Goal: Task Accomplishment & Management: Manage account settings

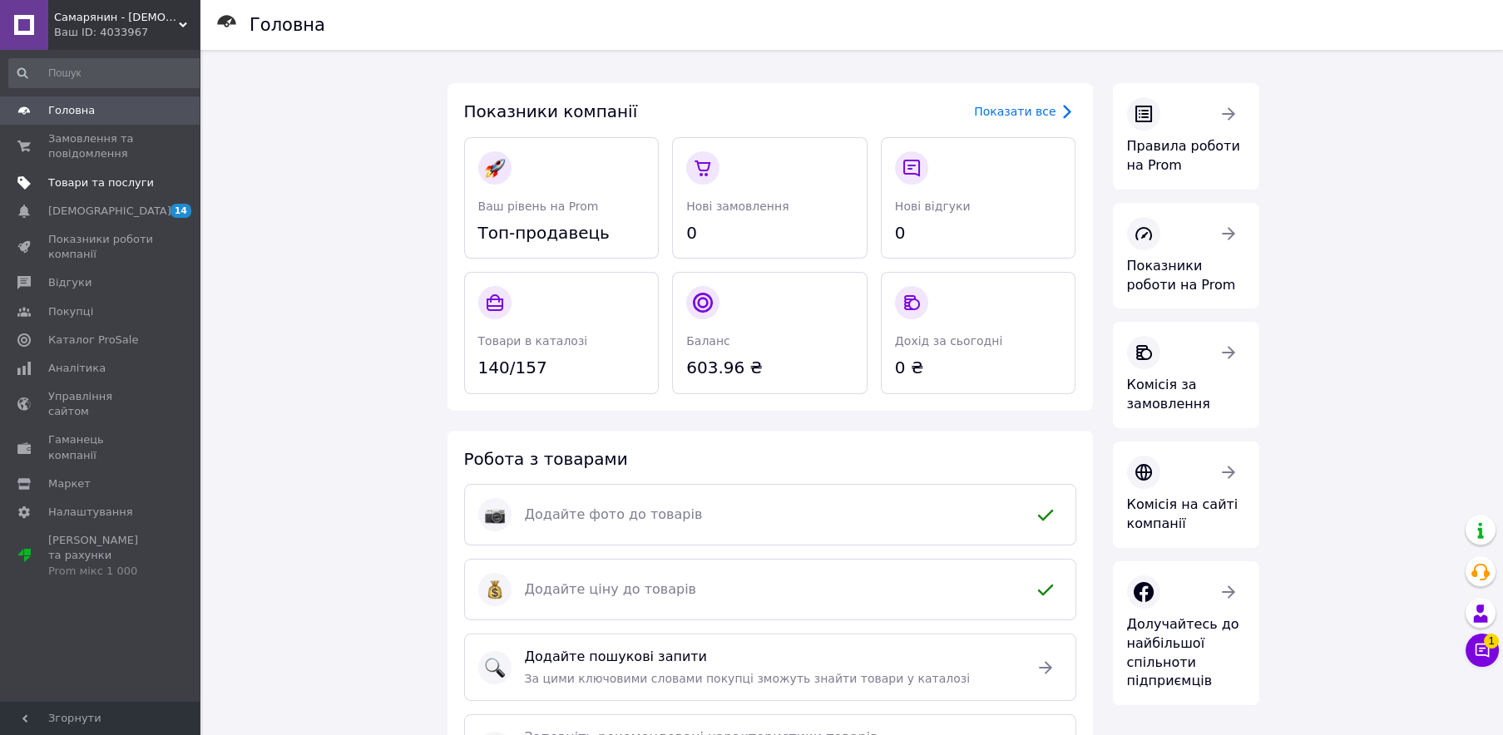
click at [76, 188] on span "Товари та послуги" at bounding box center [101, 183] width 106 height 15
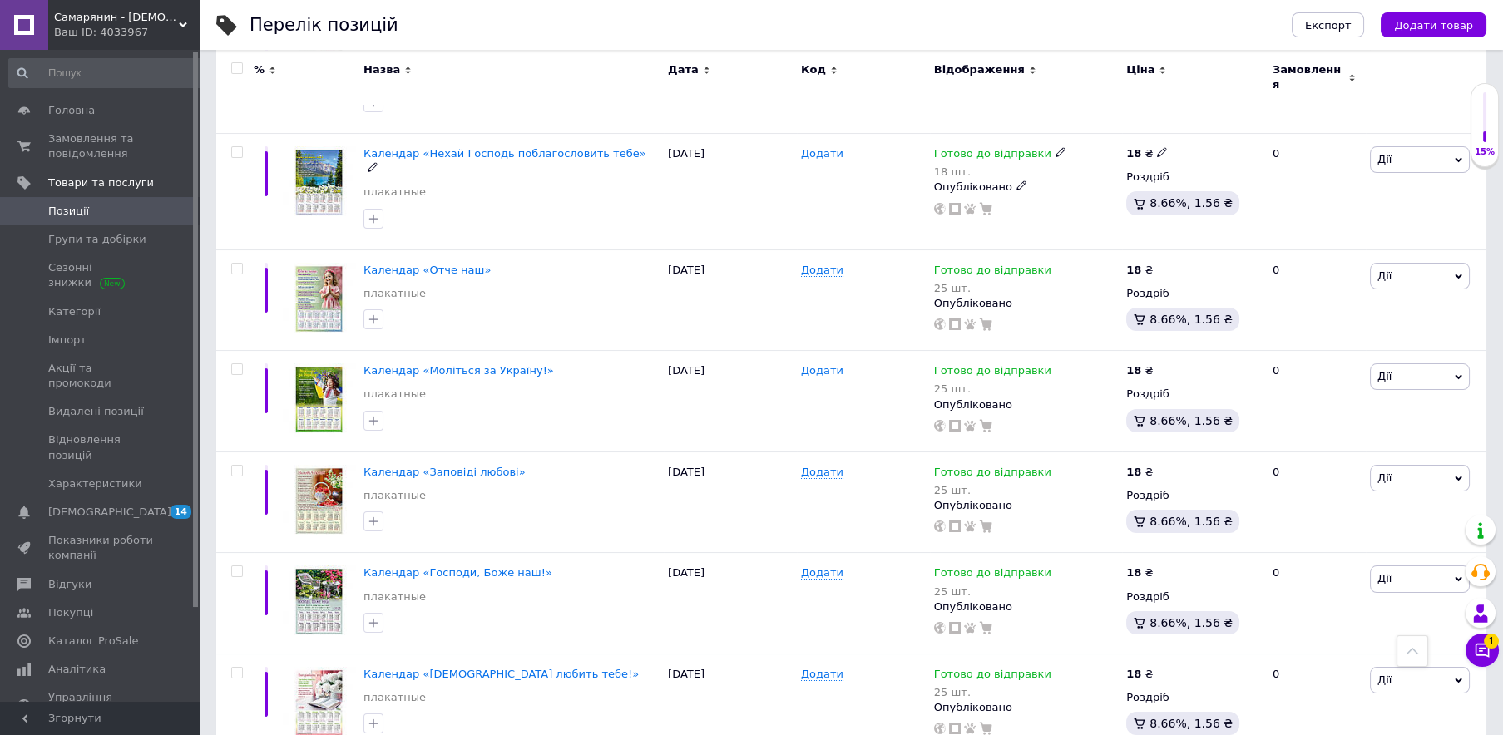
scroll to position [180, 0]
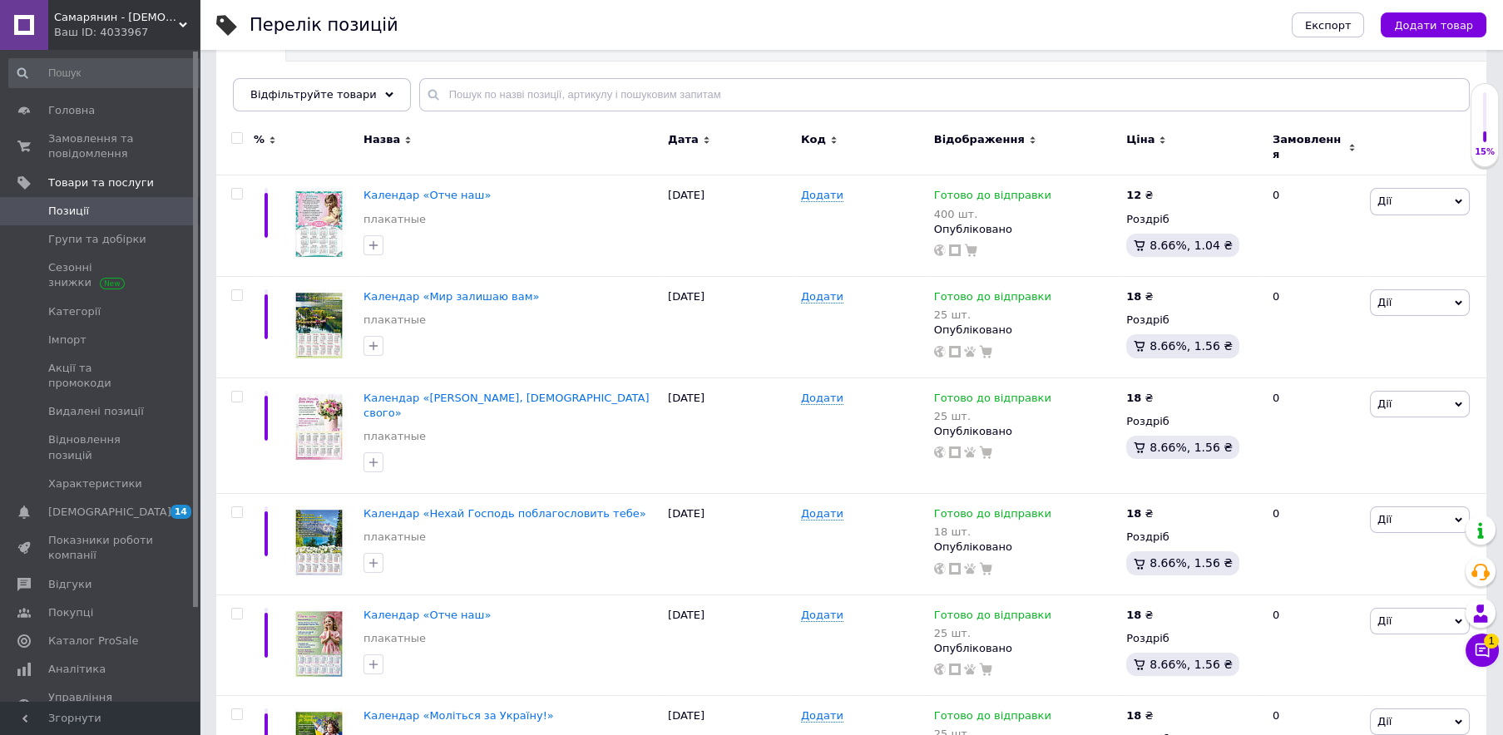
click at [1434, 26] on span "Додати товар" at bounding box center [1433, 25] width 79 height 12
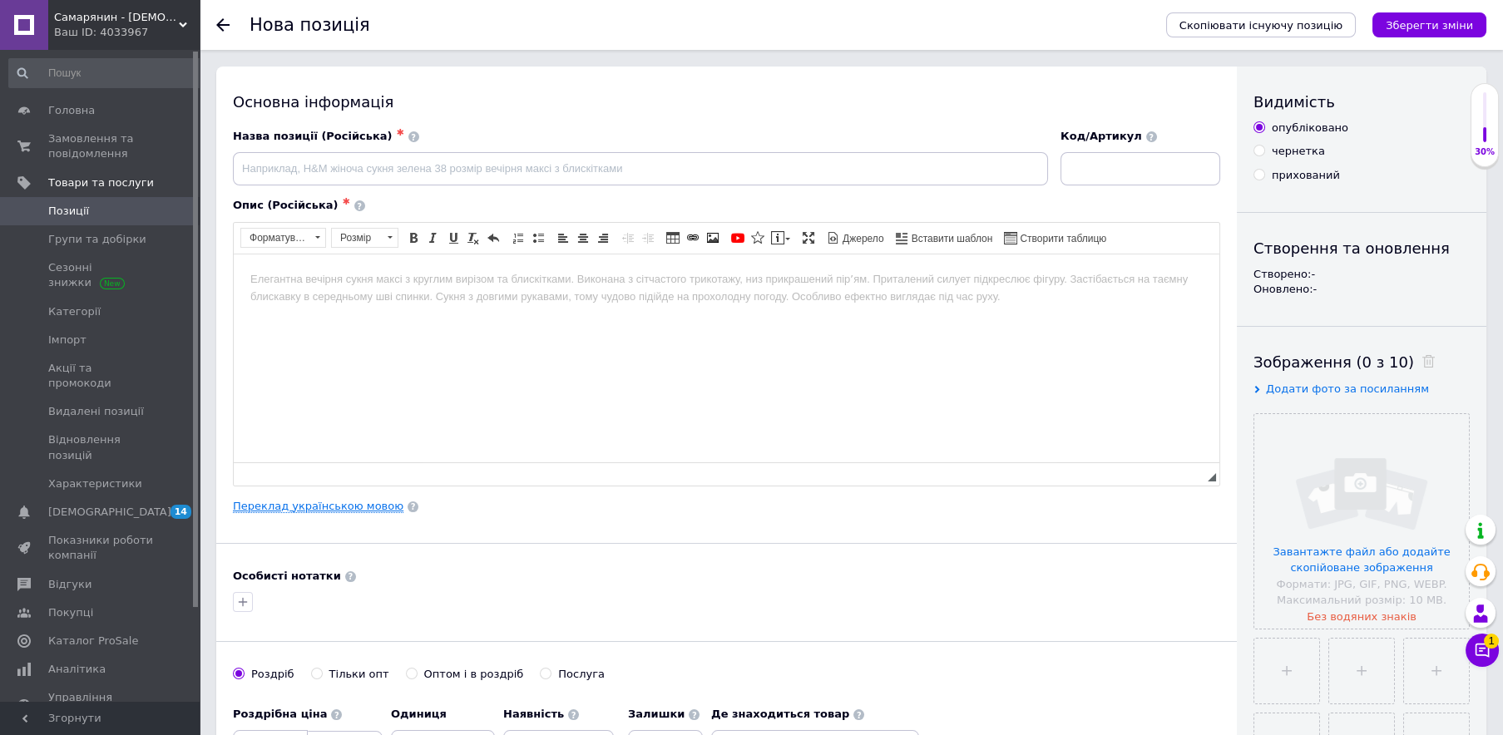
click at [306, 509] on link "Переклад українською мовою" at bounding box center [318, 506] width 171 height 13
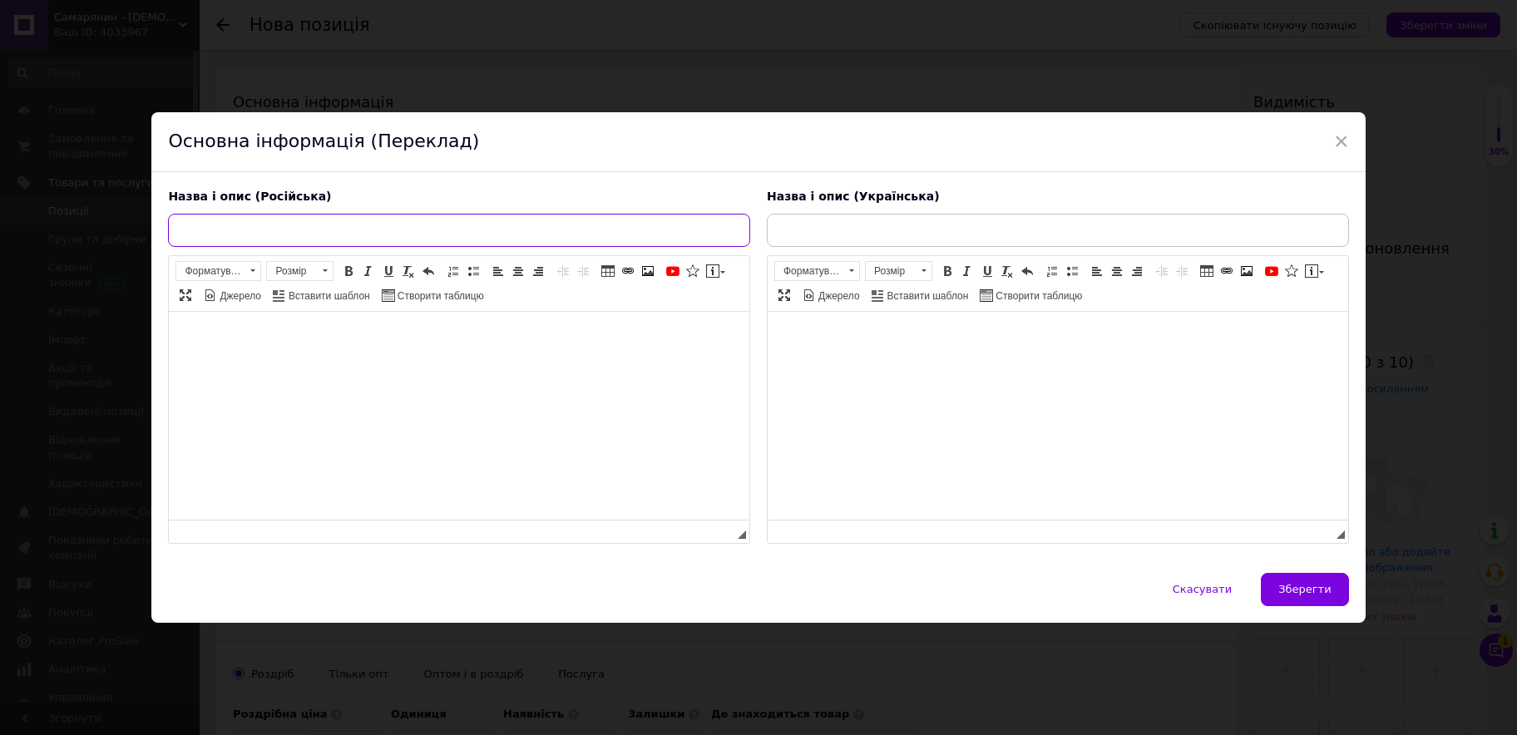
click at [431, 230] on input "text" at bounding box center [459, 230] width 582 height 33
paste input "Календар жіночий «Голос Божої любові»"
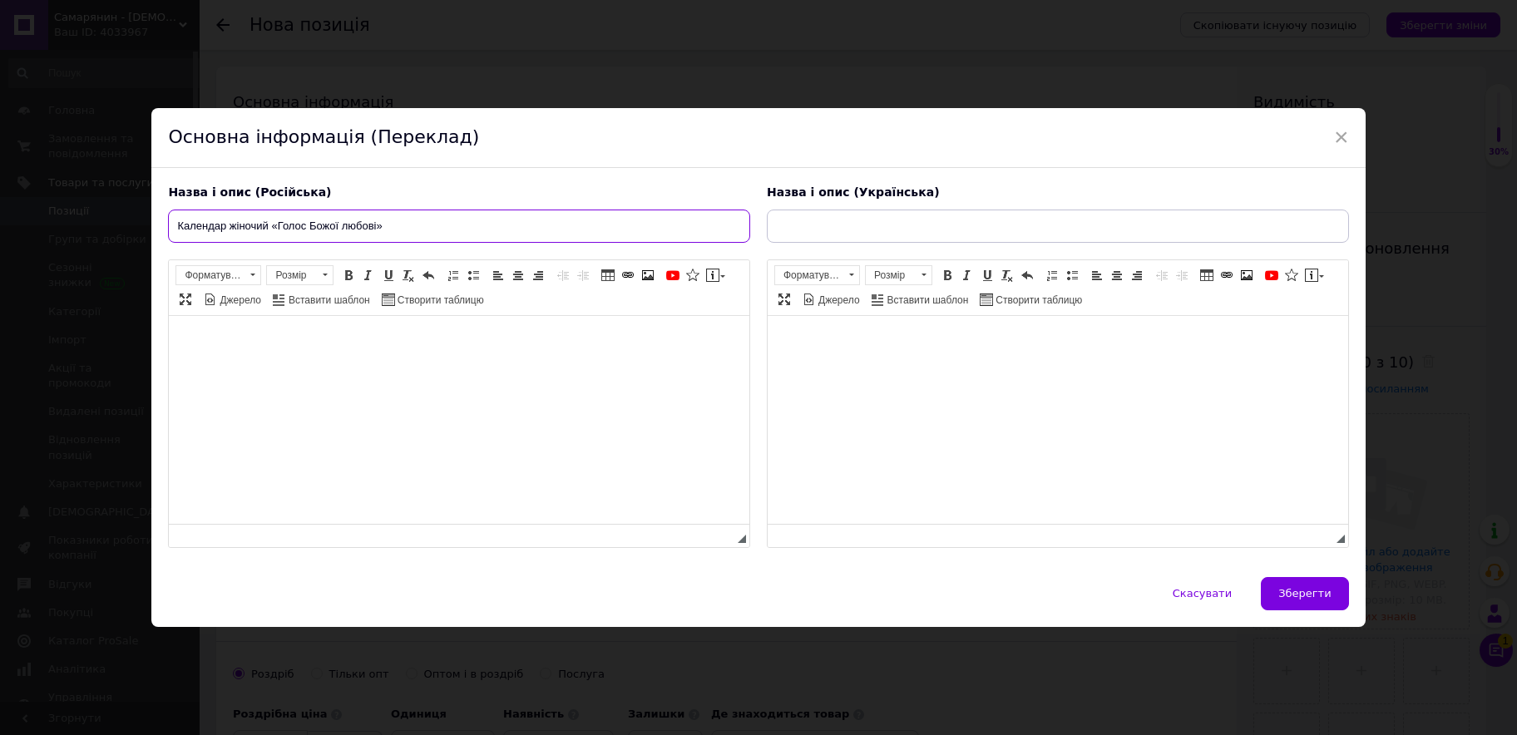
type input "Календар жіночий «Голос Божої любові»"
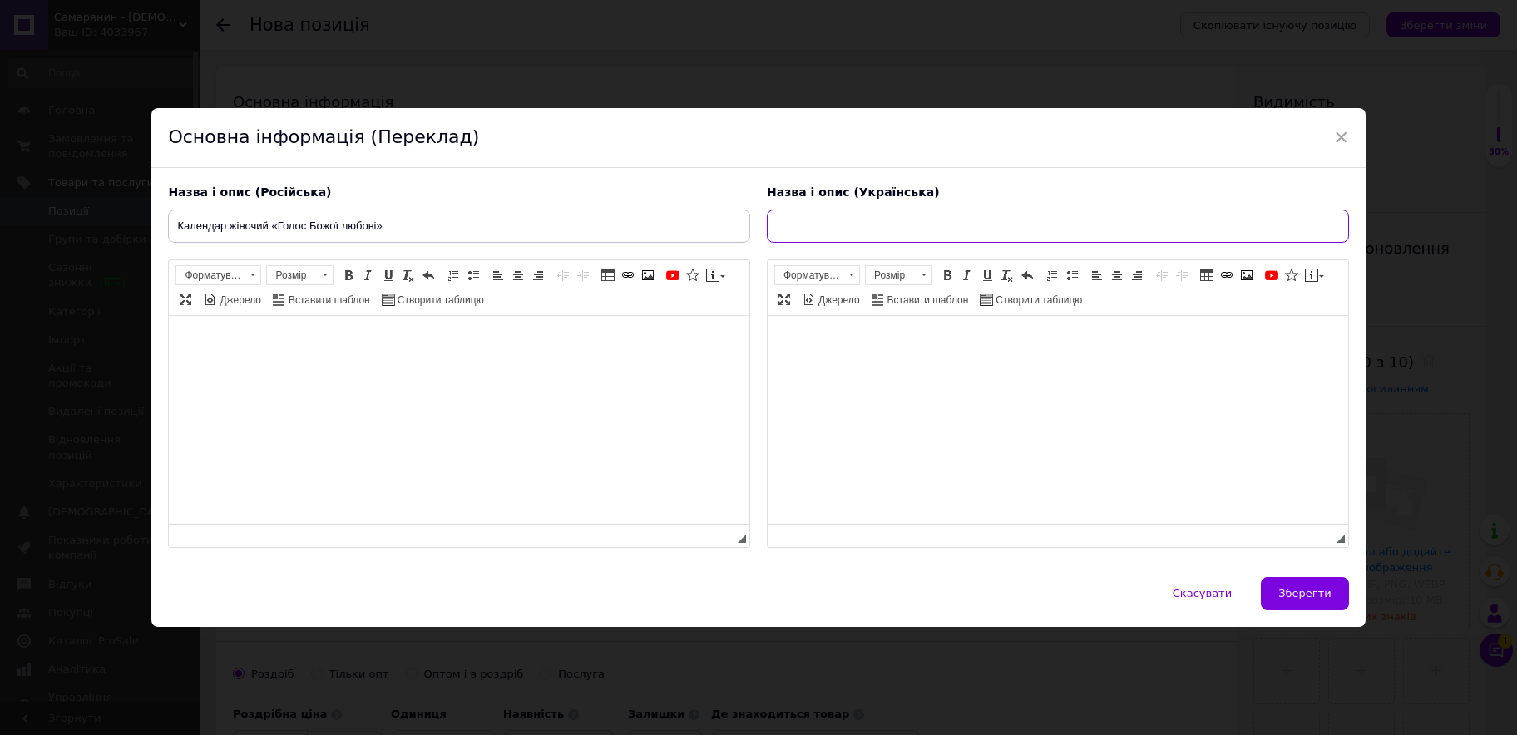
click at [811, 225] on input "text" at bounding box center [1058, 226] width 582 height 33
paste input "Календар жіночий «Голос Божої любові»"
type input "Календар жіночий «Голос Божої любові»"
click at [413, 326] on html at bounding box center [459, 419] width 581 height 208
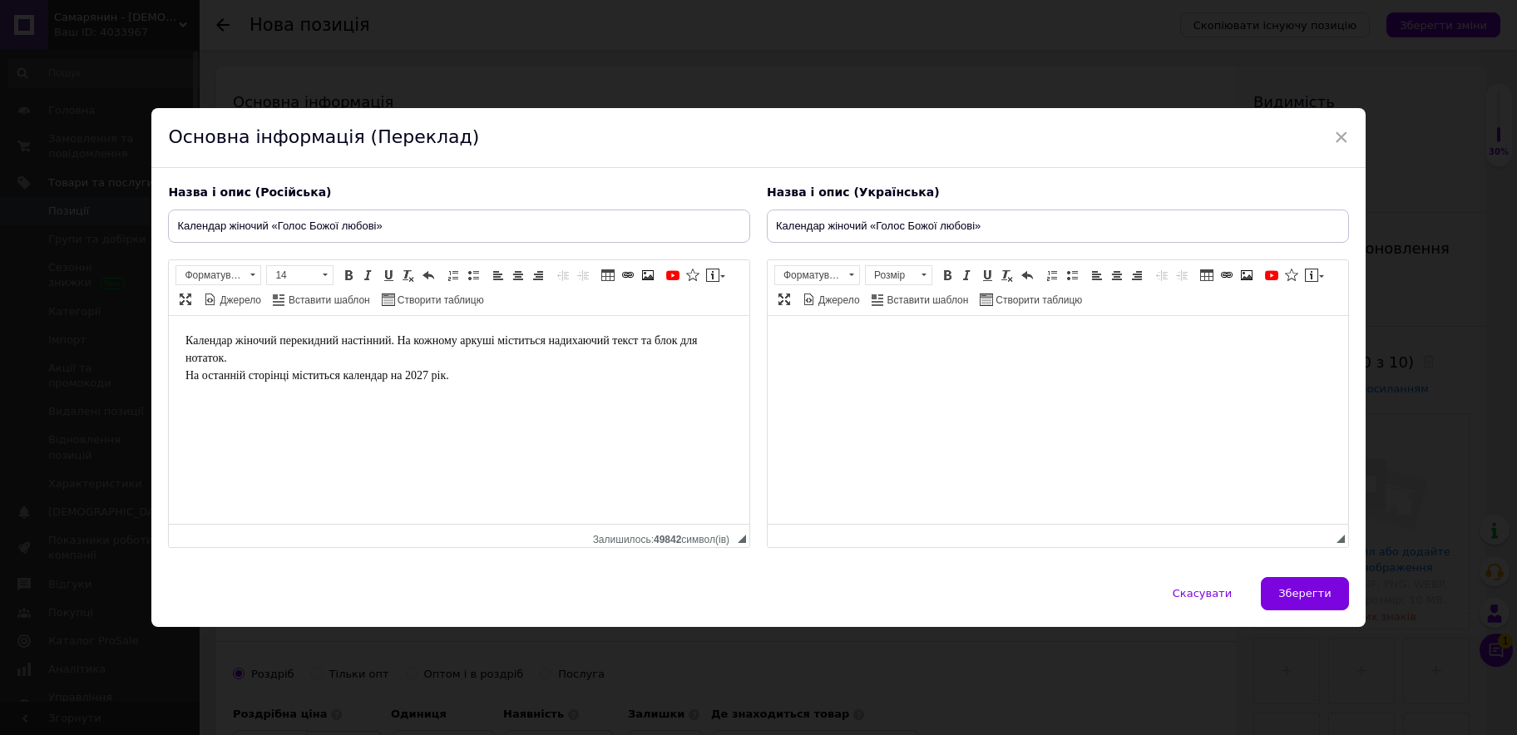
click at [909, 329] on html at bounding box center [1058, 419] width 581 height 208
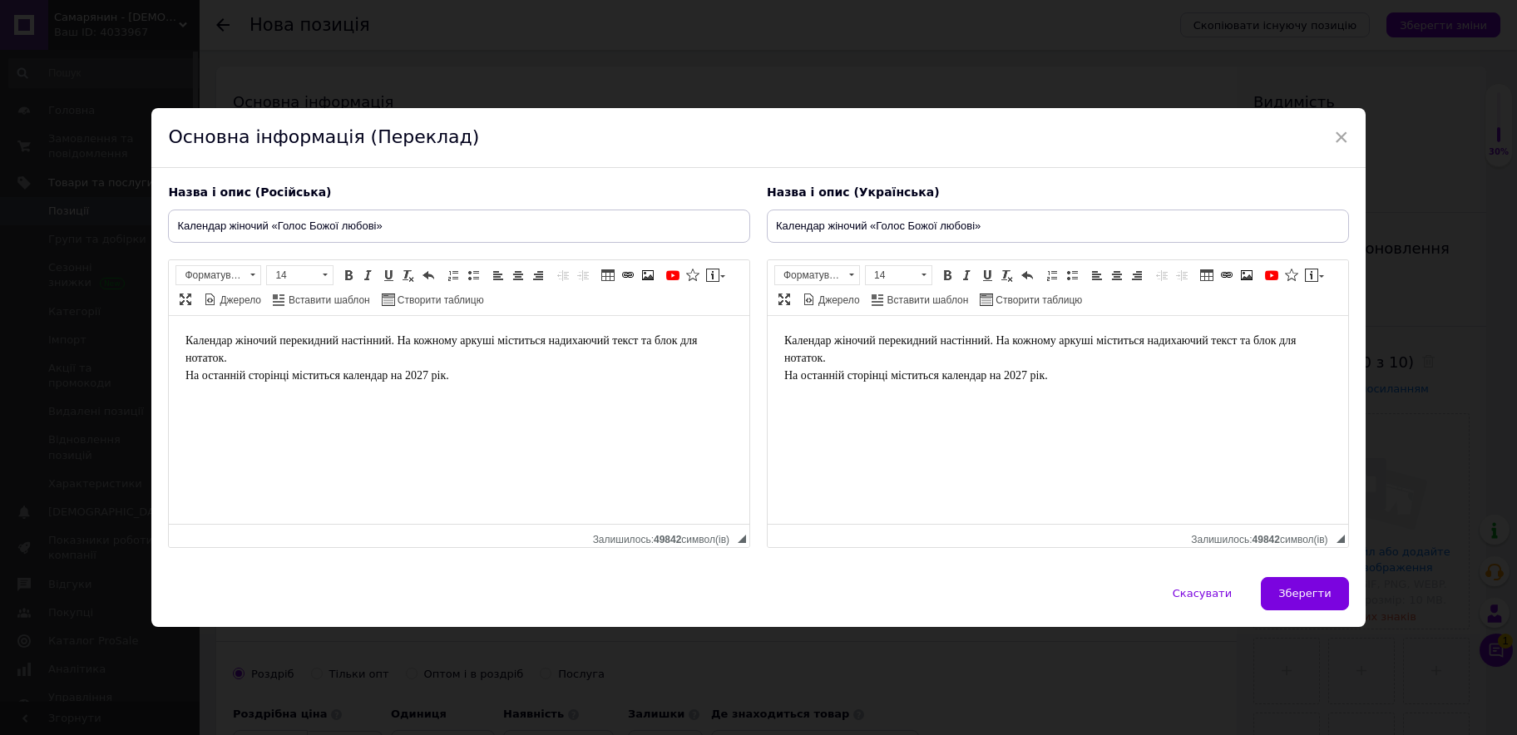
click at [547, 458] on html "Календар жіночий перекидний настінний. На кожному аркуші міститься надихаючий т…" at bounding box center [459, 419] width 581 height 208
drag, startPoint x: 1128, startPoint y: 373, endPoint x: 1101, endPoint y: 388, distance: 30.5
click at [1129, 373] on body "Календар жіночий перекидний настінний. На кожному аркуші міститься надихаючий т…" at bounding box center [1057, 358] width 547 height 52
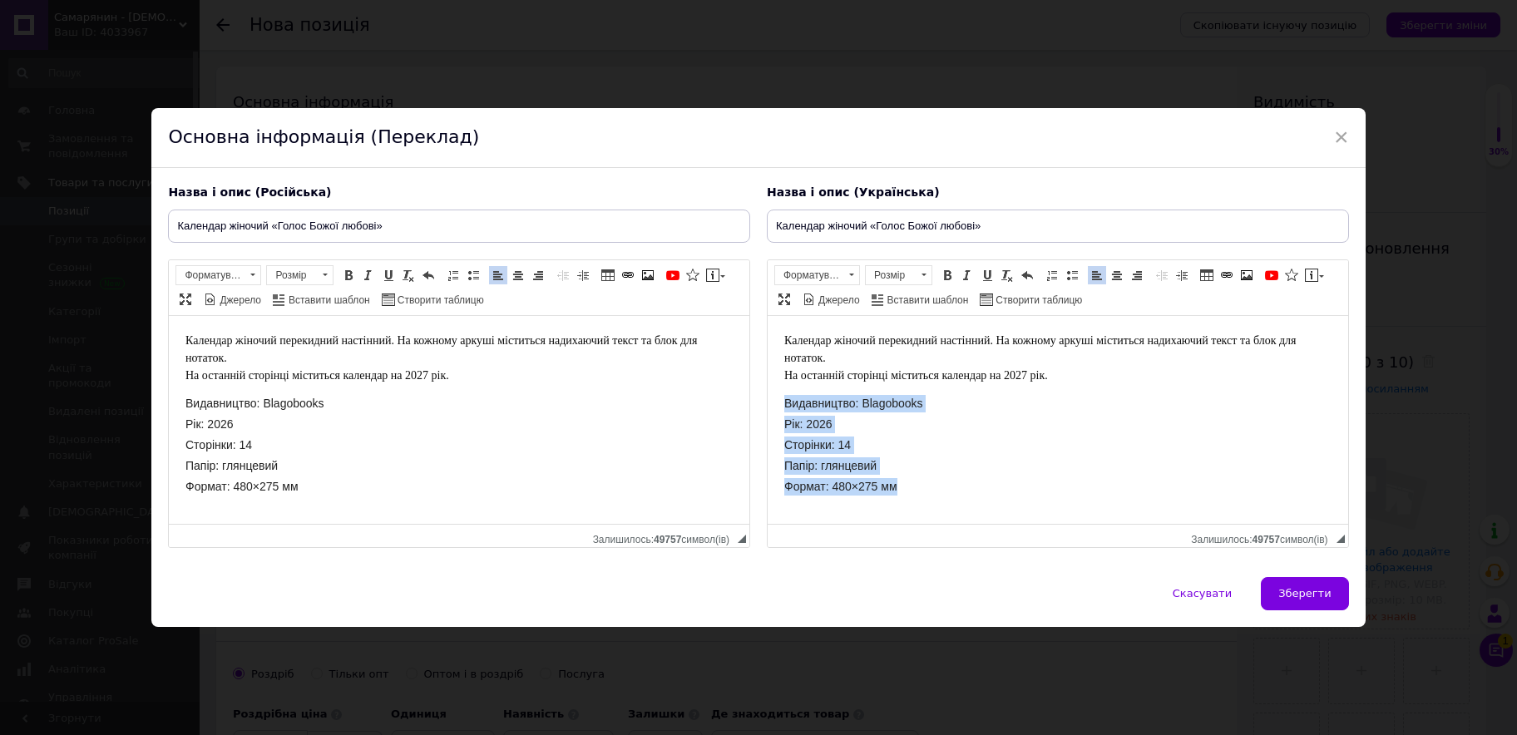
drag, startPoint x: 786, startPoint y: 407, endPoint x: 927, endPoint y: 482, distance: 159.3
click at [927, 482] on body "Календар жіночий перекидний настінний. На кожному аркуші міститься надихаючий т…" at bounding box center [1057, 413] width 547 height 162
click at [1066, 277] on span at bounding box center [1072, 275] width 13 height 13
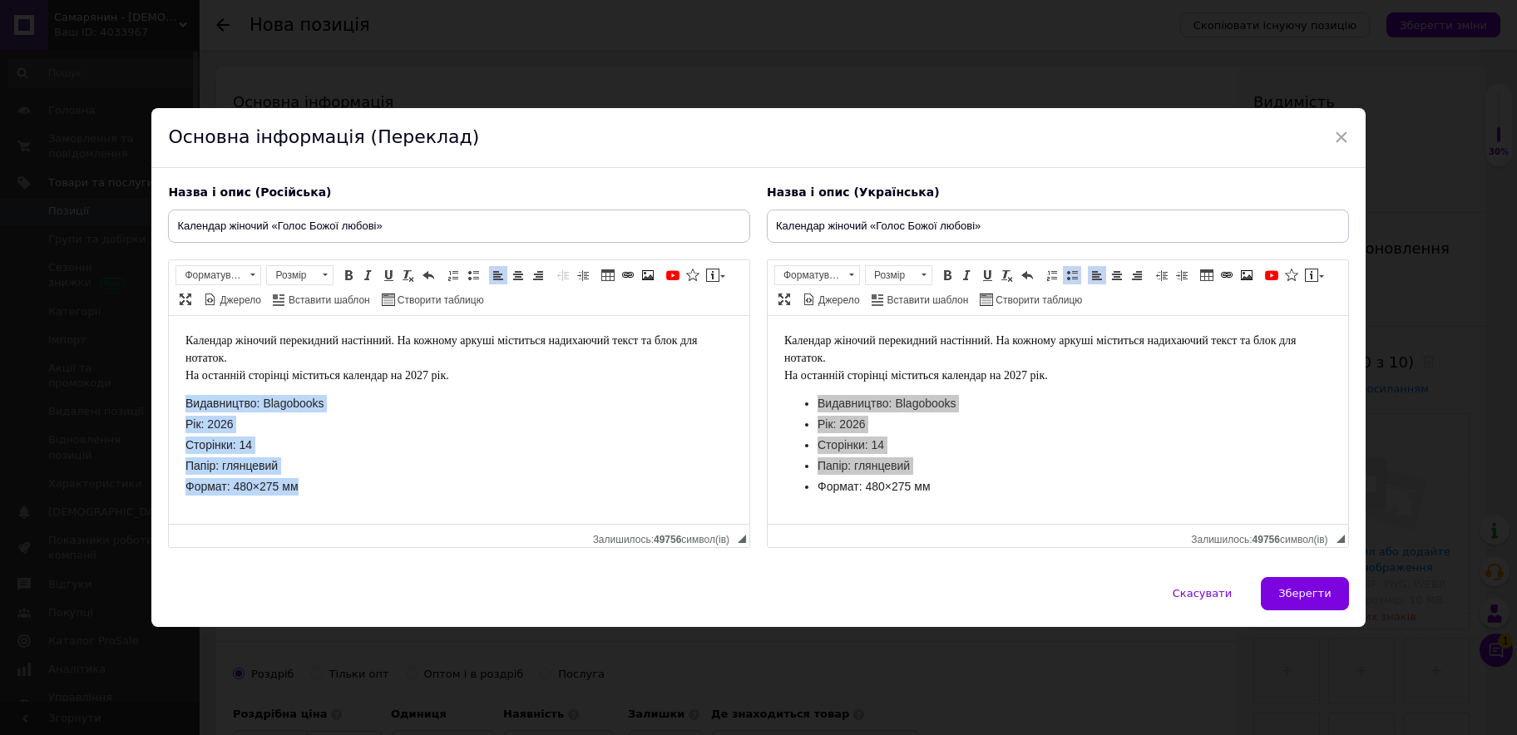
drag, startPoint x: 184, startPoint y: 407, endPoint x: 328, endPoint y: 483, distance: 163.0
click at [328, 483] on html "Календар жіночий перекидний настінний. На кожному аркуші міститься надихаючий т…" at bounding box center [459, 419] width 581 height 208
click at [1067, 274] on span at bounding box center [1072, 275] width 13 height 13
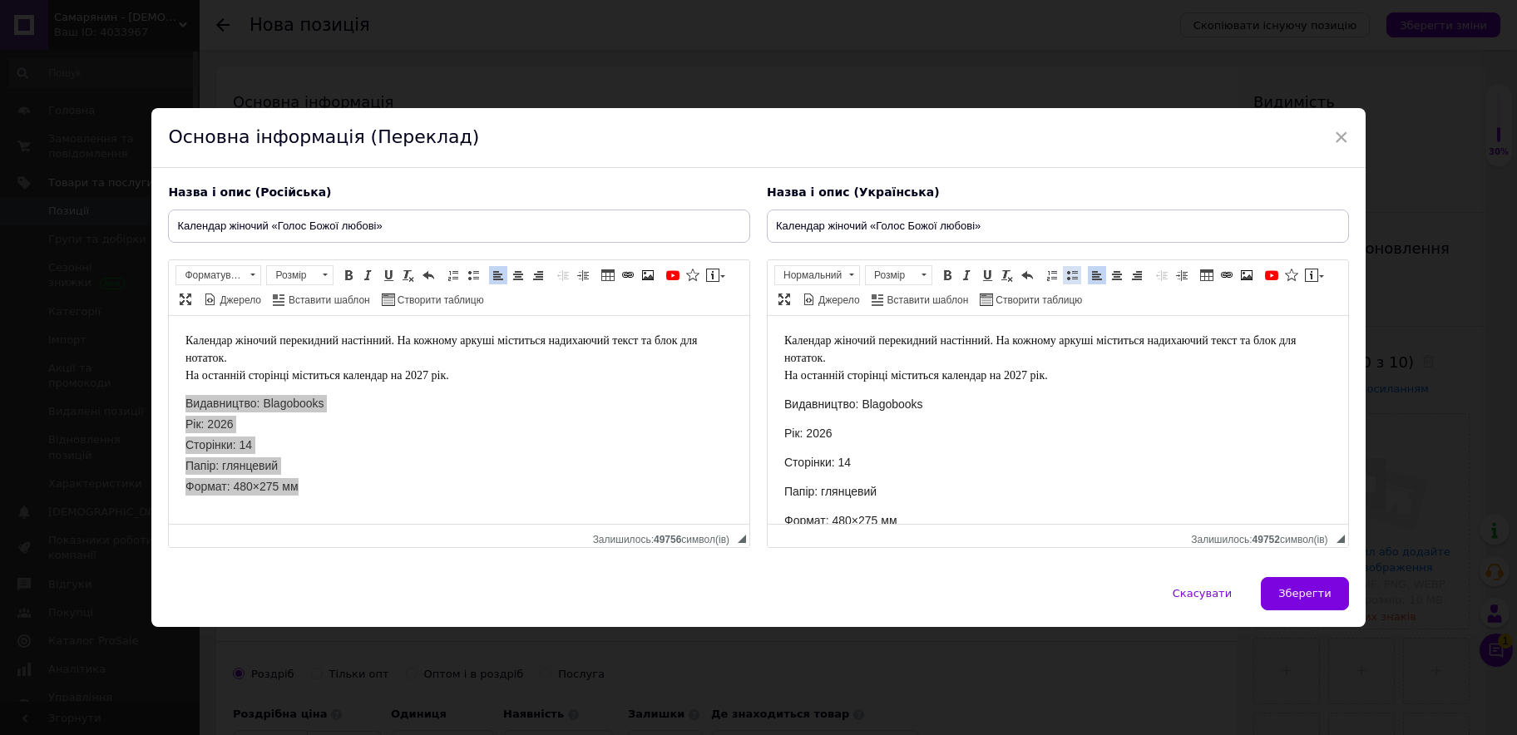
click at [1066, 280] on span at bounding box center [1072, 275] width 13 height 13
drag, startPoint x: 473, startPoint y: 279, endPoint x: 487, endPoint y: 290, distance: 17.8
click at [474, 279] on span at bounding box center [473, 275] width 13 height 13
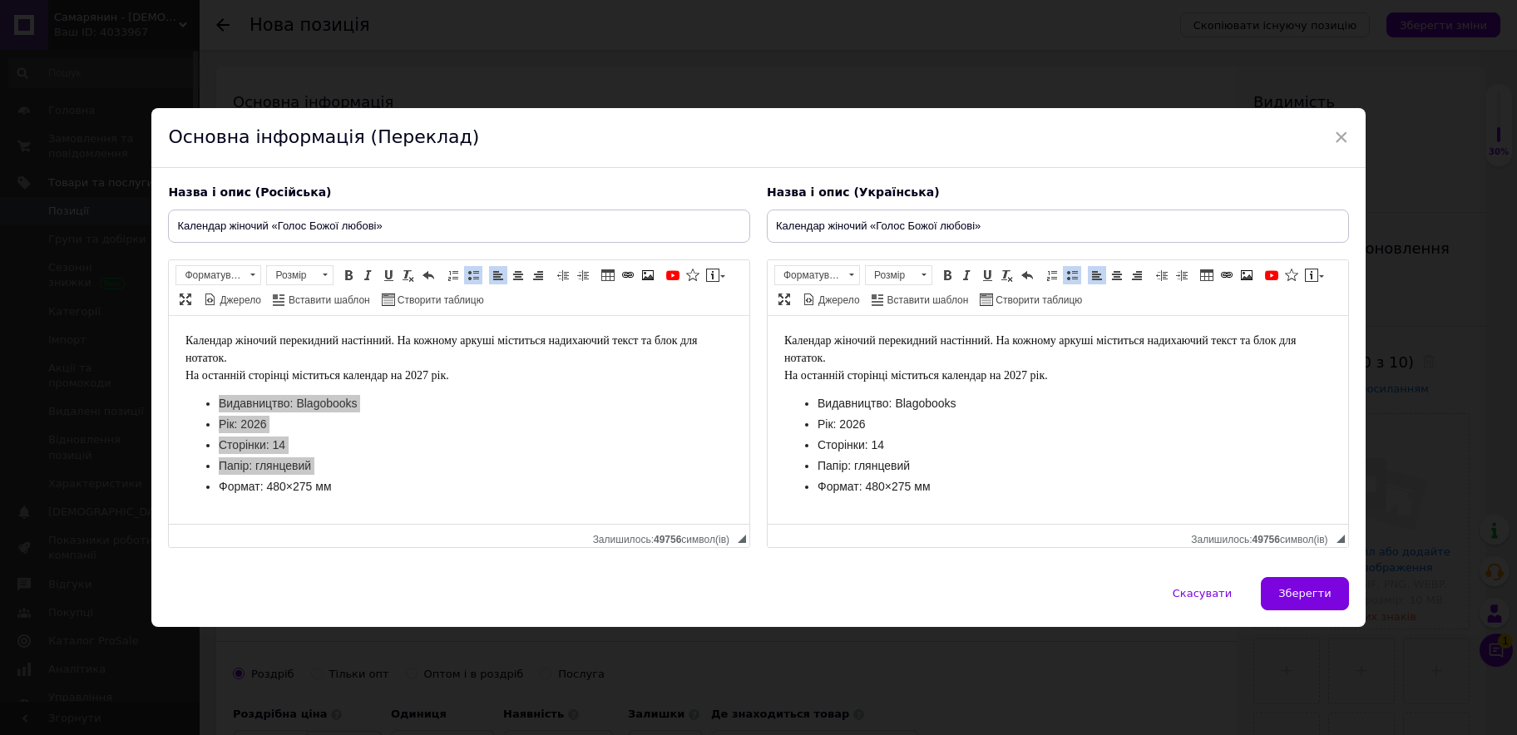
drag, startPoint x: 1277, startPoint y: 588, endPoint x: 1224, endPoint y: 560, distance: 60.3
click at [1279, 588] on span "Зберегти" at bounding box center [1305, 593] width 52 height 12
type input "Календар жіночий «Голос Божої любові»"
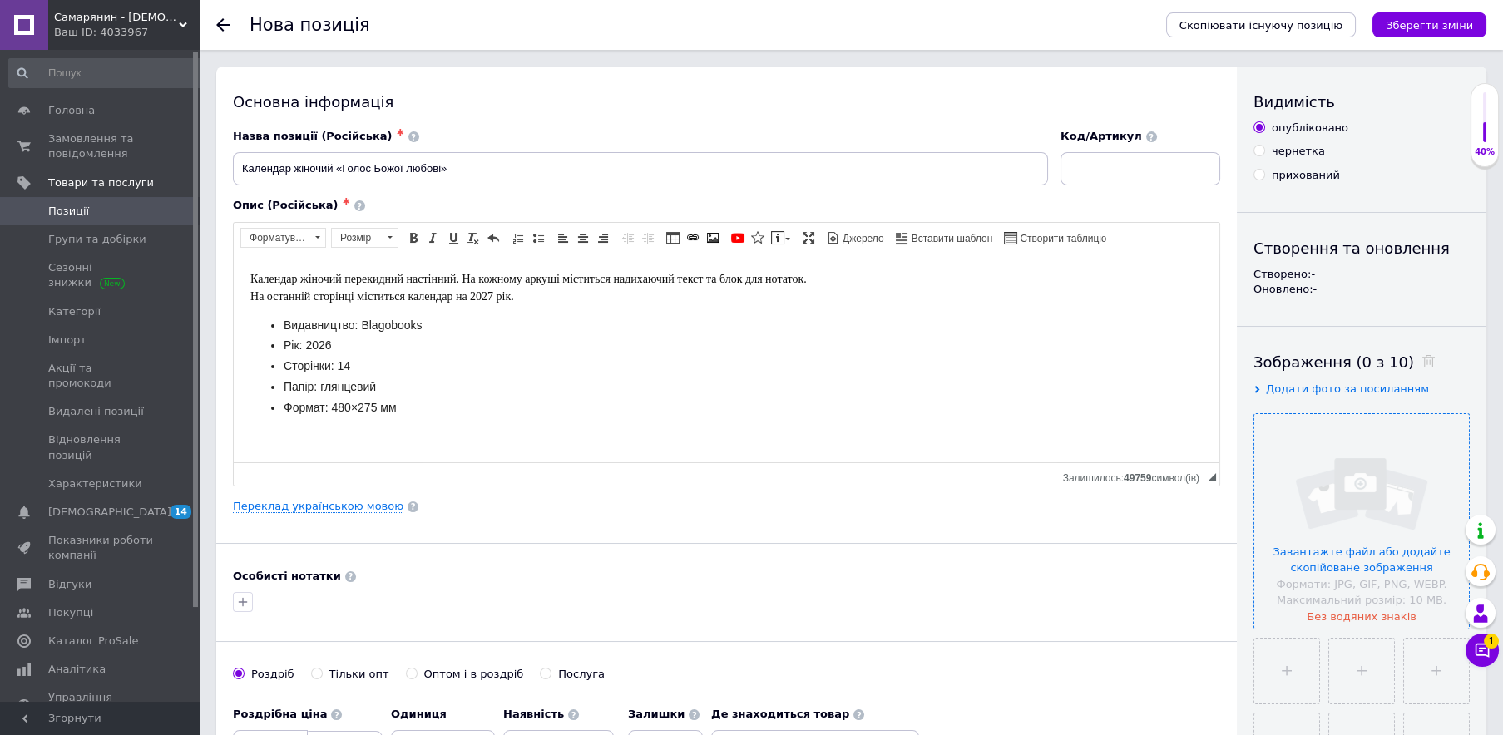
click at [1379, 488] on input "file" at bounding box center [1362, 521] width 215 height 215
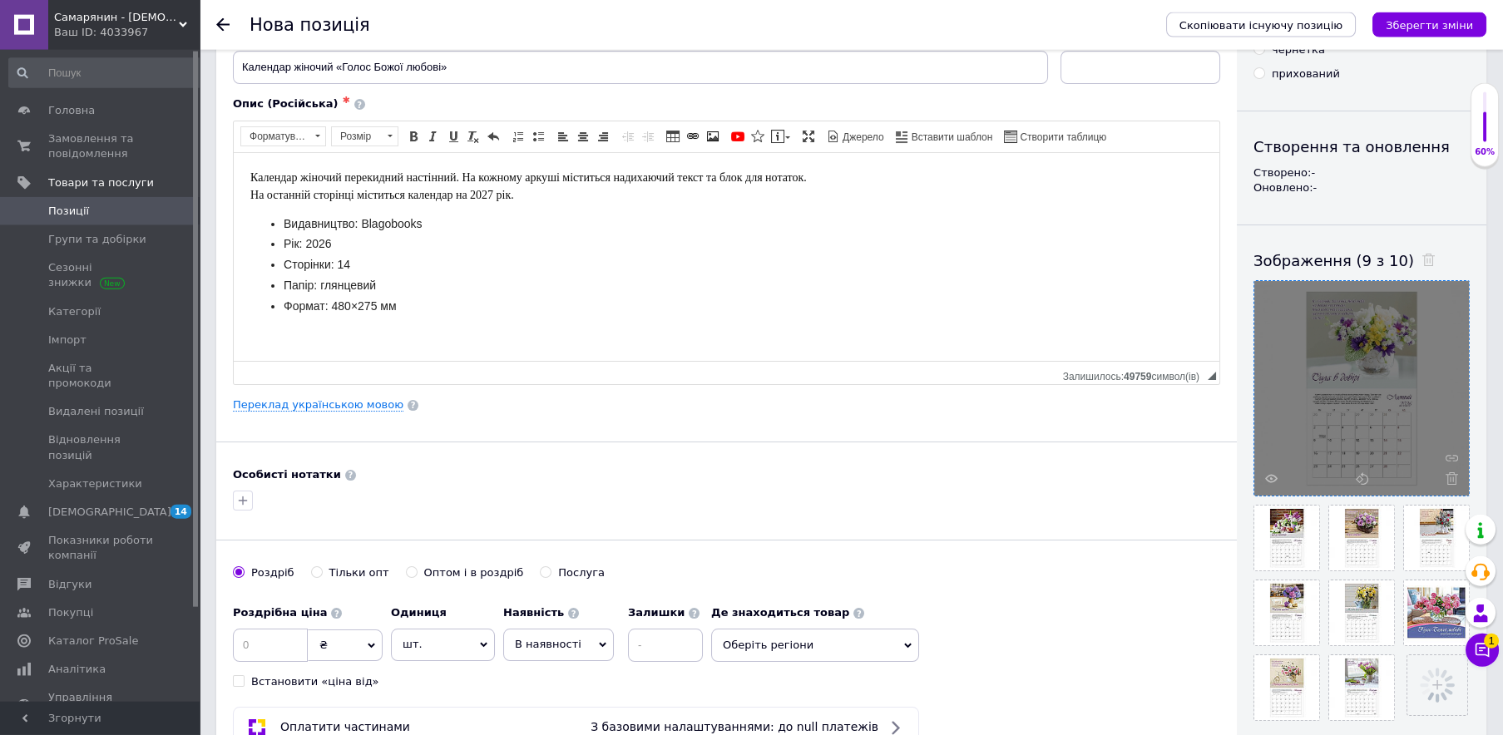
scroll to position [270, 0]
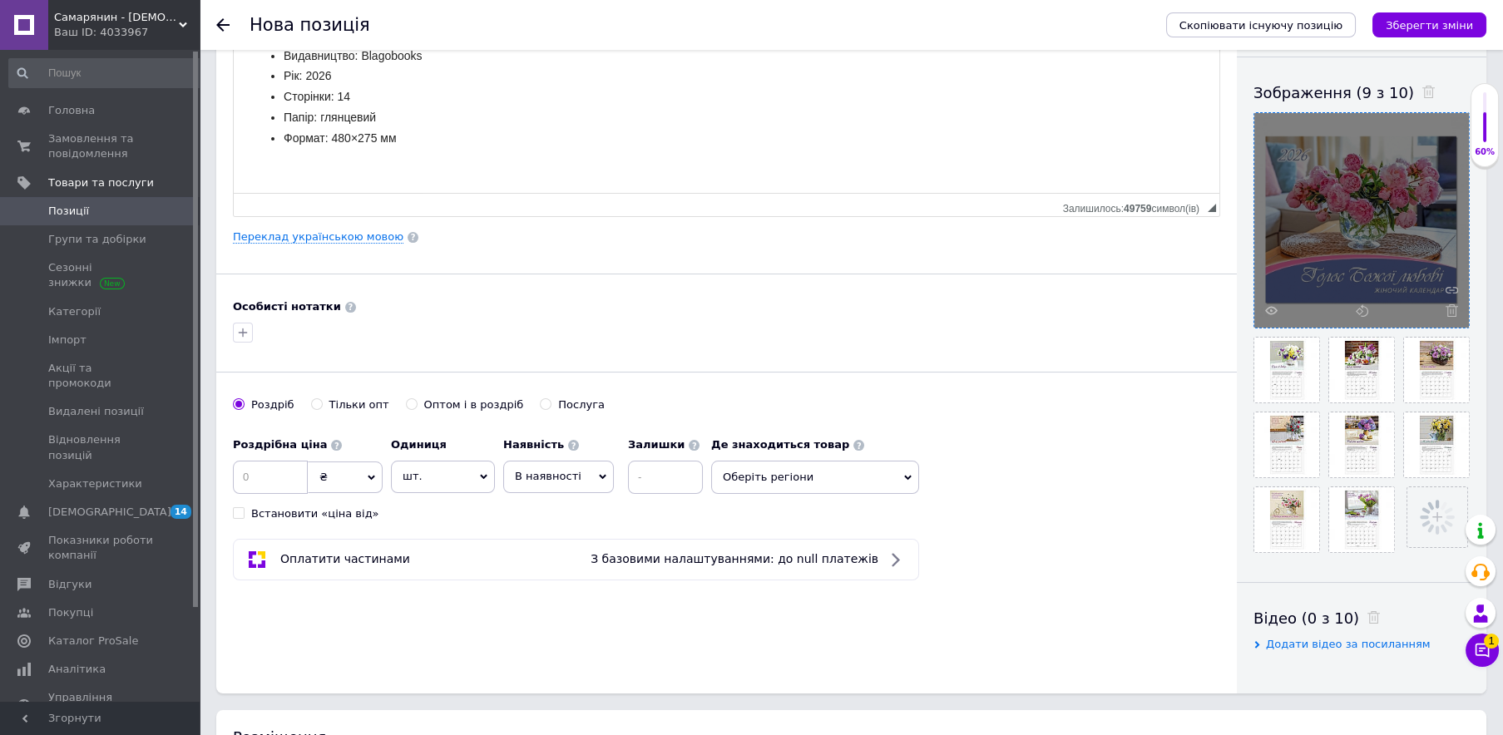
click at [1368, 243] on div at bounding box center [1362, 220] width 215 height 215
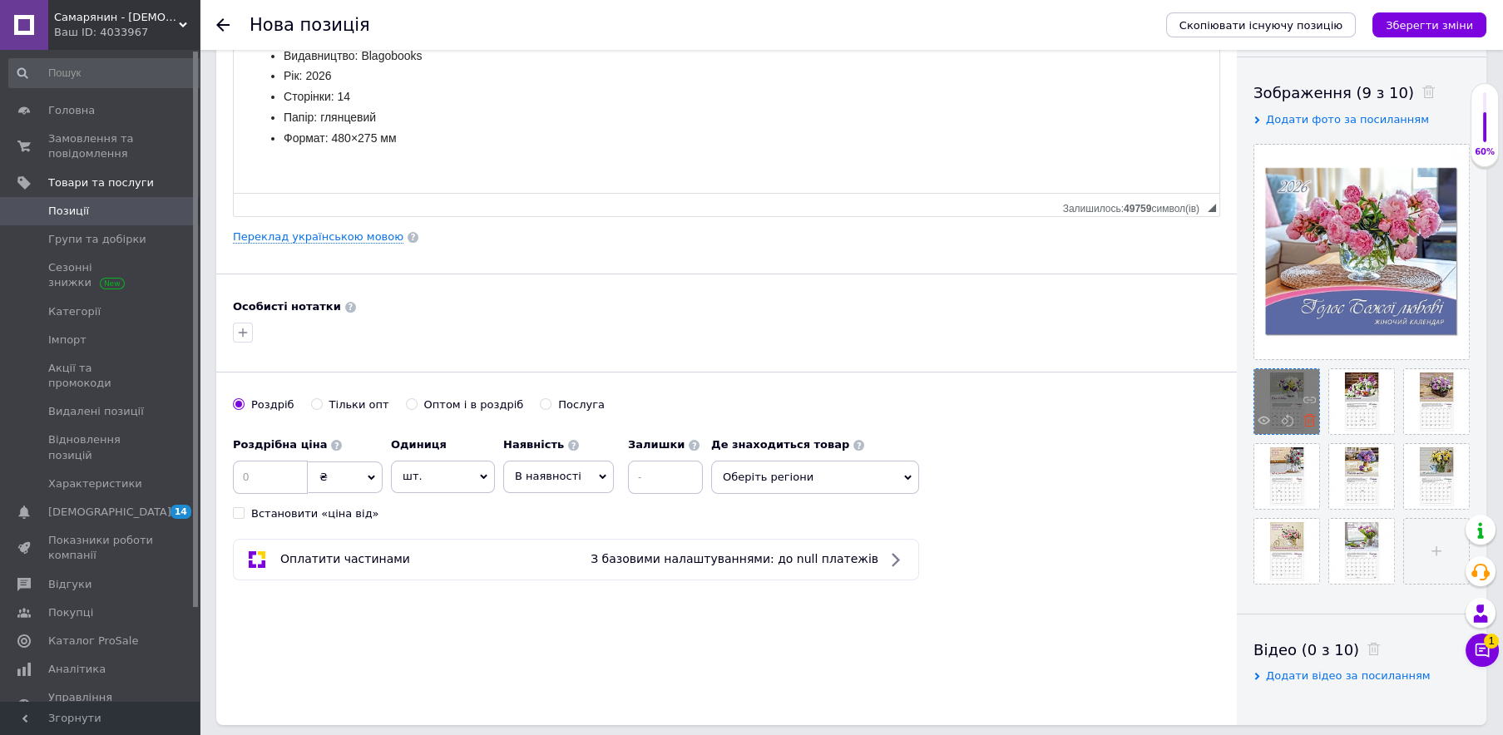
click at [1309, 423] on icon at bounding box center [1310, 420] width 12 height 12
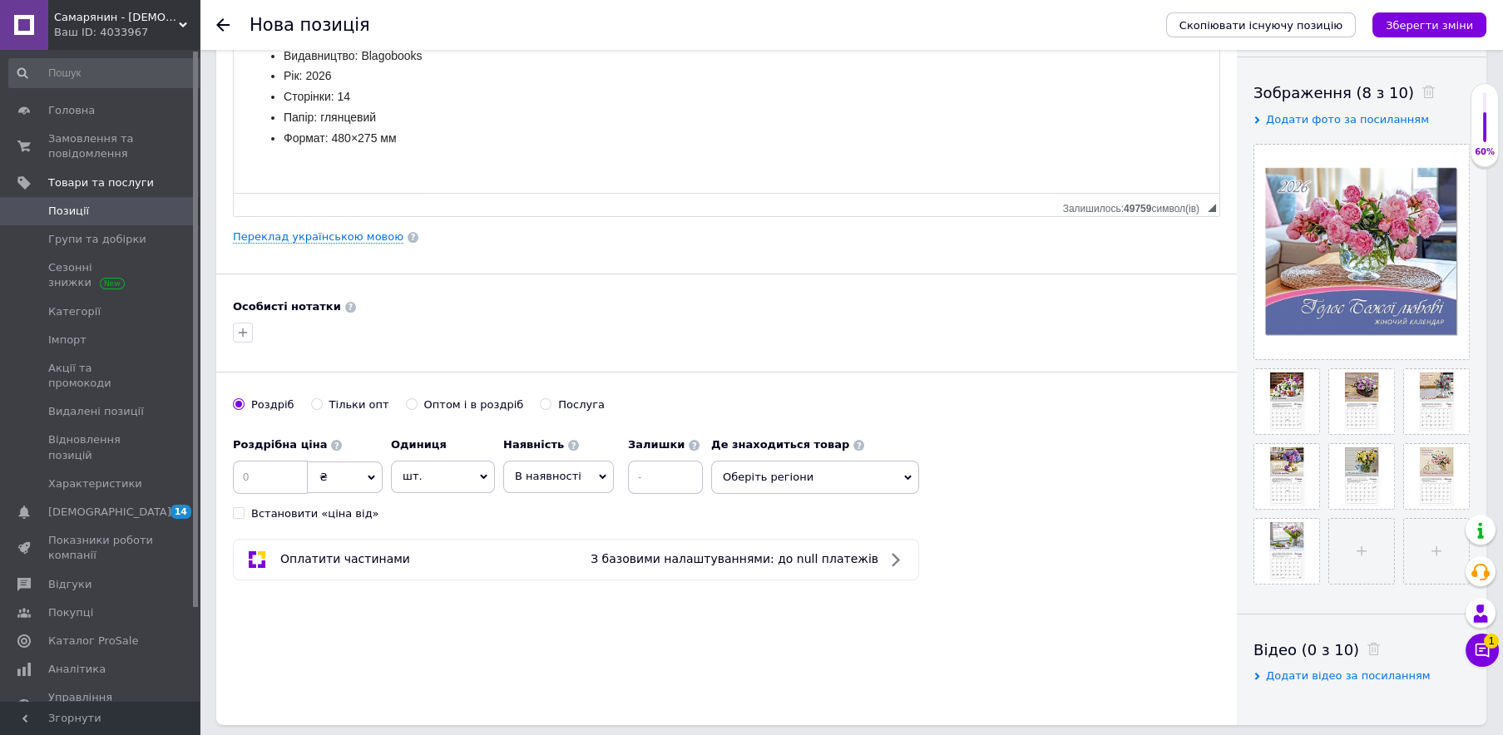
click at [0, 0] on icon at bounding box center [0, 0] width 0 height 0
click at [1310, 423] on icon at bounding box center [1310, 420] width 12 height 12
click at [0, 0] on icon at bounding box center [0, 0] width 0 height 0
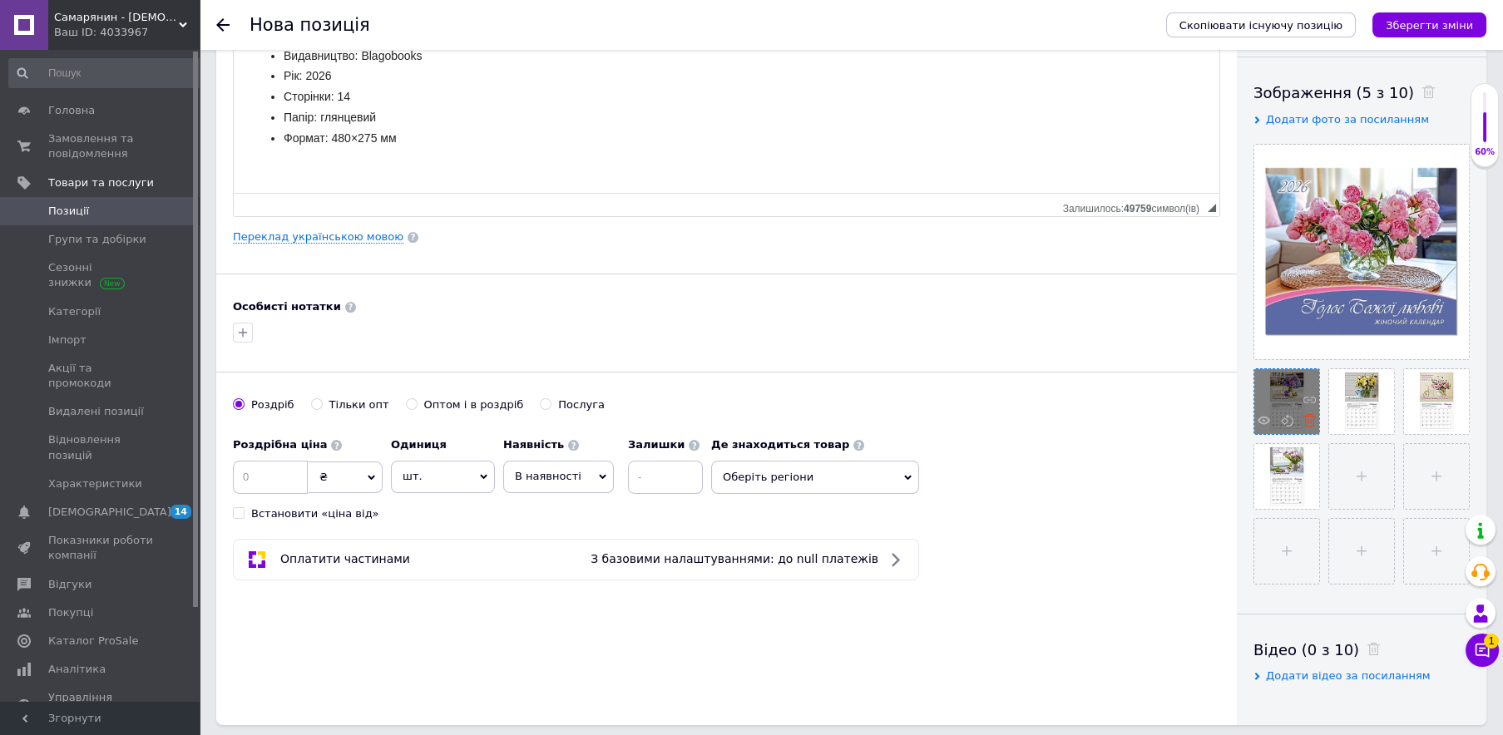
click at [1310, 423] on icon at bounding box center [1310, 420] width 12 height 12
click at [0, 0] on icon at bounding box center [0, 0] width 0 height 0
click at [1274, 409] on input "file" at bounding box center [1287, 401] width 65 height 65
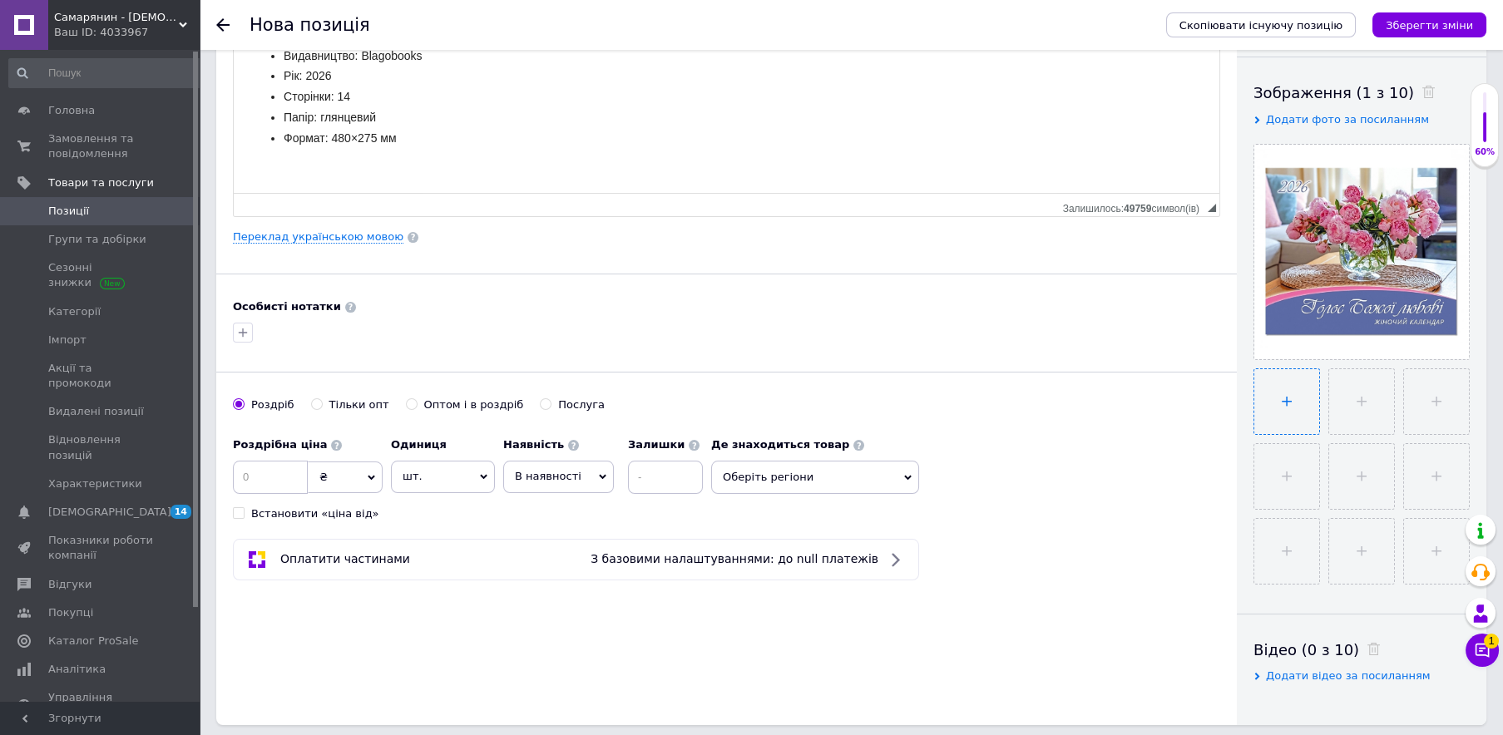
type input "C:\fakepath\kalendar-zhinochij-golos-Bozhoyi-lyubovi-pyatilyetova-olena-2n.jpg"
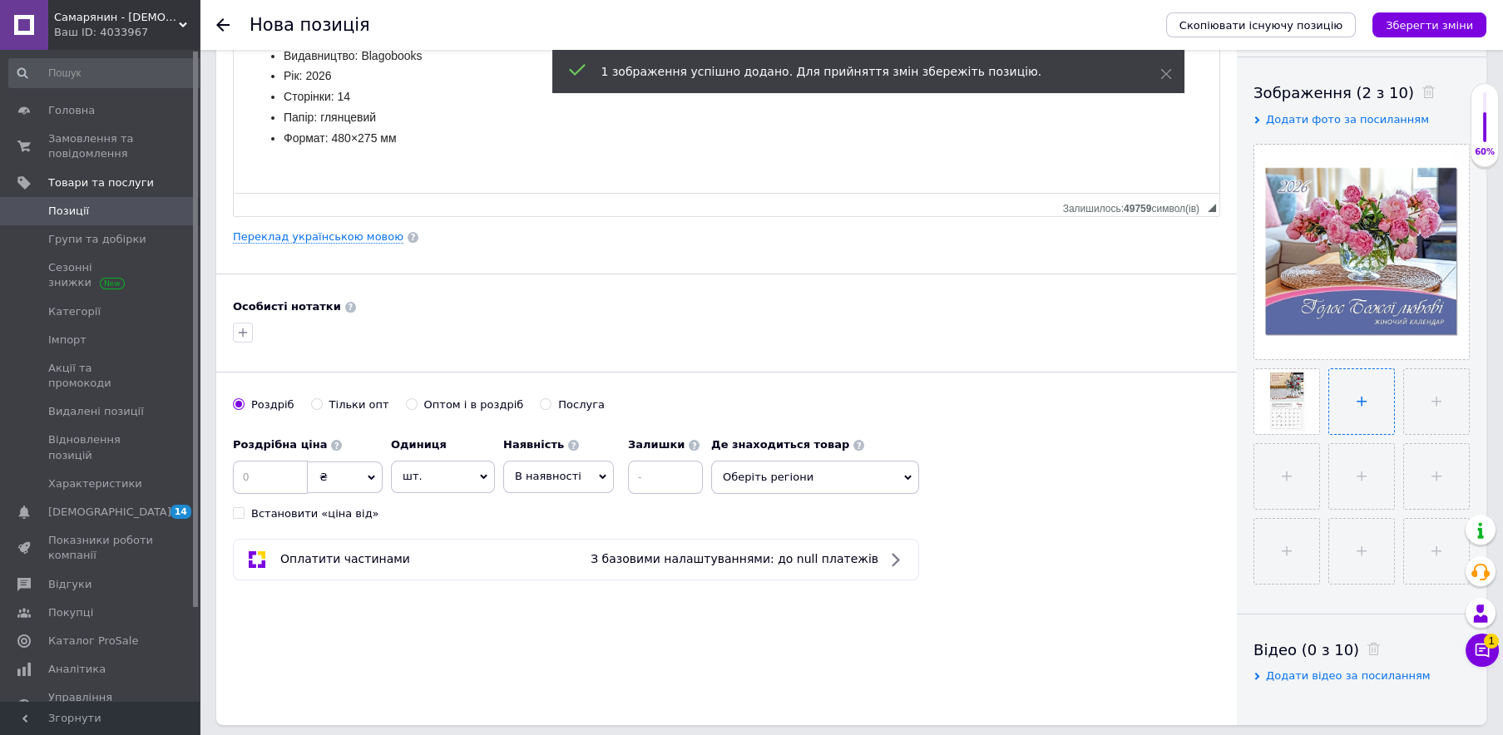
click at [1368, 401] on input "file" at bounding box center [1361, 401] width 65 height 65
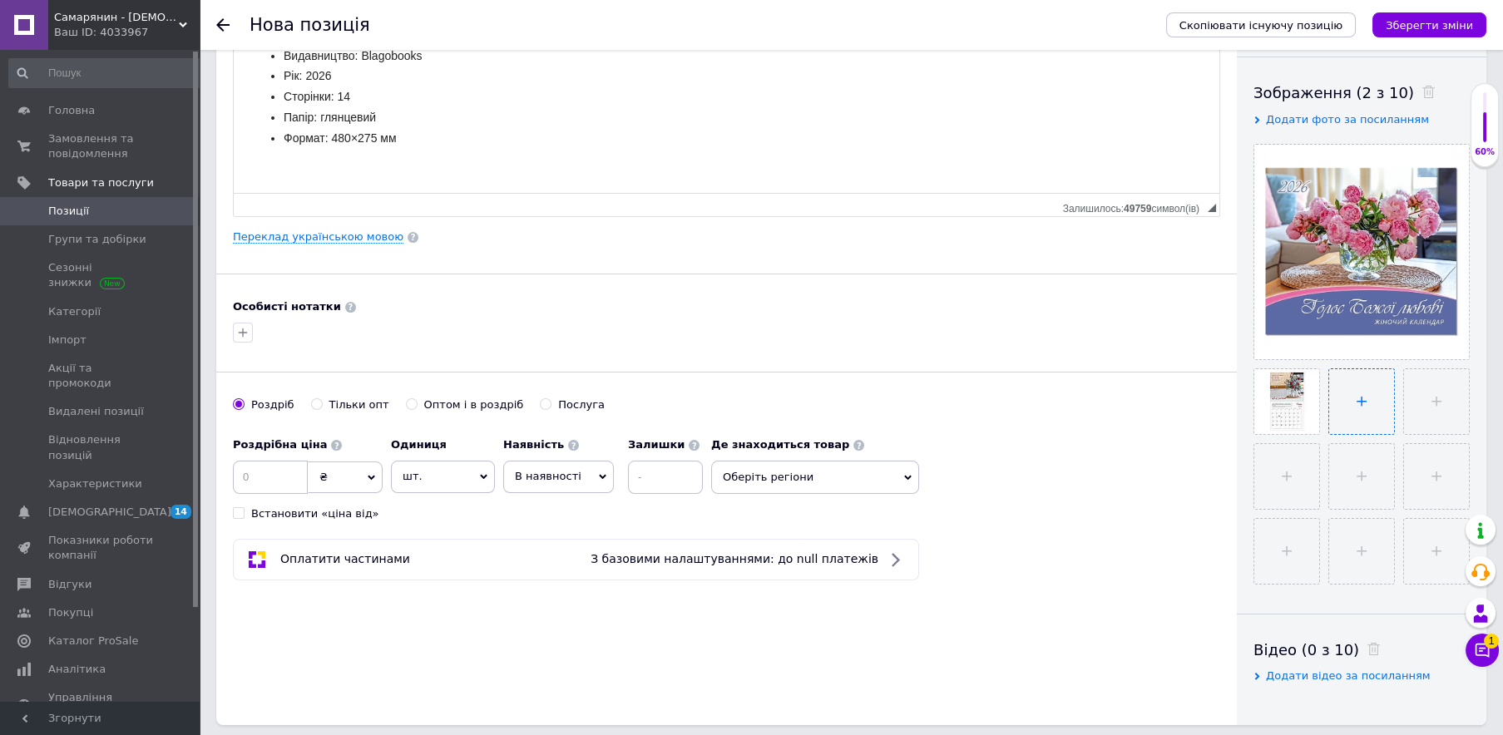
type input "C:\fakepath\kalendar-zhinochij-golos-Bozhoyi-lyubovi-pyatilyetova-olena-3n.jpg"
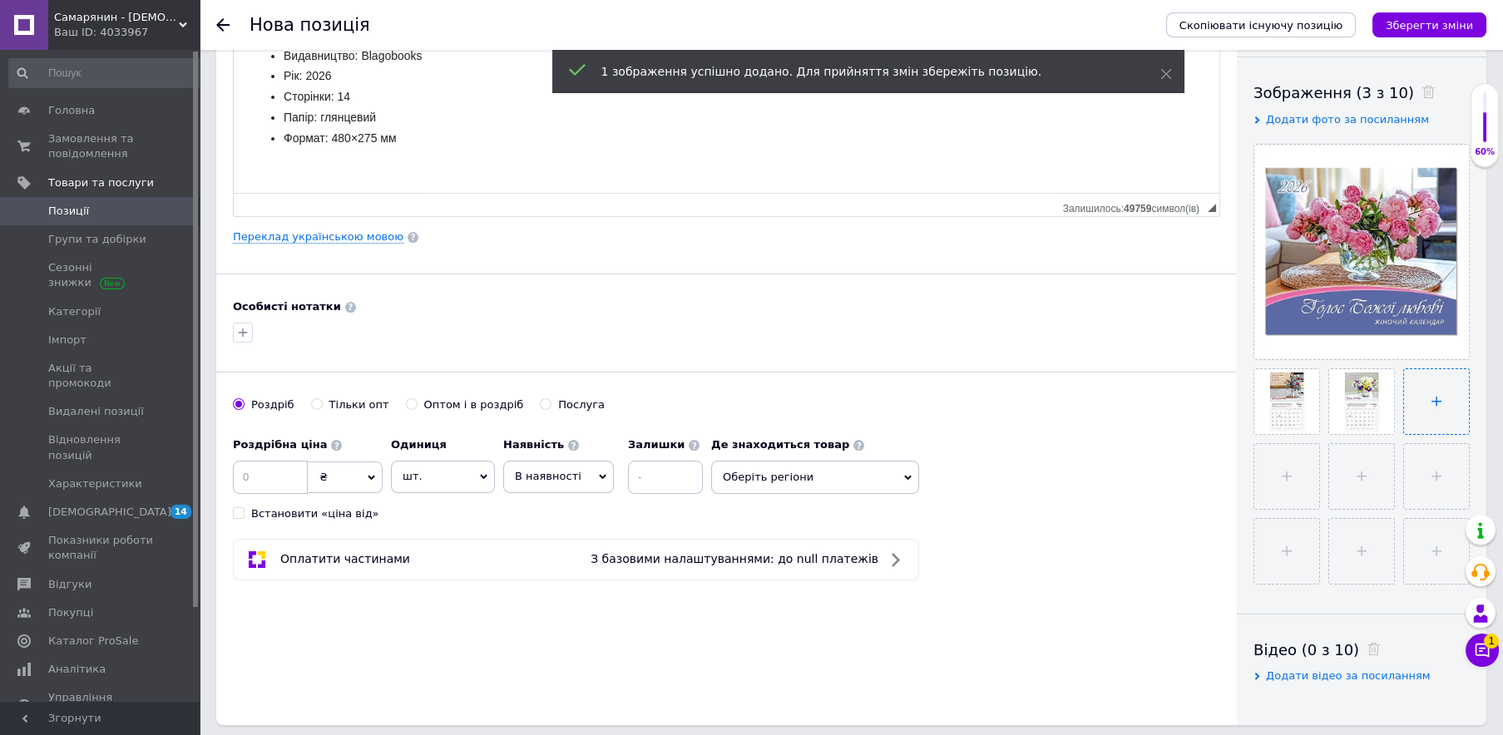
click at [1440, 409] on input "file" at bounding box center [1436, 401] width 65 height 65
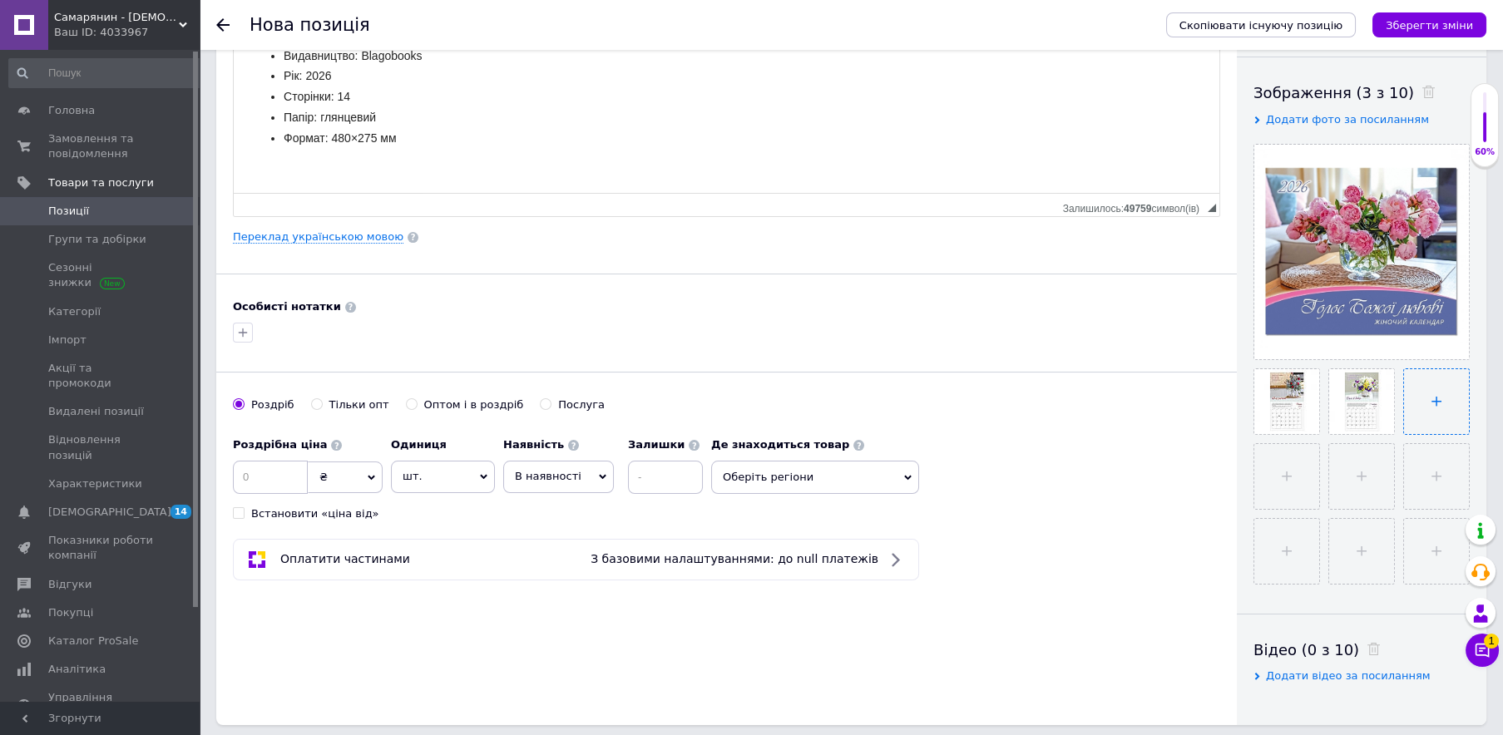
type input "C:\fakepath\kalendar-zhinochij-golos-Bozhoyi-lyubovi-pyatilyetova-olena-4n.jpg"
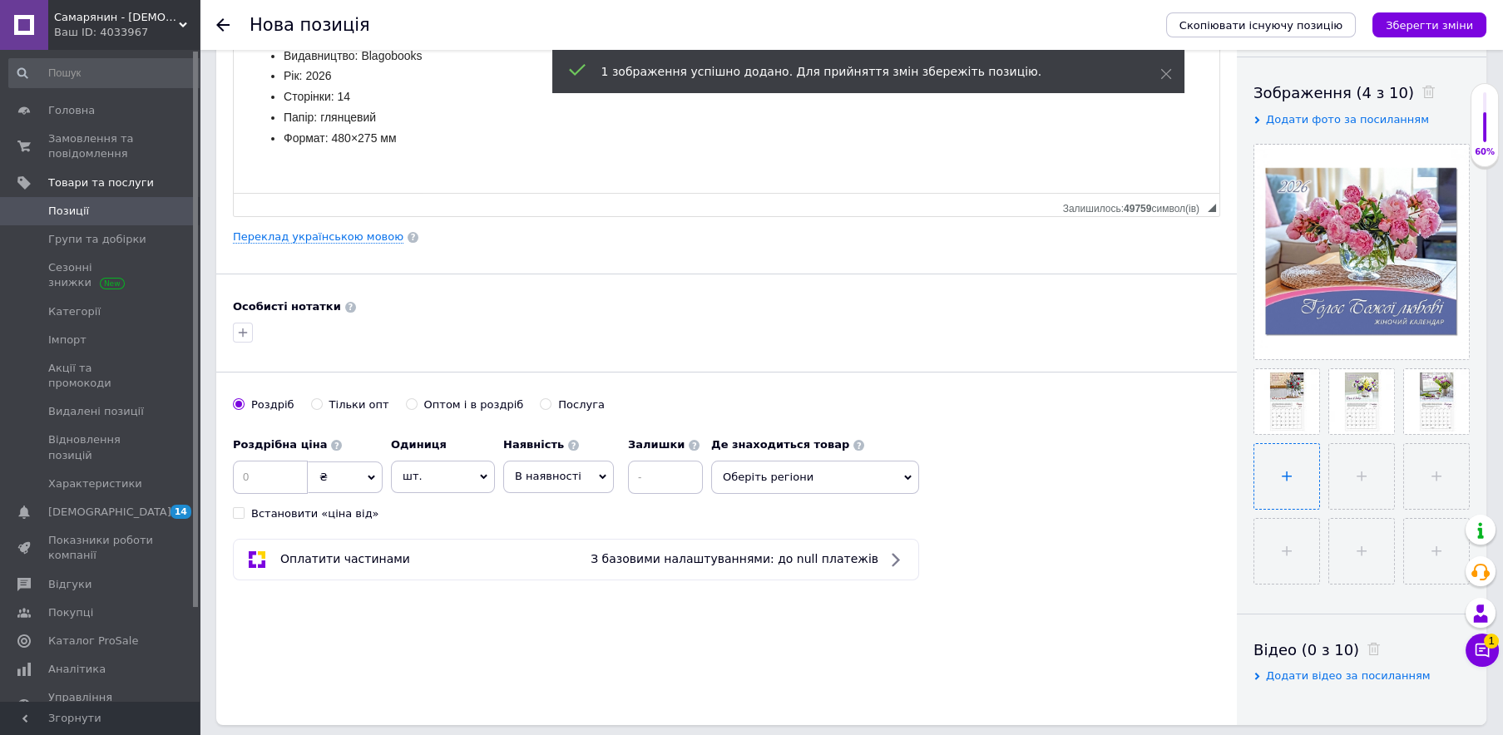
click at [1289, 483] on input "file" at bounding box center [1287, 476] width 65 height 65
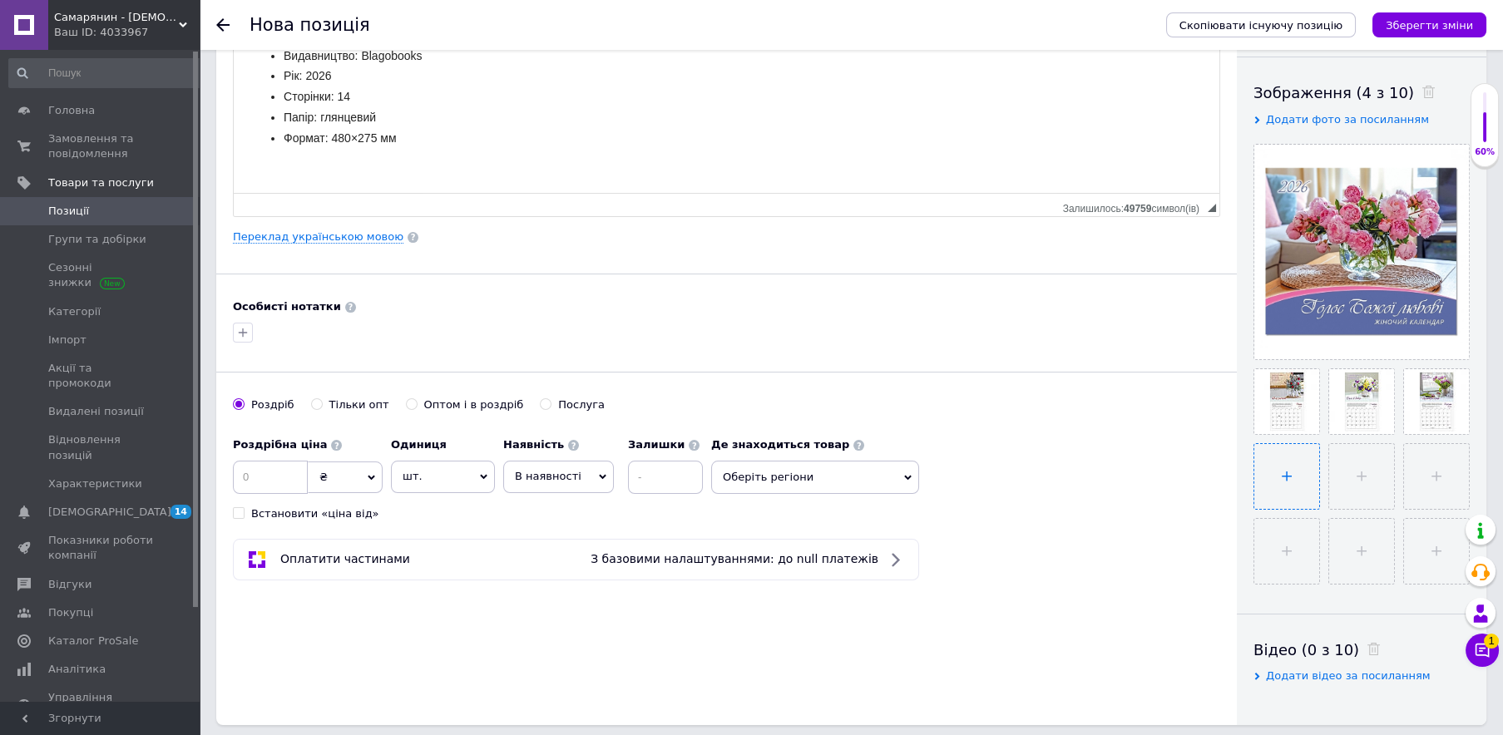
type input "C:\fakepath\kalendar-zhinochij-golos-Bozhoyi-lyubovi-pyatilyetova-olena-5n.jpg"
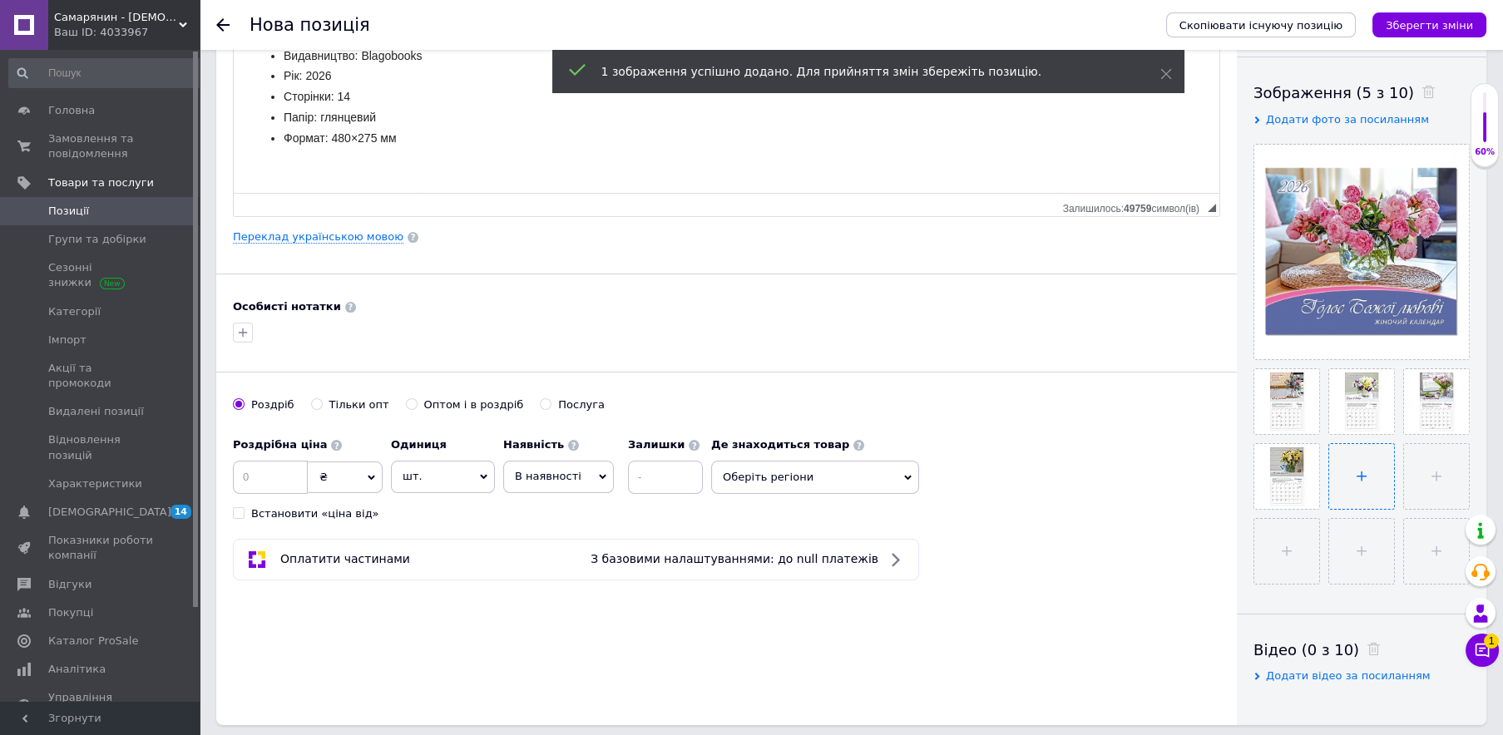
click at [1356, 483] on input "file" at bounding box center [1361, 476] width 65 height 65
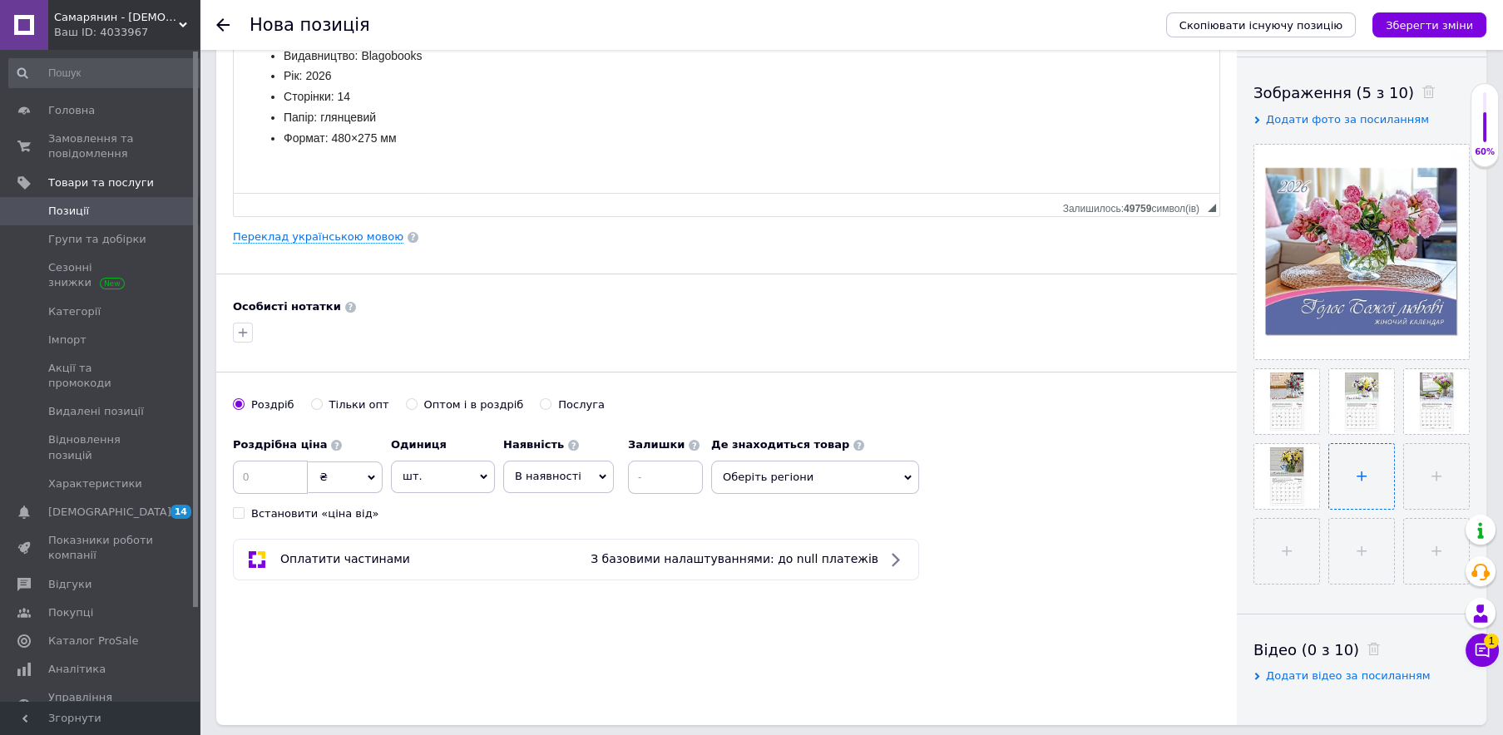
type input "C:\fakepath\kalendar-zhinochij-golos-Bozhoyi-lyubovi-pyatilyetova-olena-6n.jpg"
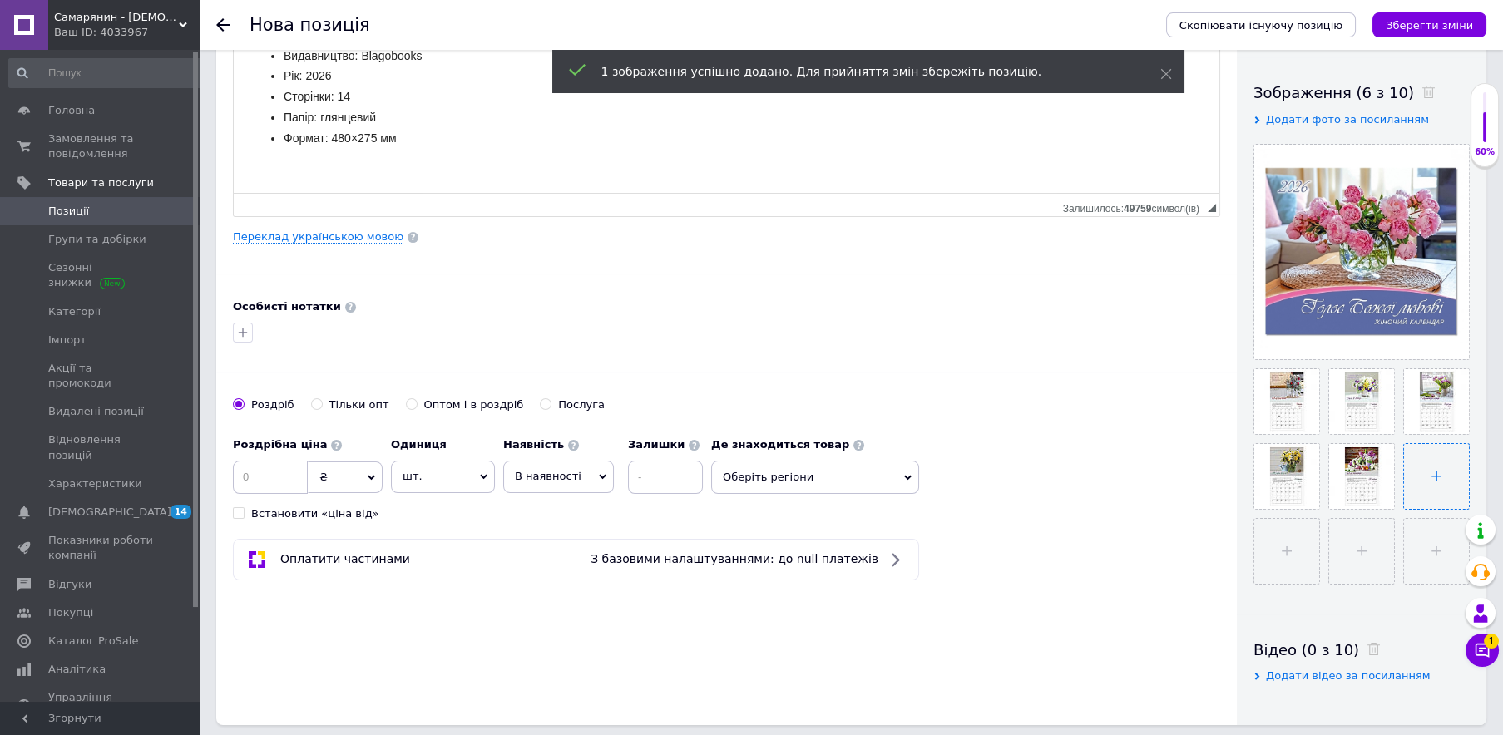
click at [1431, 476] on input "file" at bounding box center [1436, 476] width 65 height 65
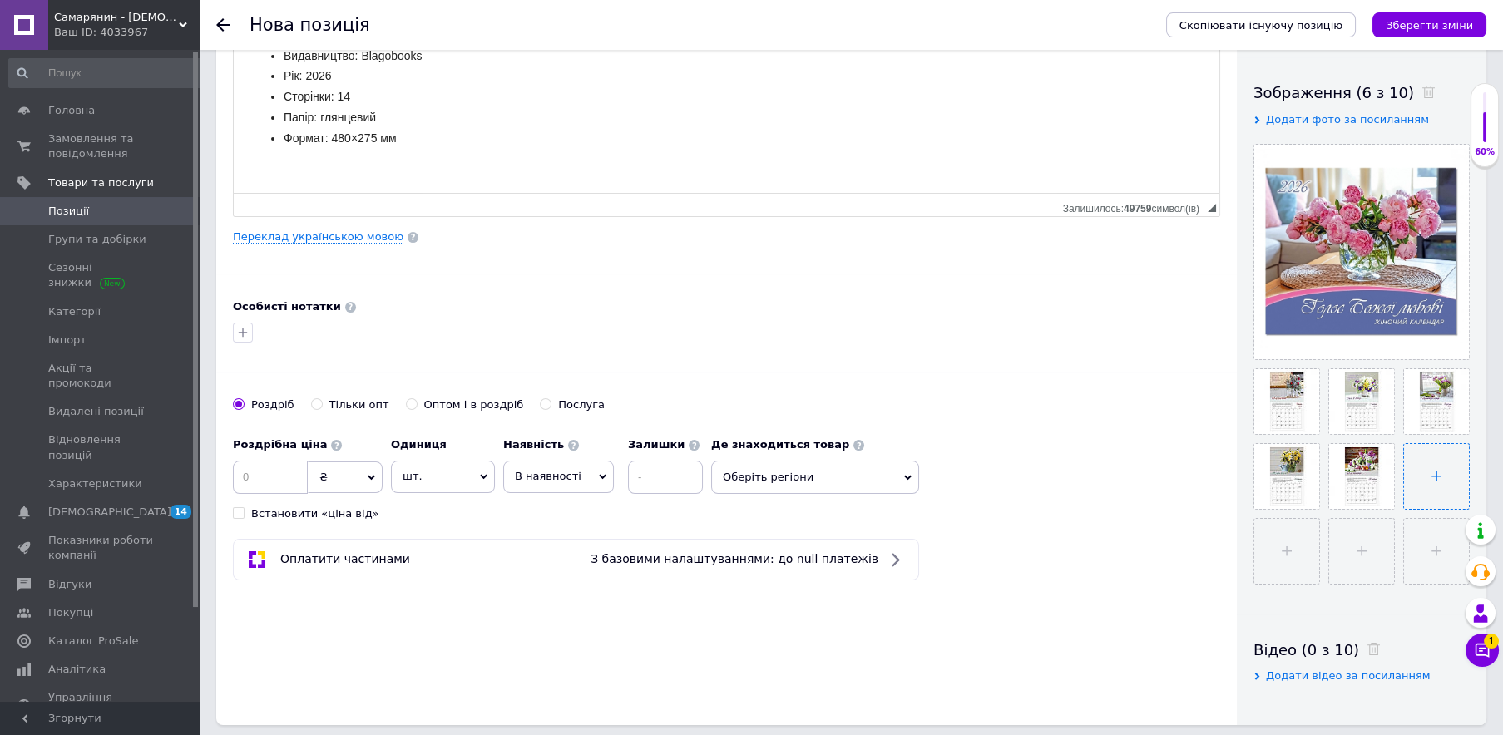
type input "C:\fakepath\kalendar-zhinochij-golos-Bozhoyi-lyubovi-pyatilyetova-olena-7n.jpg"
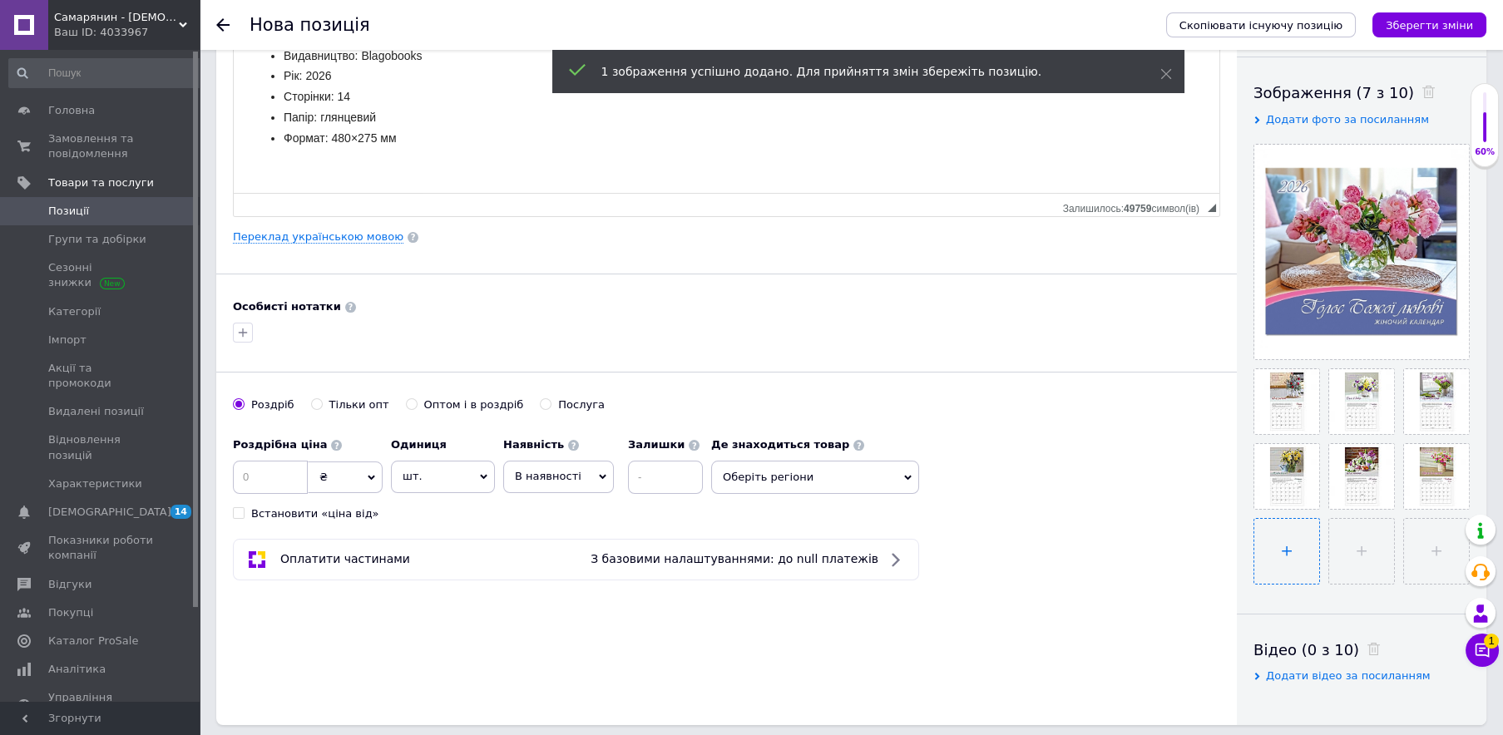
click at [1270, 561] on input "file" at bounding box center [1287, 551] width 65 height 65
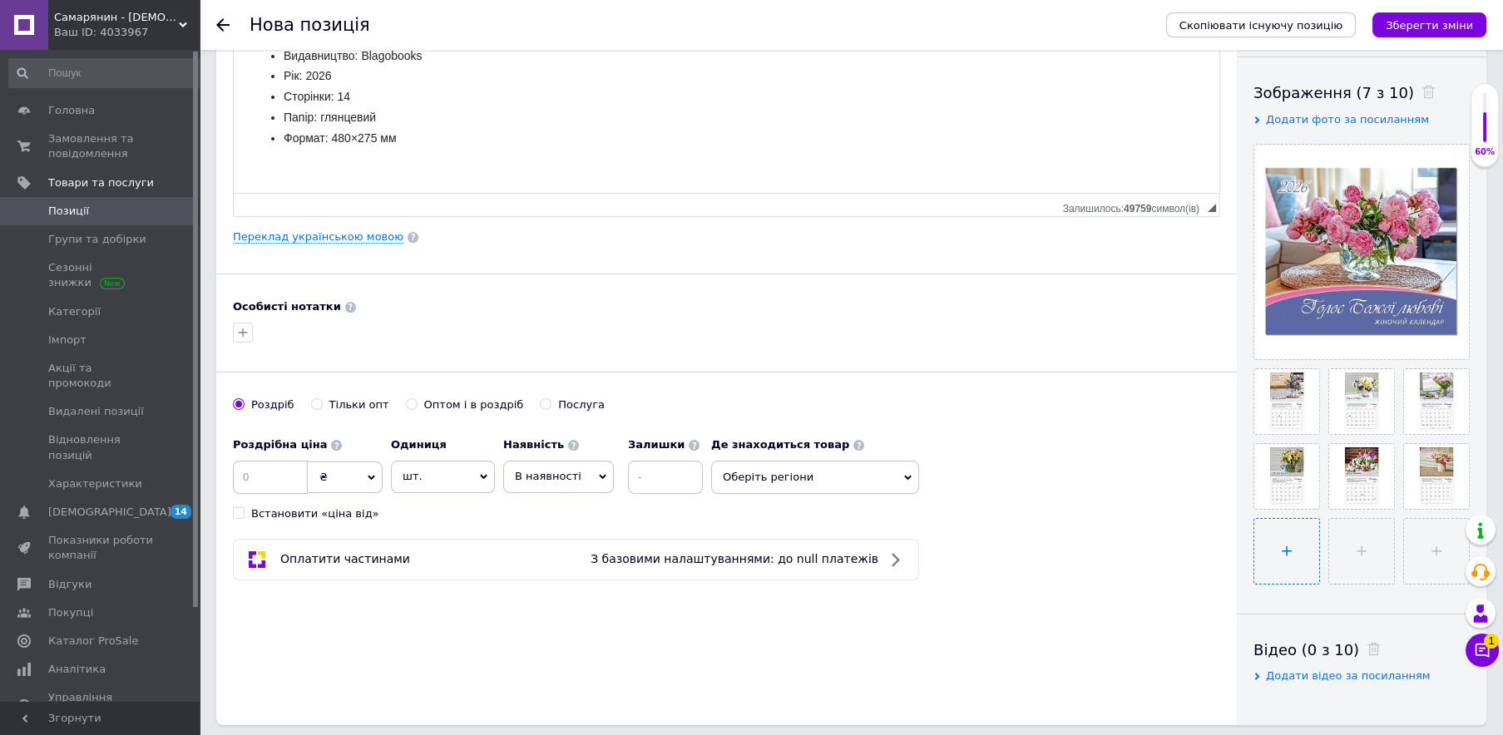
type input "C:\fakepath\kalendar-zhinochij-golos-Bozhoyi-lyubovi-pyatilyetova-olena-8n.jpg"
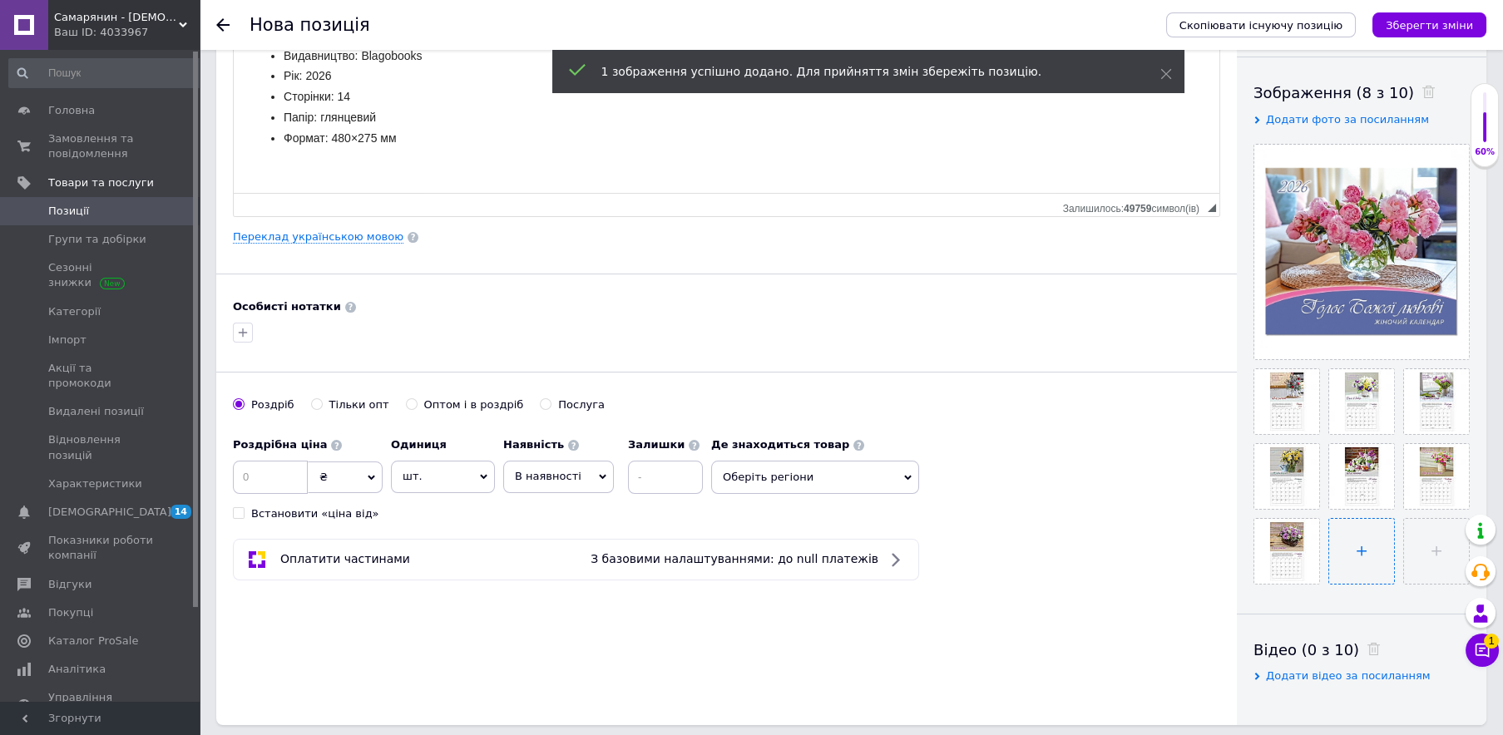
click at [1358, 572] on input "file" at bounding box center [1361, 551] width 65 height 65
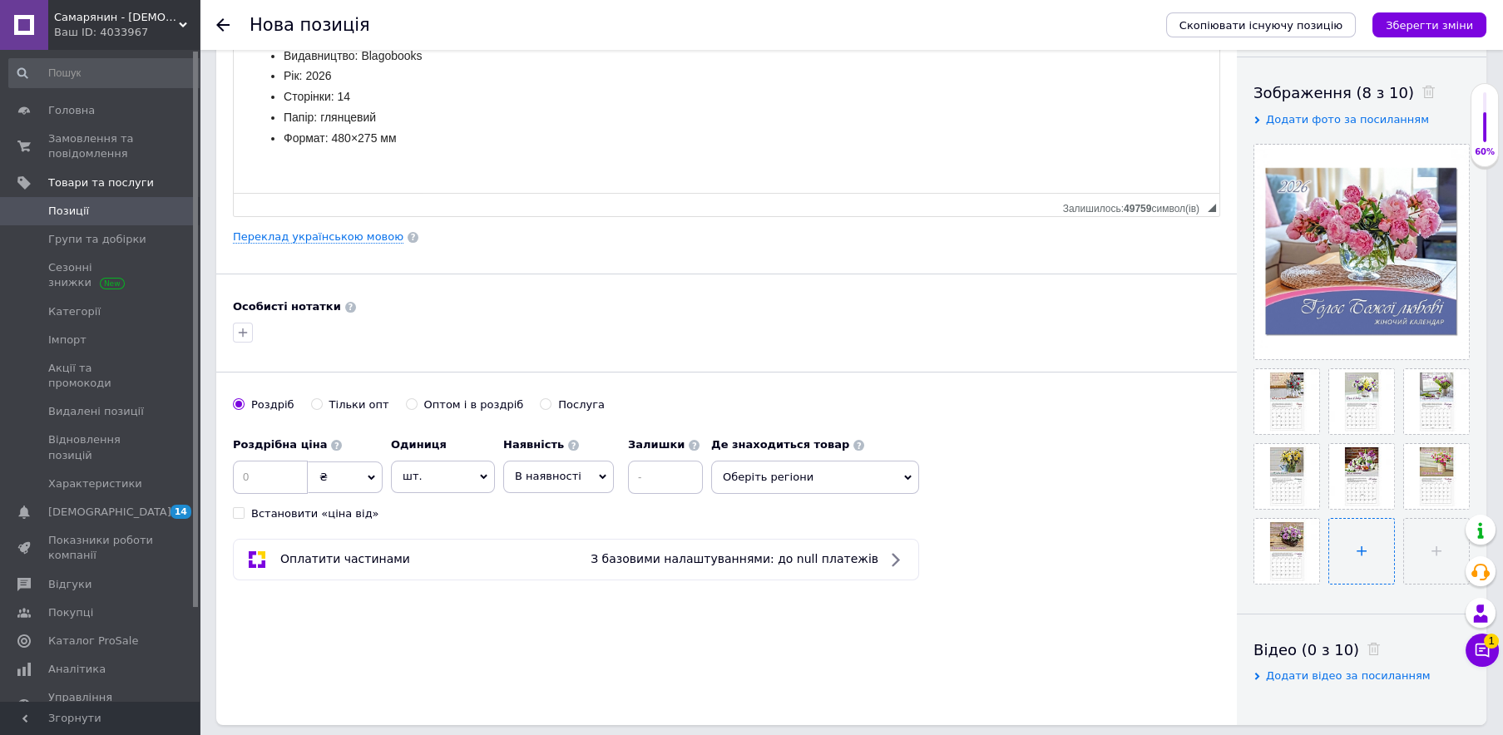
type input "C:\fakepath\kalendar-zhinochij-golos-Bozhoyi-lyubovi-pyatilyetova-olena-9n.jpg"
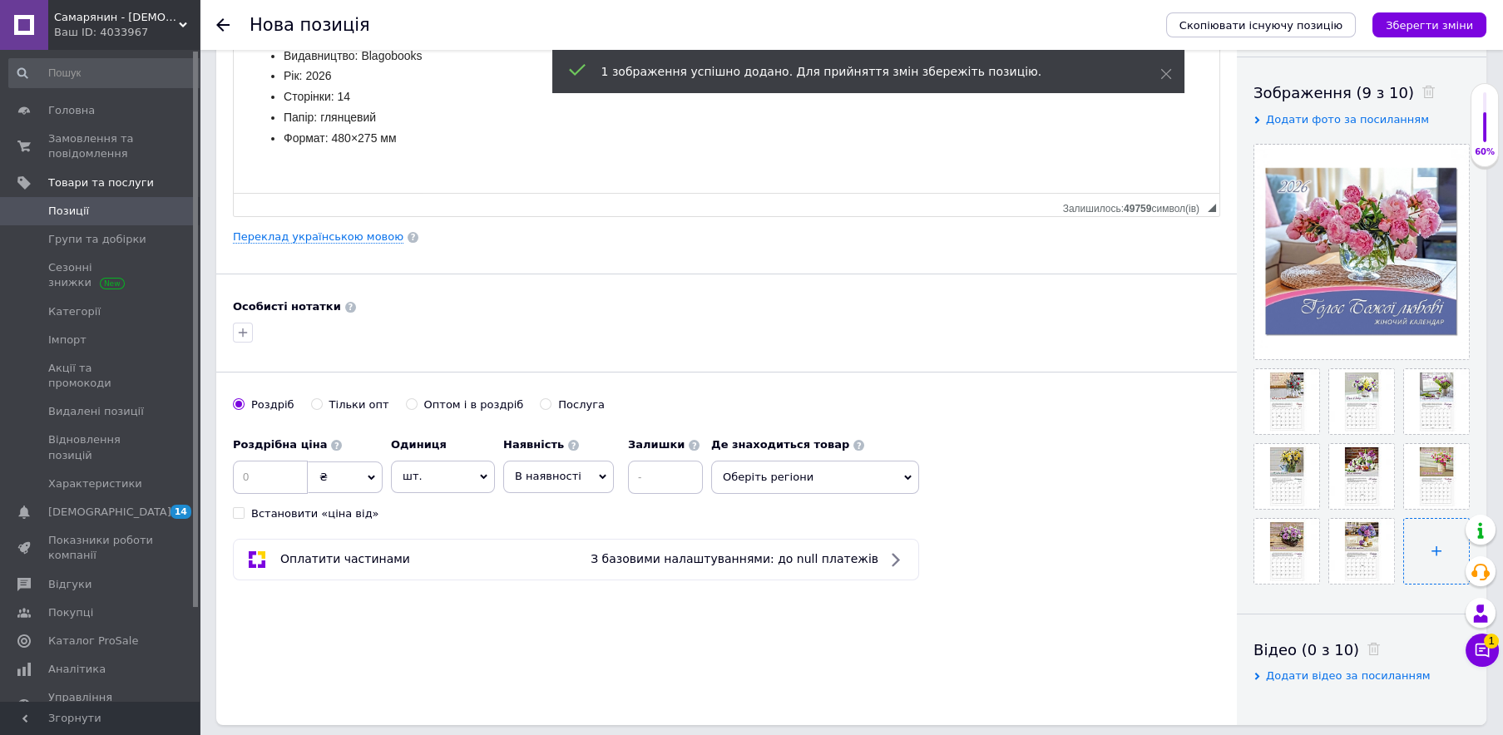
click at [1438, 548] on input "file" at bounding box center [1436, 551] width 65 height 65
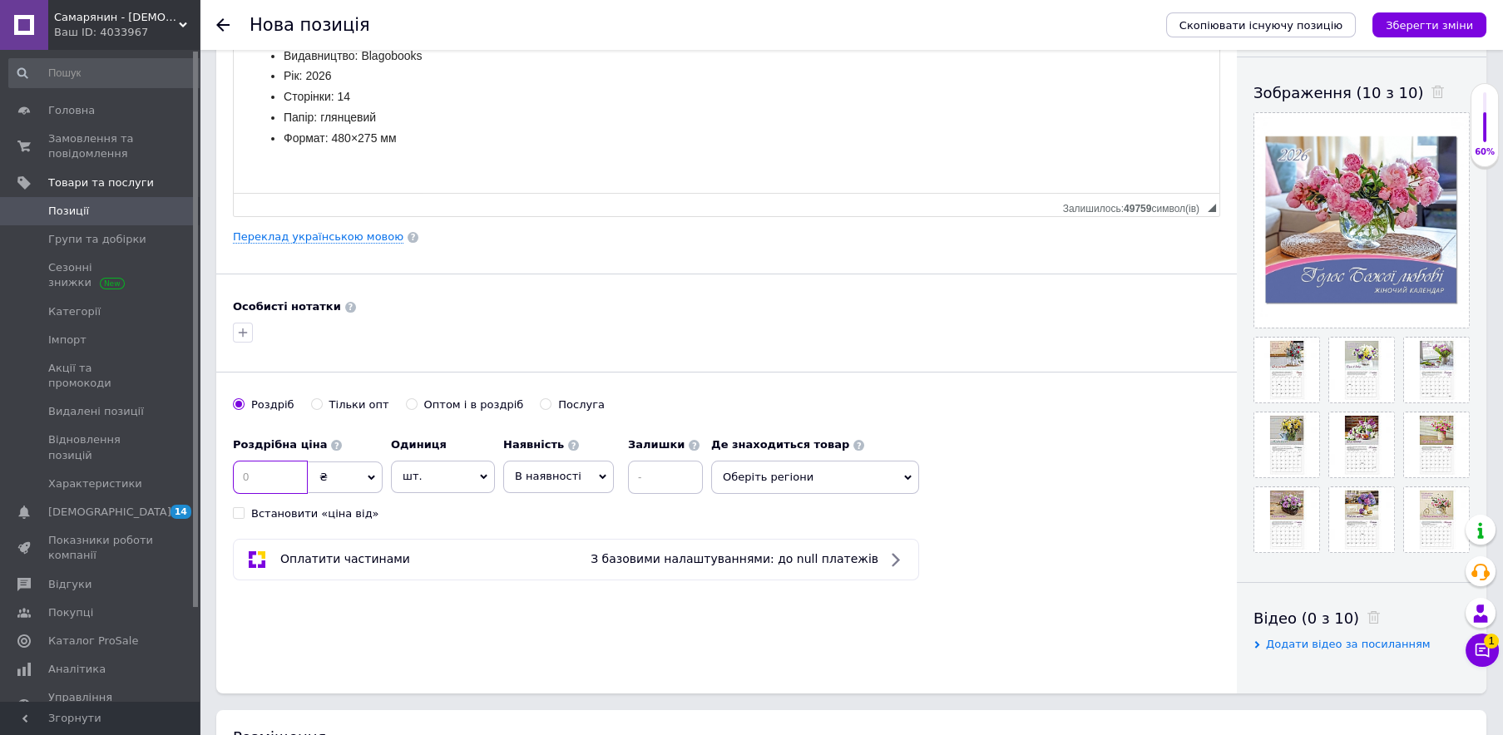
click at [260, 478] on input at bounding box center [270, 477] width 75 height 33
type input "95"
click at [641, 479] on input at bounding box center [665, 477] width 75 height 33
click at [562, 478] on span "В наявності" at bounding box center [548, 476] width 67 height 12
click at [556, 577] on li "Готово до відправки" at bounding box center [558, 581] width 109 height 38
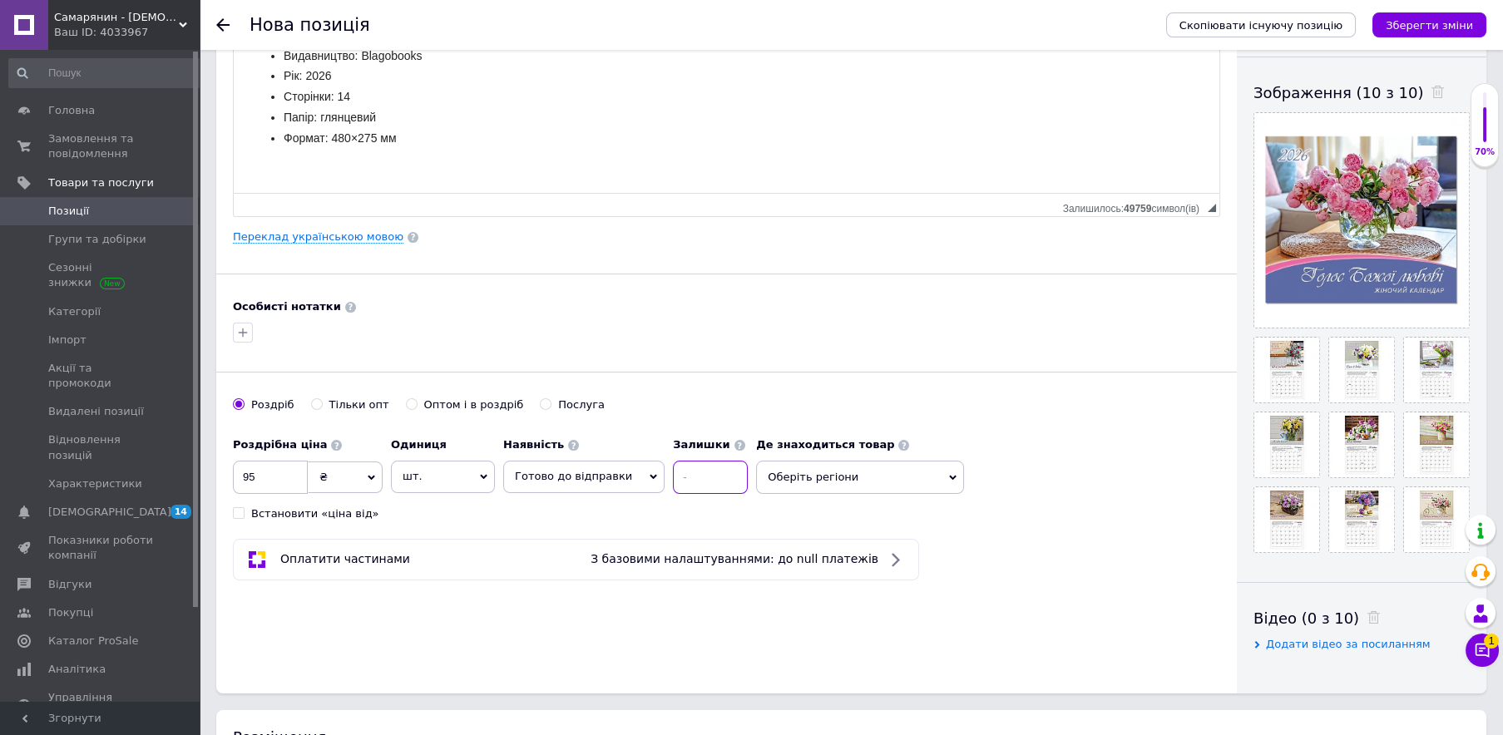
click at [704, 476] on input at bounding box center [710, 477] width 75 height 33
type input "50"
click at [804, 469] on span "Оберіть регіони" at bounding box center [860, 477] width 208 height 33
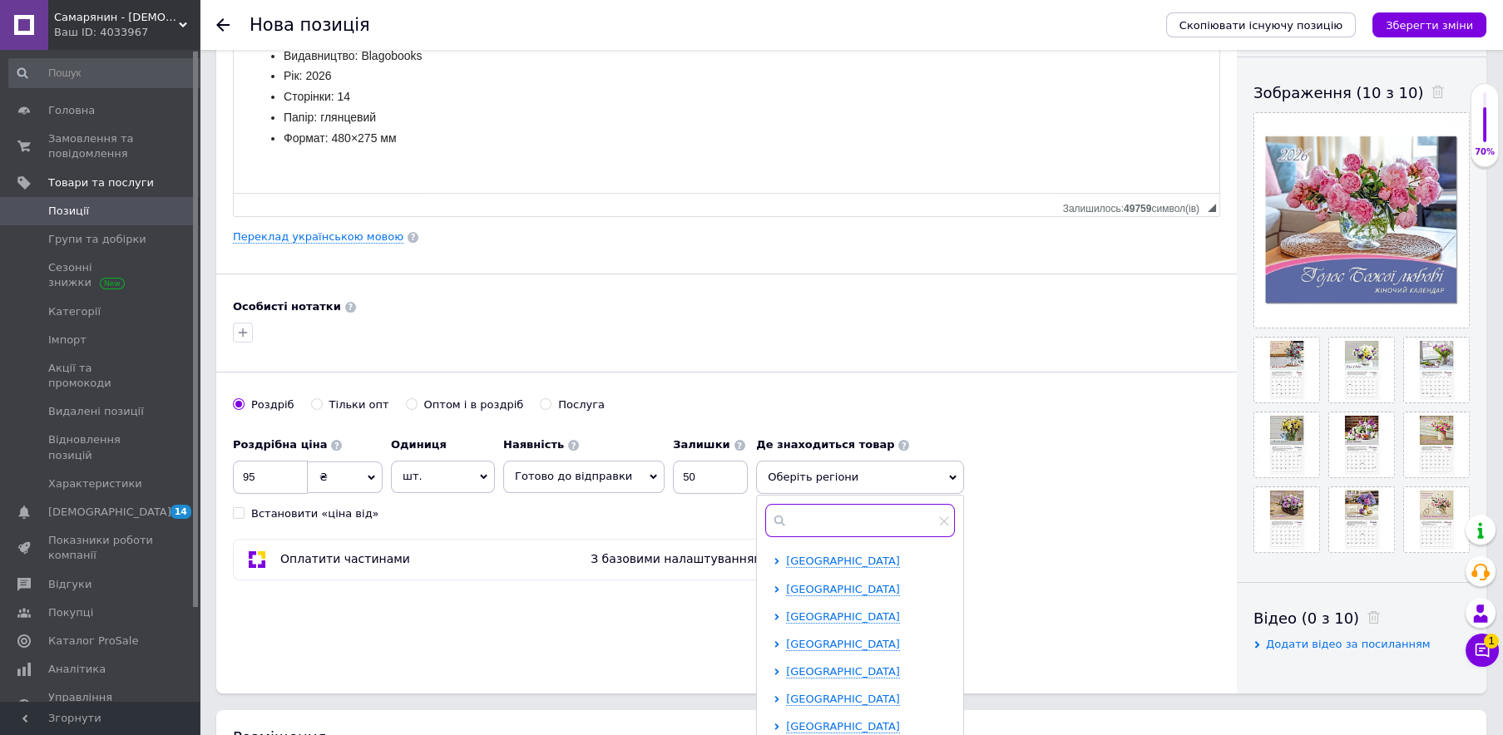
click at [802, 522] on input "text" at bounding box center [860, 520] width 190 height 33
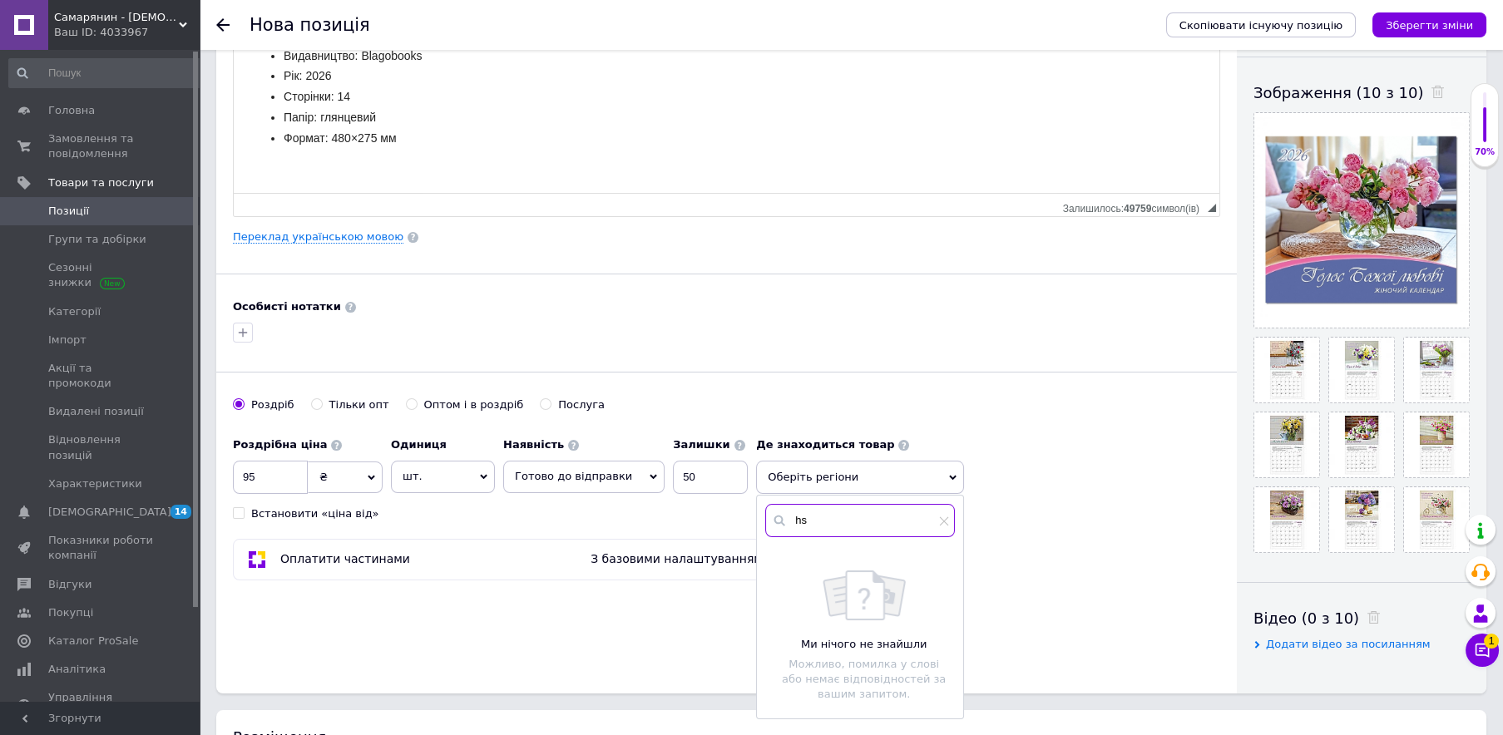
type input "h"
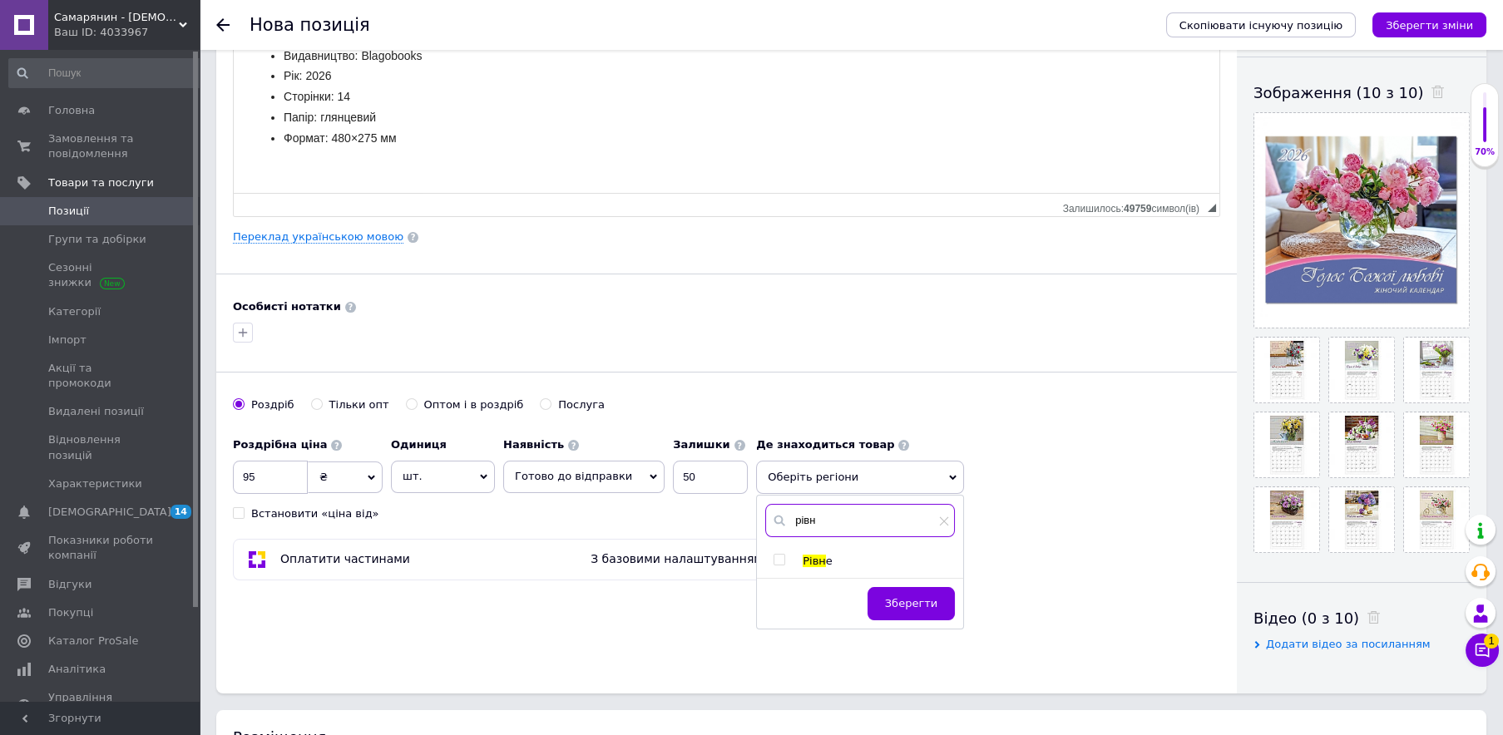
type input "рівн"
click at [774, 558] on input "checkbox" at bounding box center [779, 560] width 11 height 11
checkbox input "true"
drag, startPoint x: 875, startPoint y: 615, endPoint x: 926, endPoint y: 629, distance: 52.7
click at [877, 614] on button "Зберегти" at bounding box center [911, 612] width 87 height 33
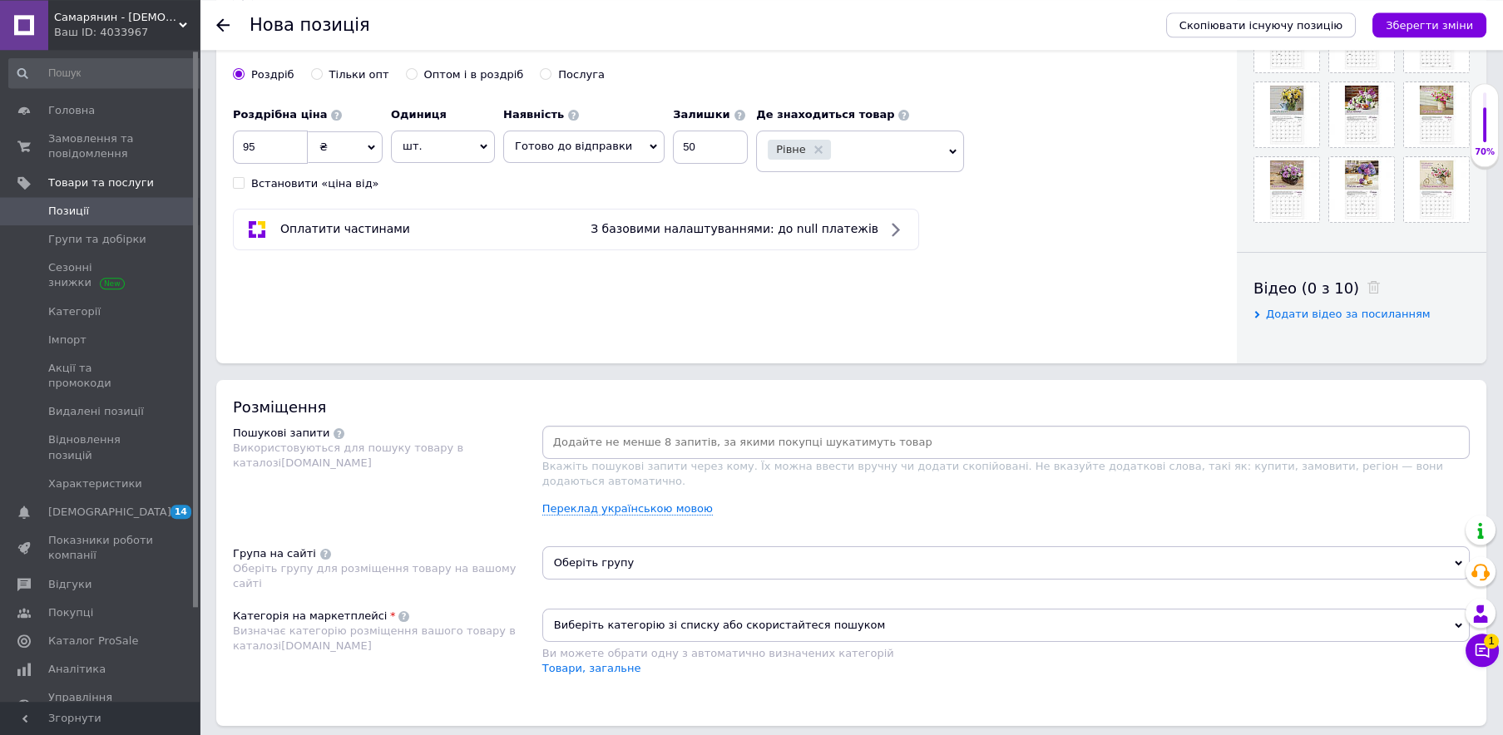
scroll to position [631, 0]
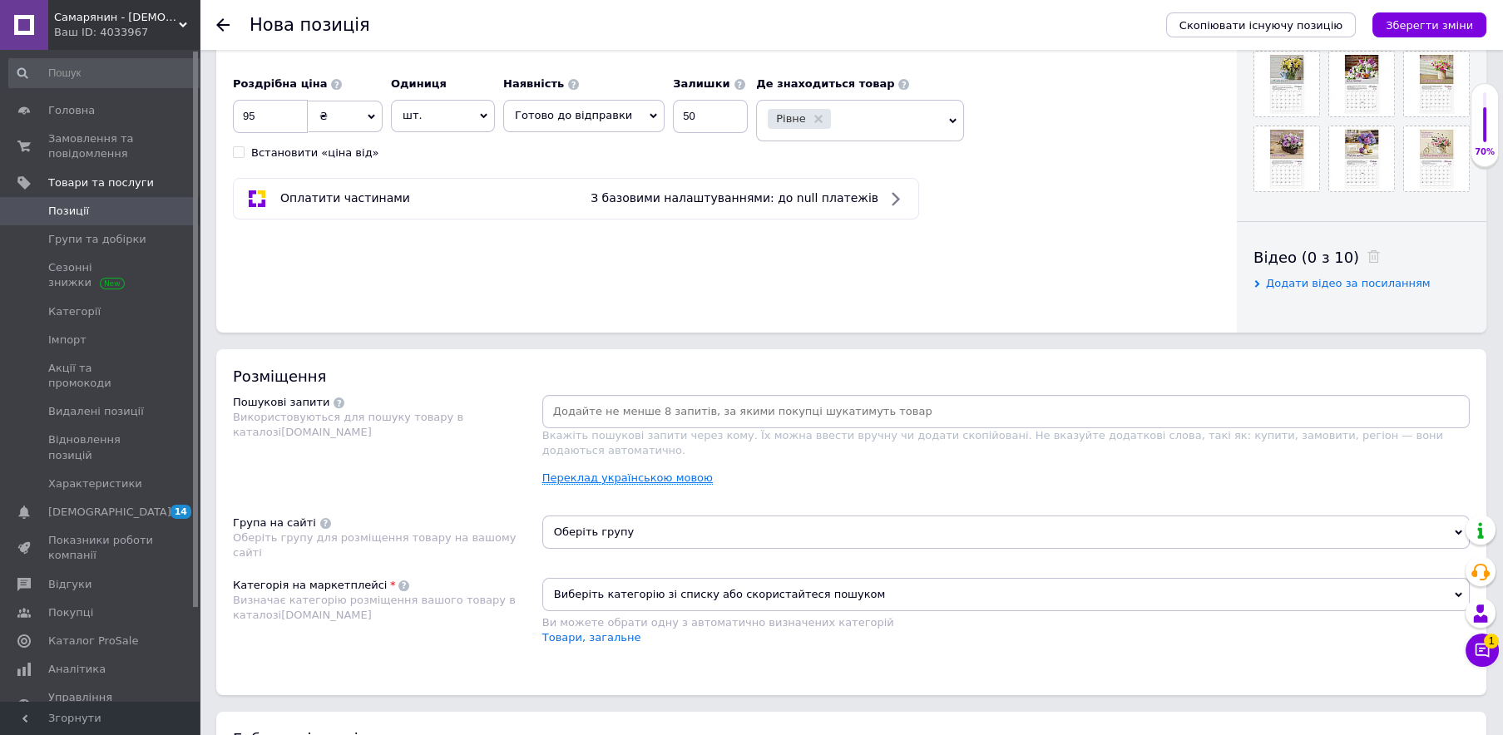
click at [654, 472] on link "Переклад українською мовою" at bounding box center [627, 478] width 171 height 13
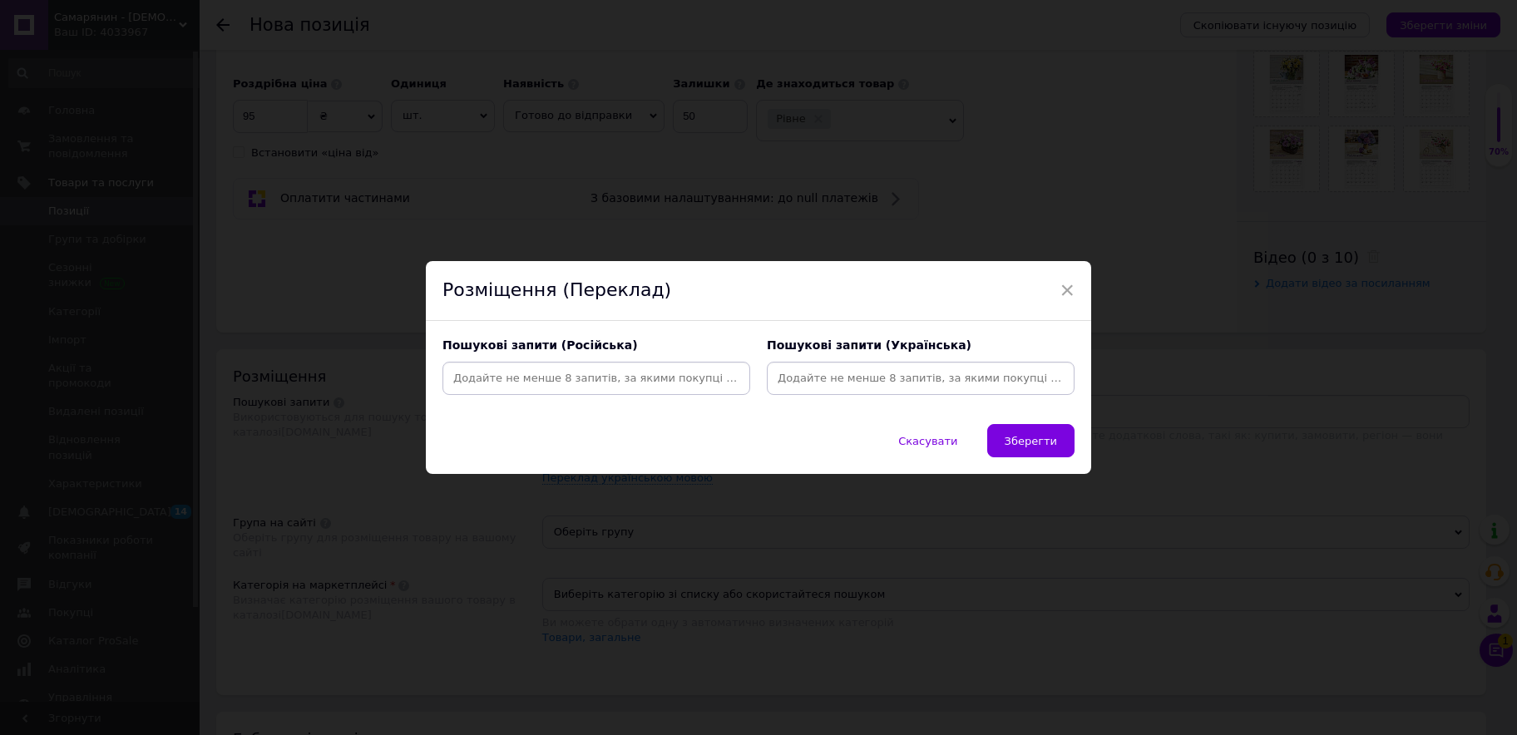
click at [792, 375] on input at bounding box center [920, 378] width 301 height 25
paste input "Календар жіночий «Голос Божої любові»"
type input "Календар жіночий «Голос Божої любові»"
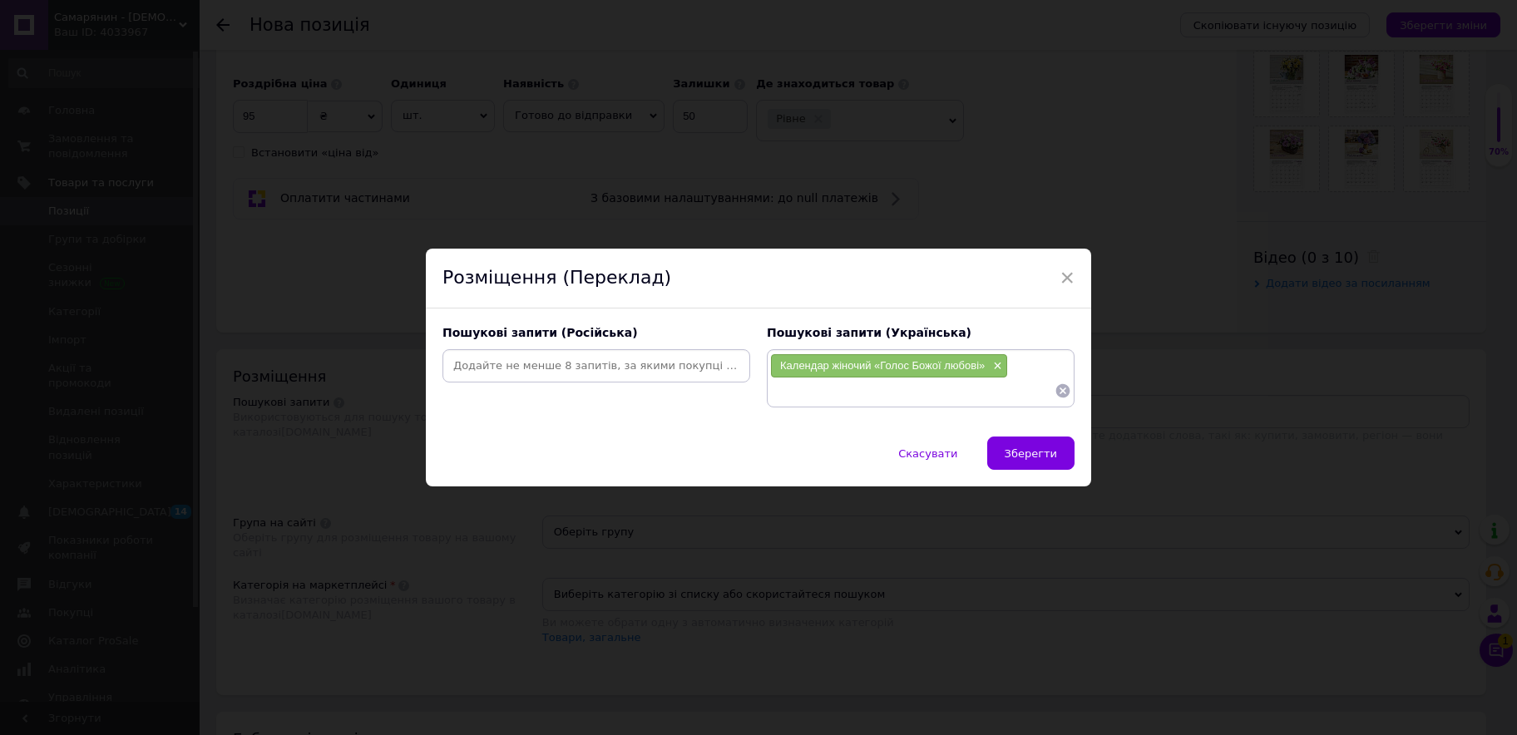
click at [571, 364] on input at bounding box center [596, 366] width 301 height 25
paste input "Календар жіночий «Голос Божої любові»"
type input "Календар жіночий «Голос Божої любові»"
type input "календарь 2026"
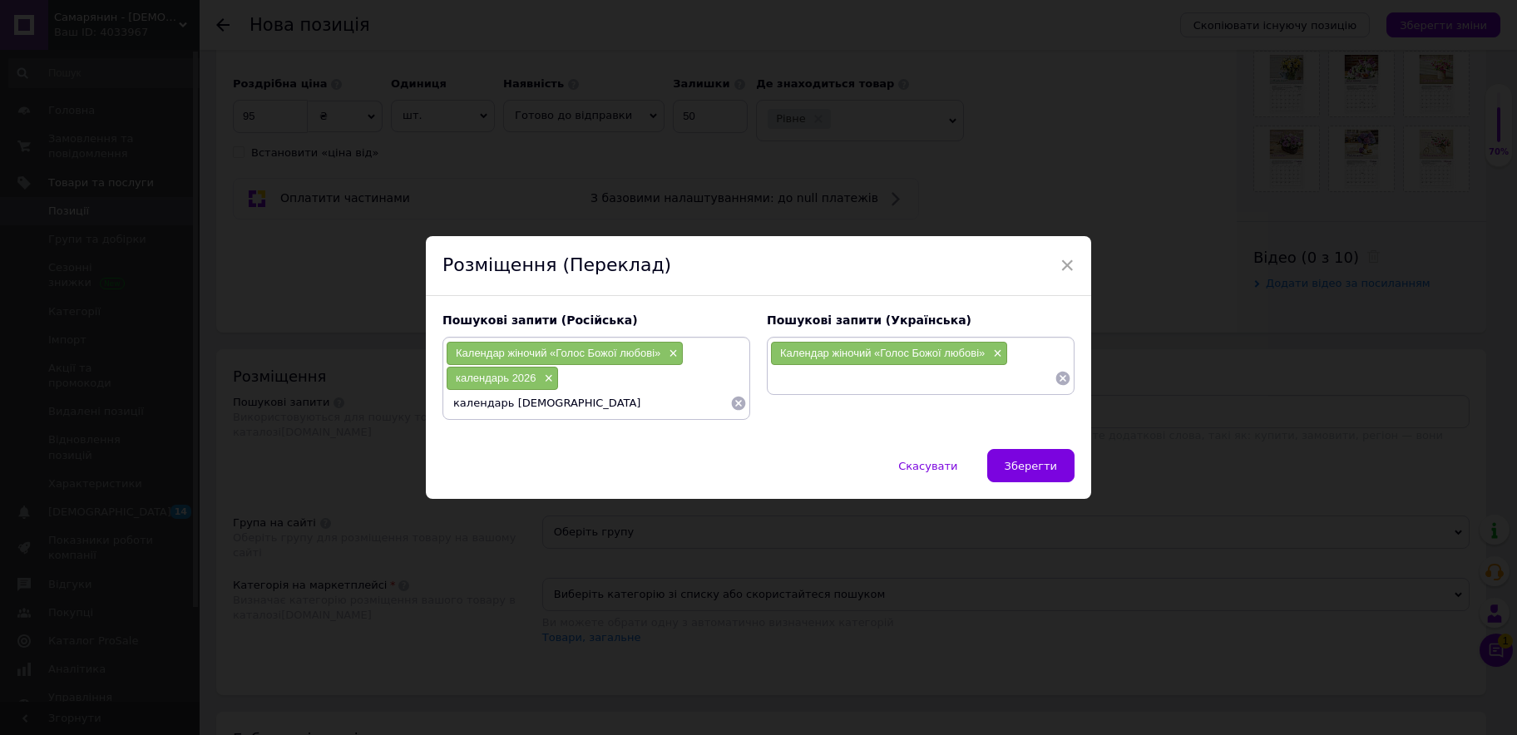
type input "календарь христианский"
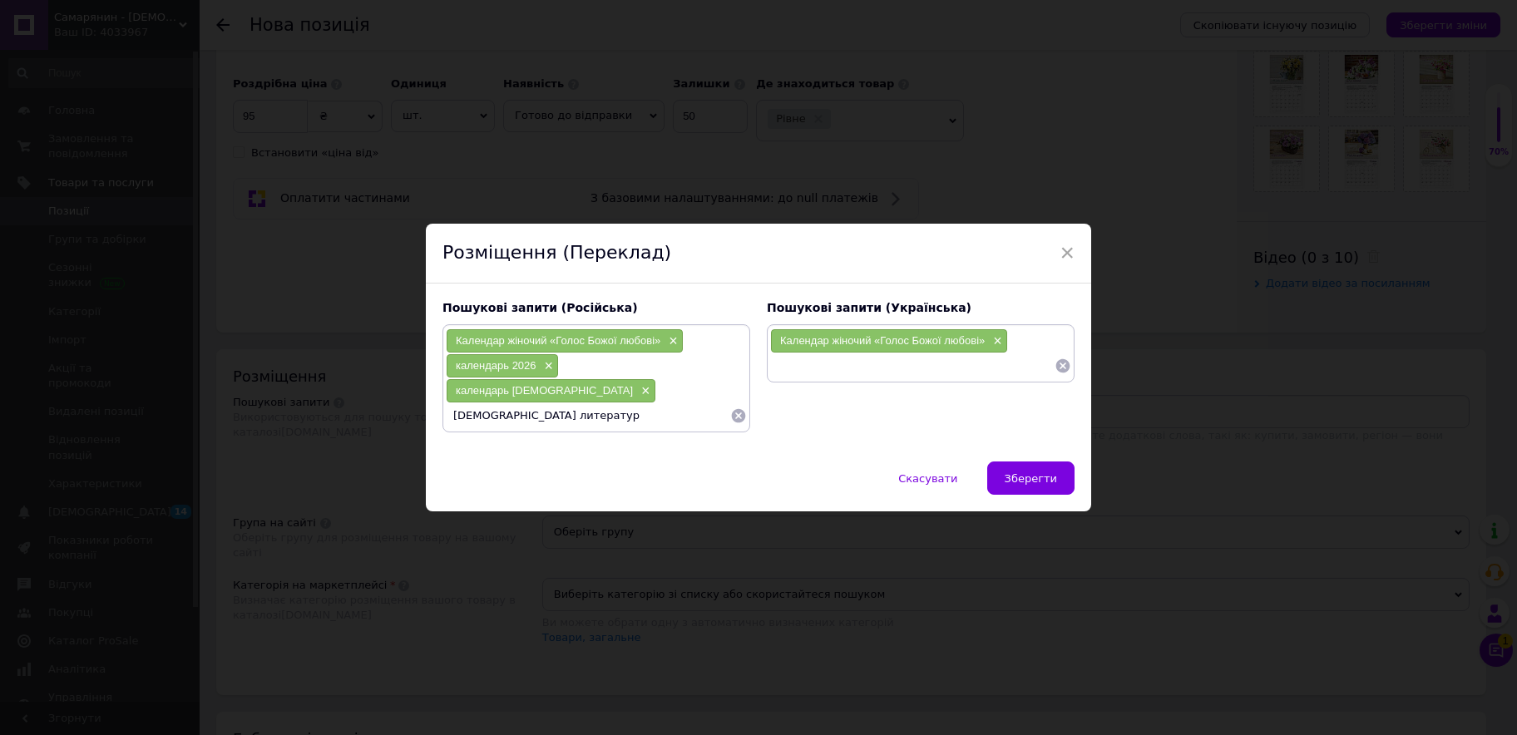
type input "христианская литература"
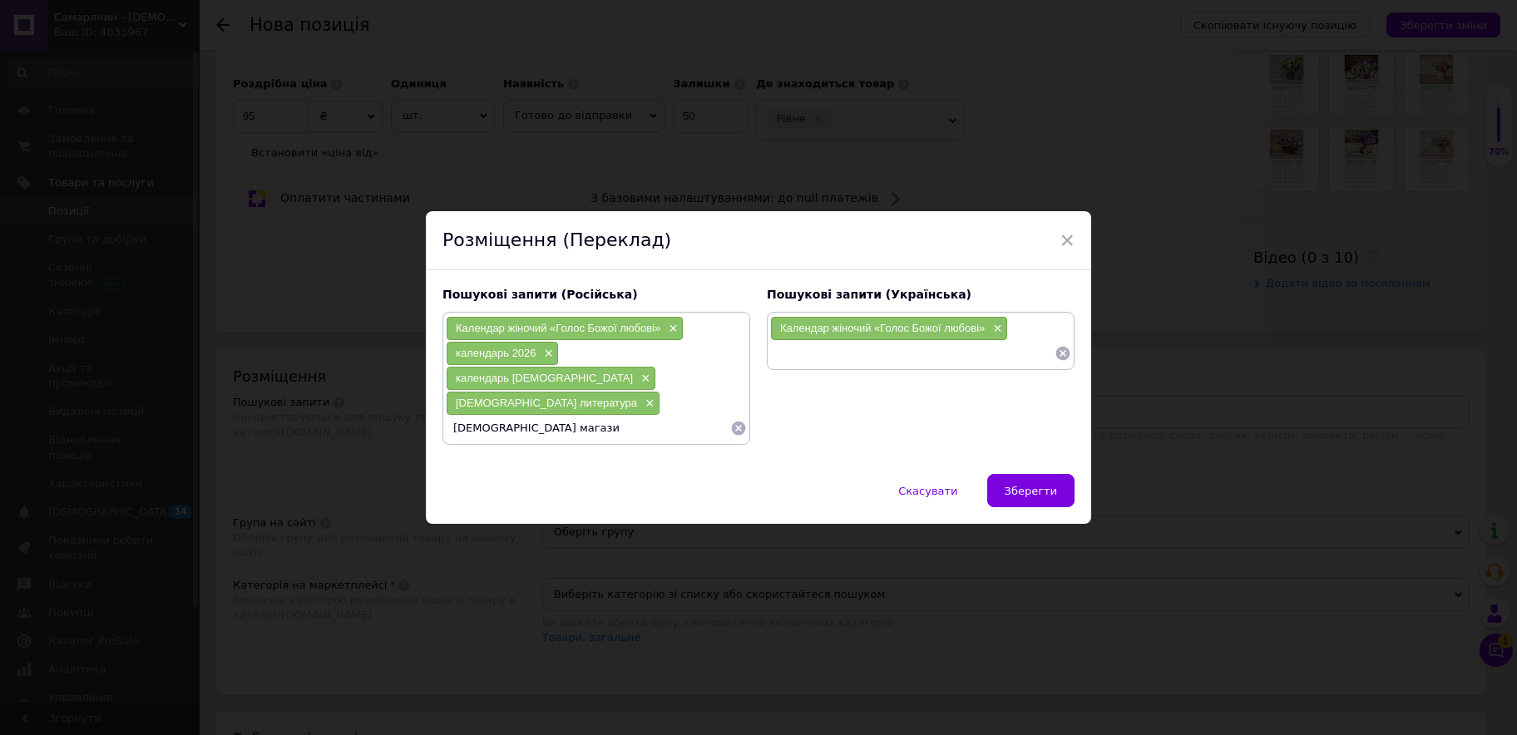
type input "христианский магазин"
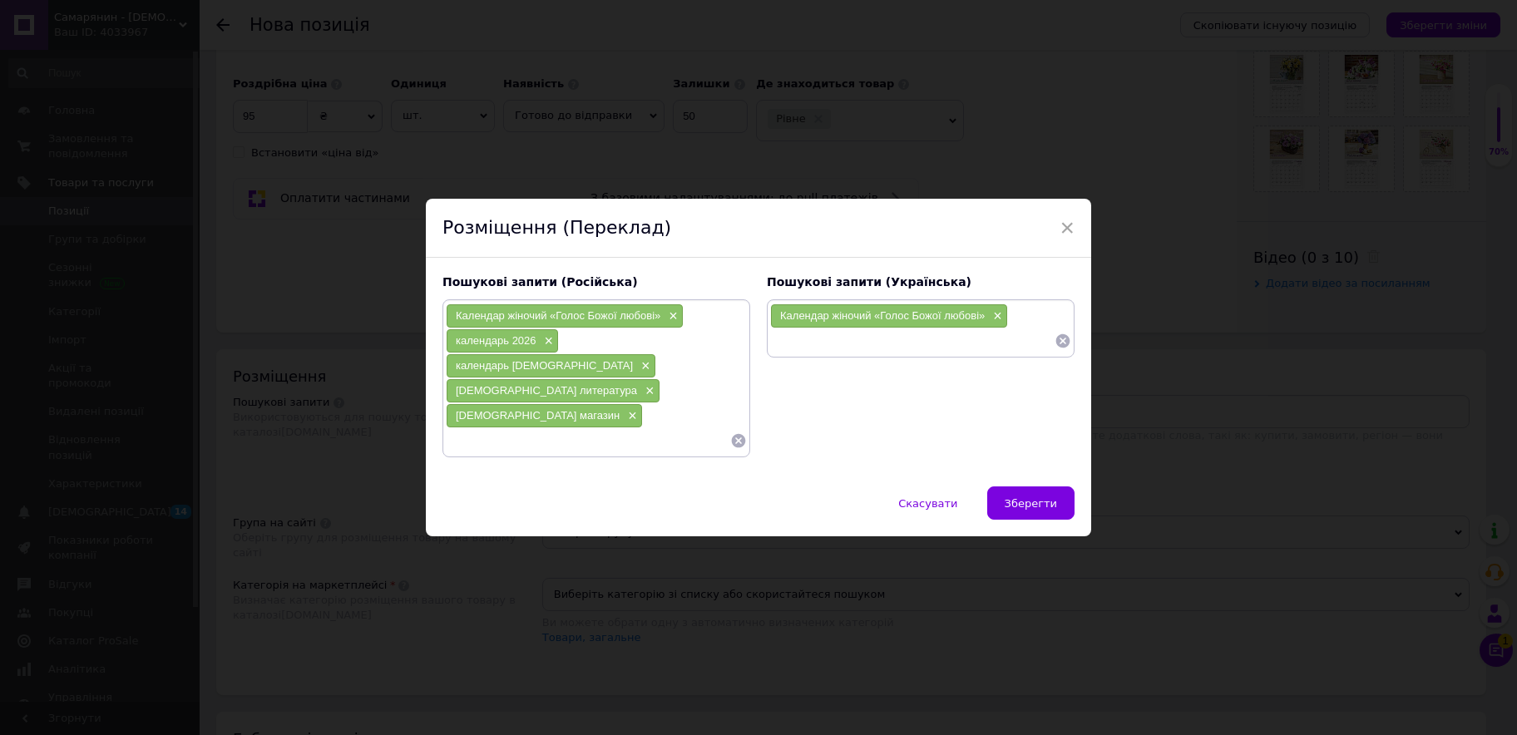
click at [809, 358] on div "Календар жіночий «Голос Божої любові» ×" at bounding box center [921, 328] width 308 height 58
click at [811, 354] on input at bounding box center [912, 341] width 285 height 25
type input "календар 2026"
type input "календар жіночий"
type input "календар християнський"
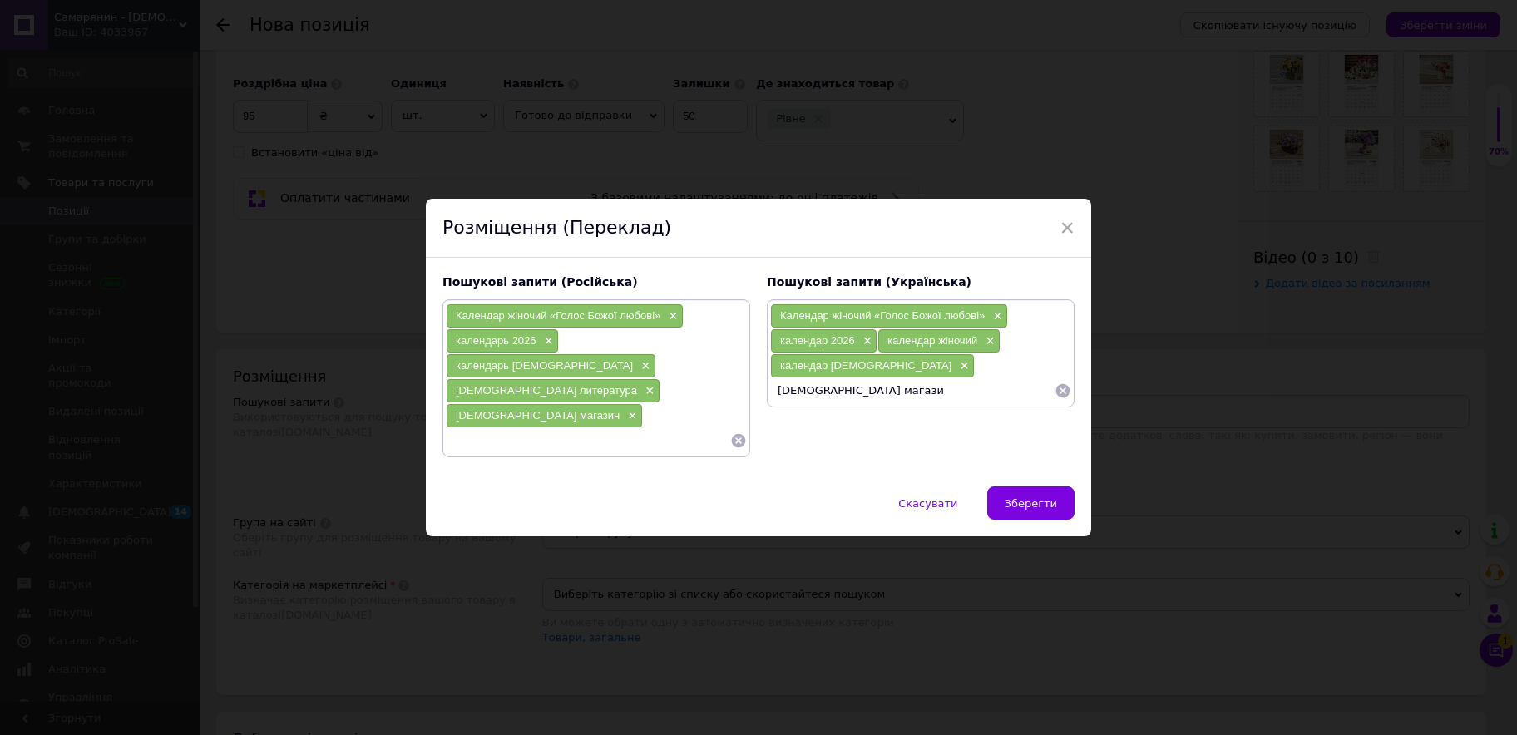
type input "християнський магазин"
type input "християнська література"
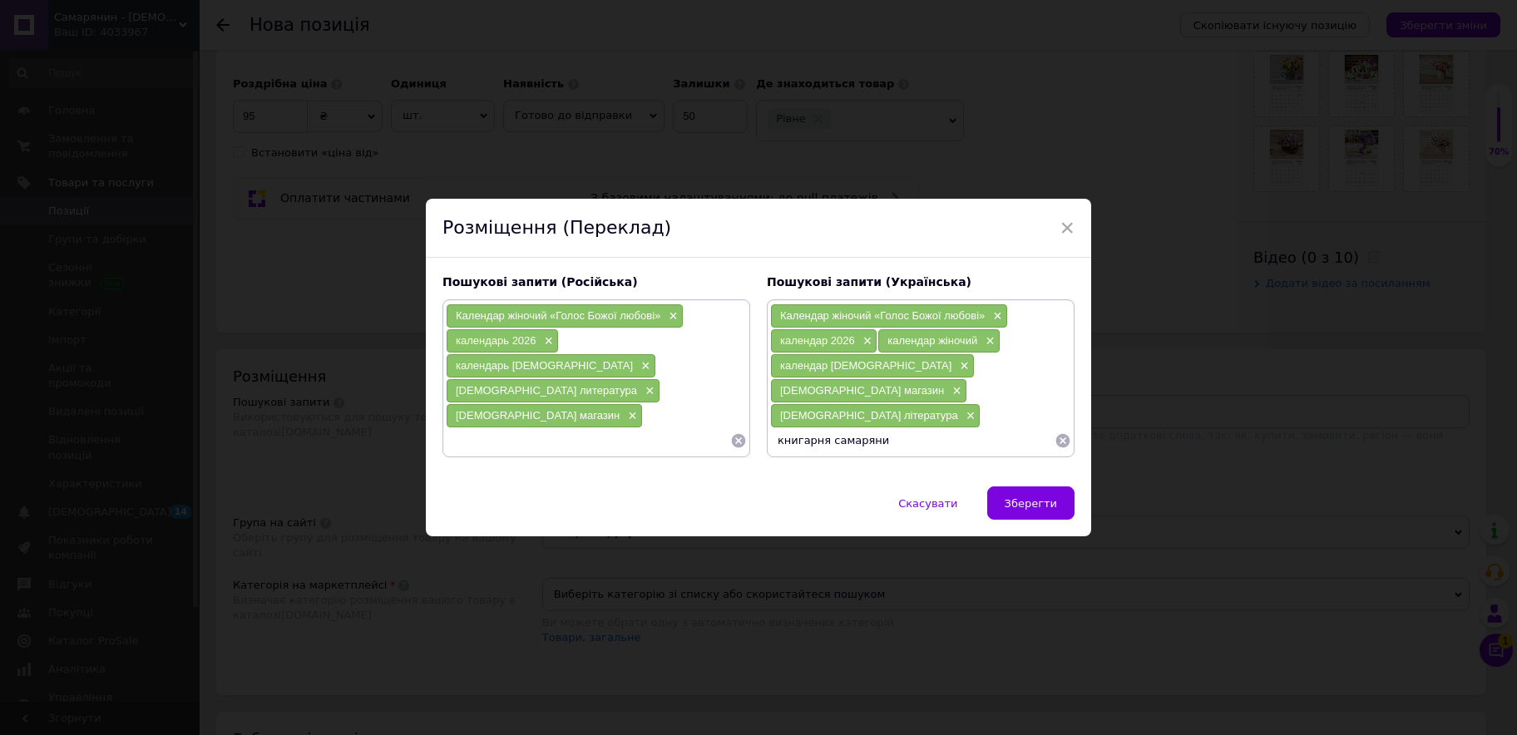
type input "книгарня самарянин"
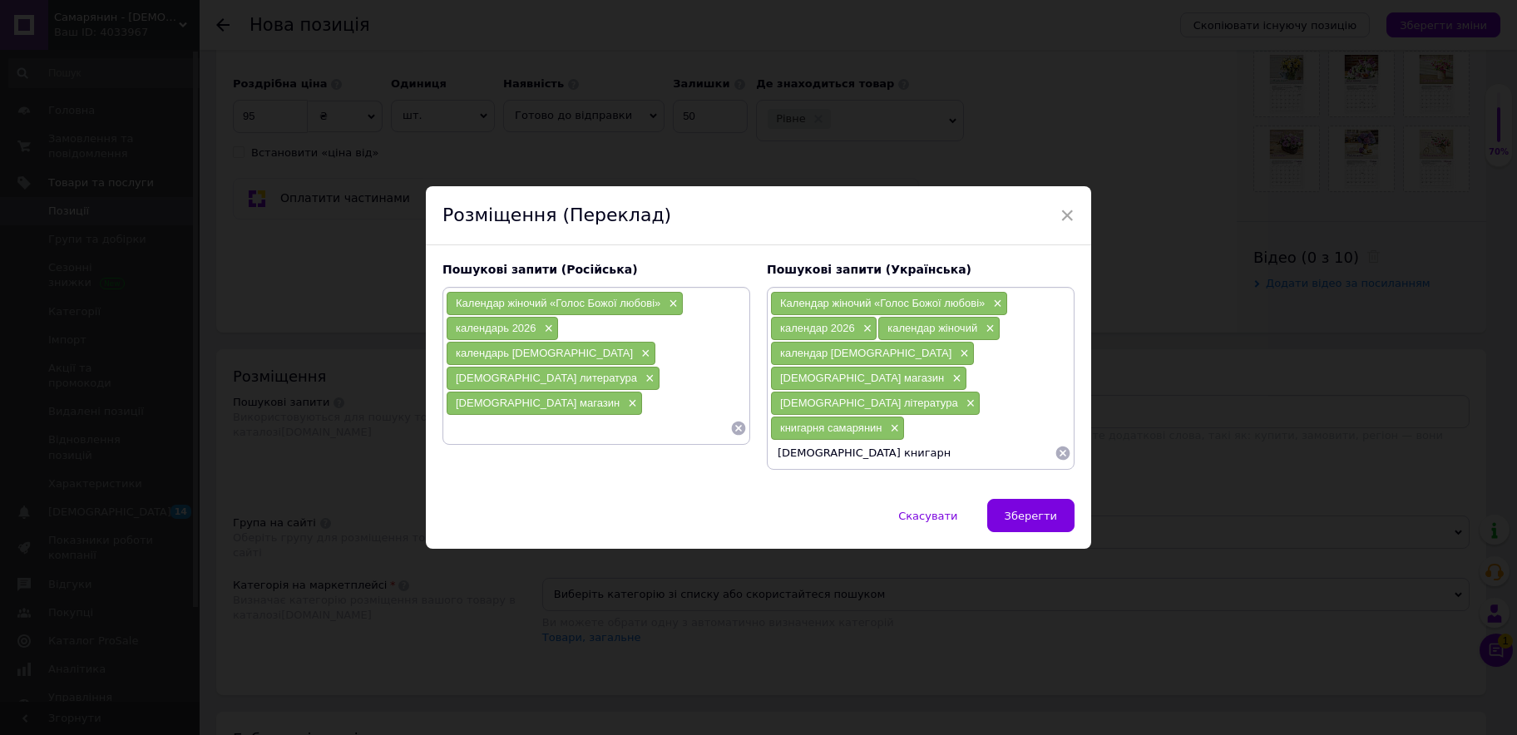
type input "християнська книгарня"
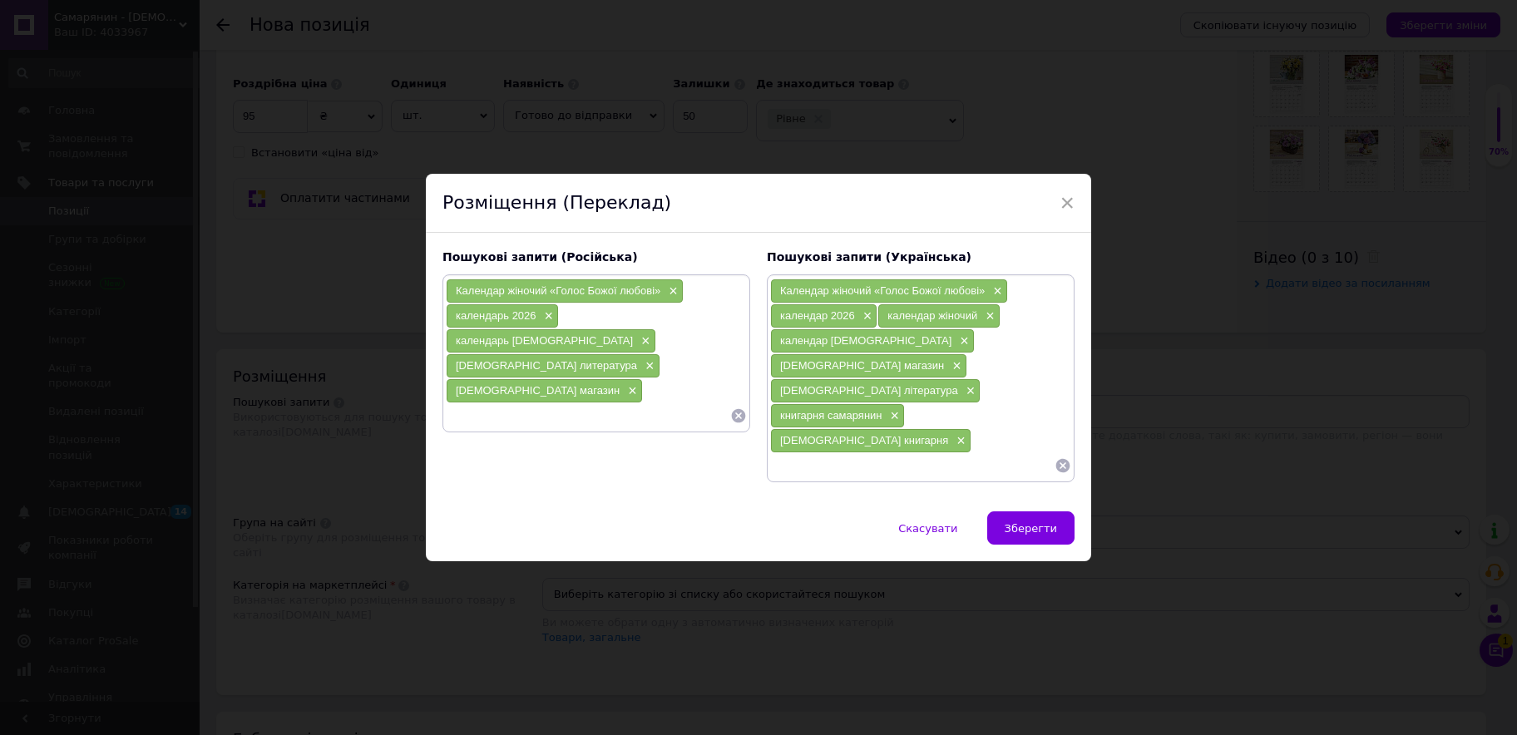
drag, startPoint x: 1025, startPoint y: 515, endPoint x: 1053, endPoint y: 533, distance: 33.7
click at [1026, 522] on span "Зберегти" at bounding box center [1031, 528] width 52 height 12
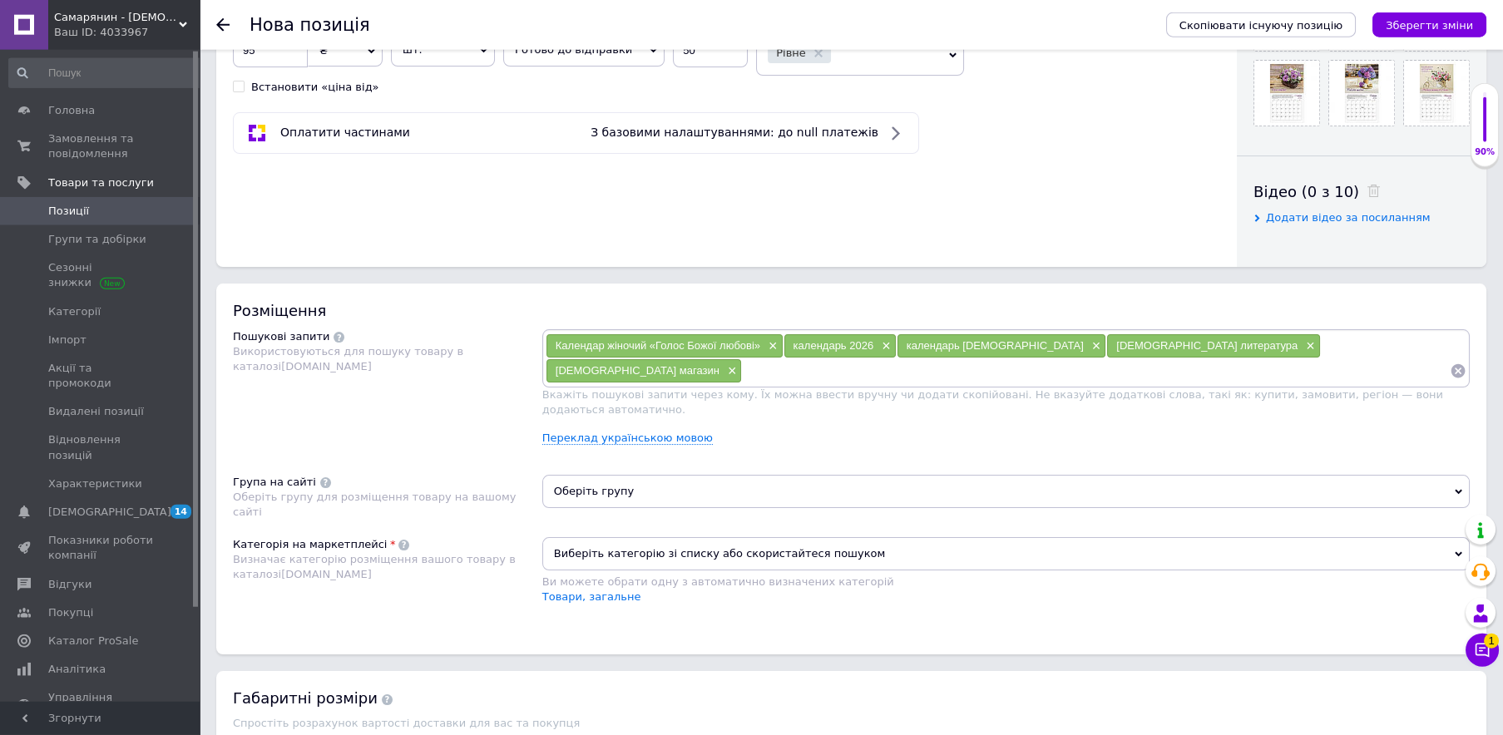
scroll to position [810, 0]
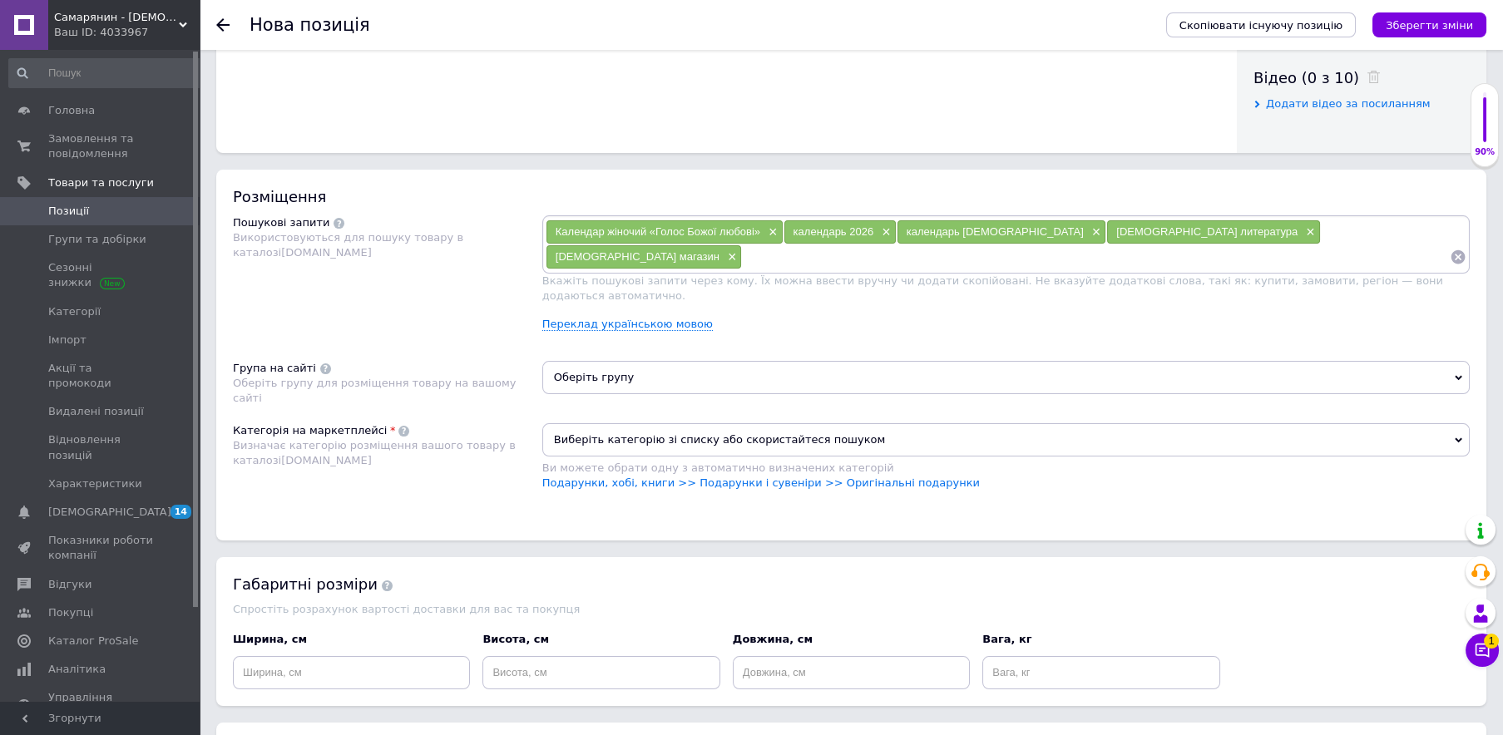
click at [706, 367] on span "Оберіть групу" at bounding box center [1006, 377] width 928 height 33
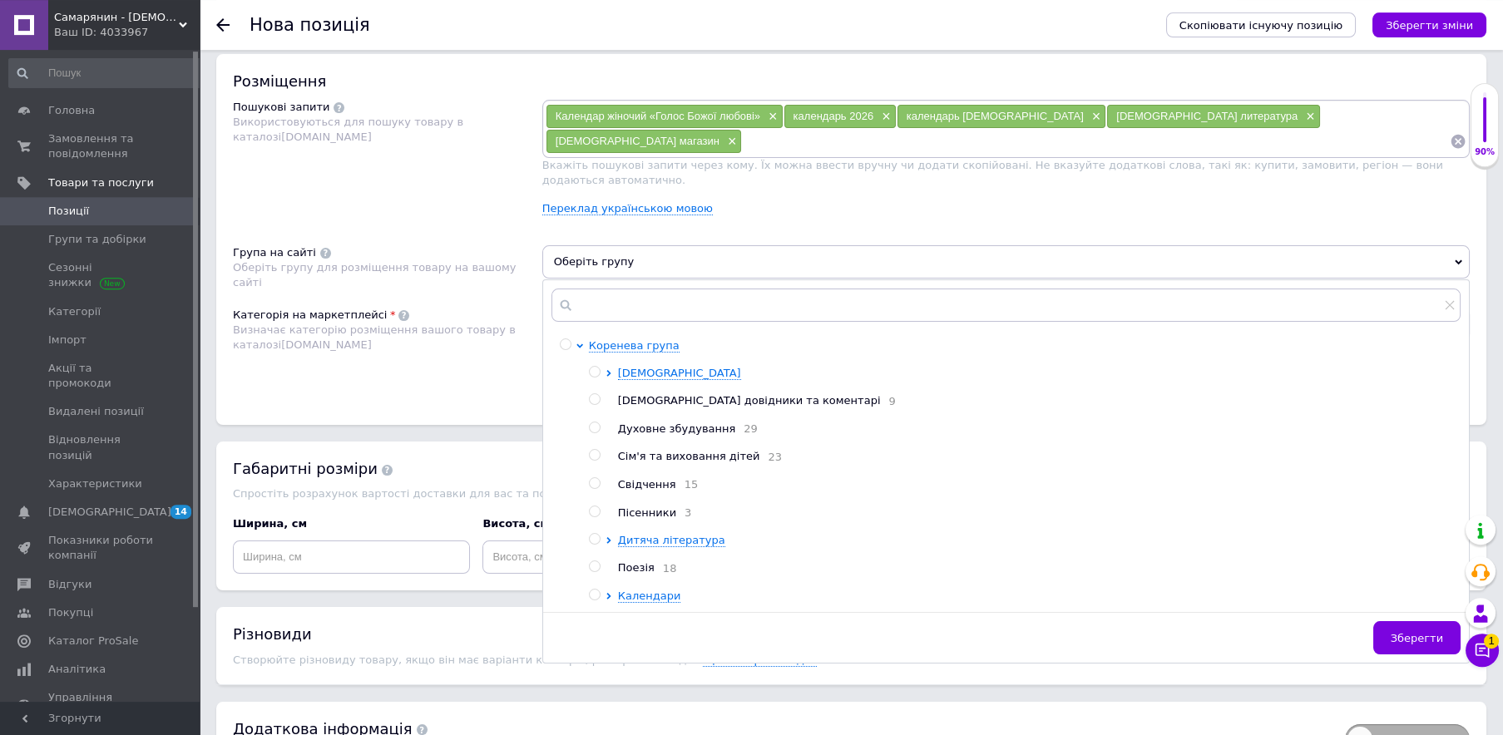
scroll to position [1022, 0]
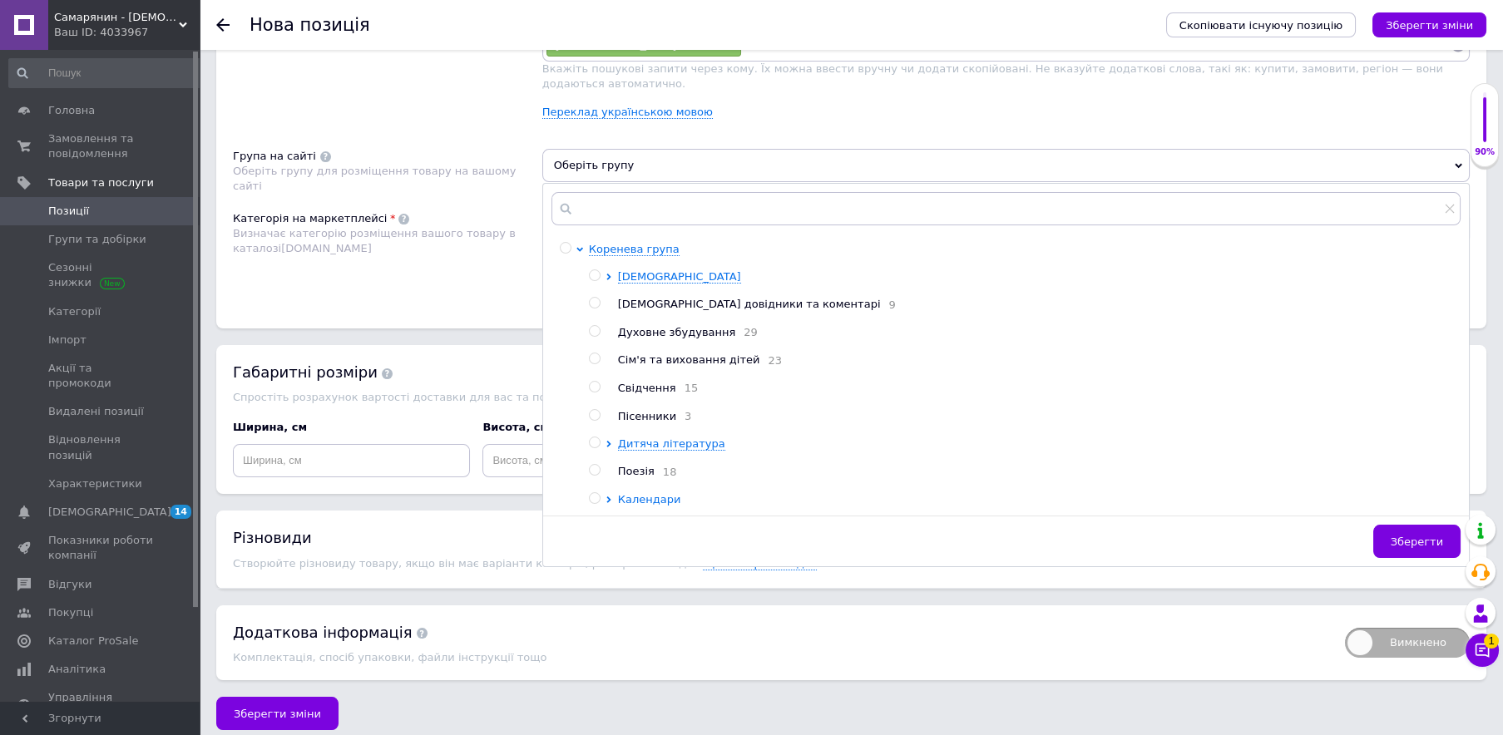
click at [662, 495] on span "Календари" at bounding box center [649, 499] width 63 height 12
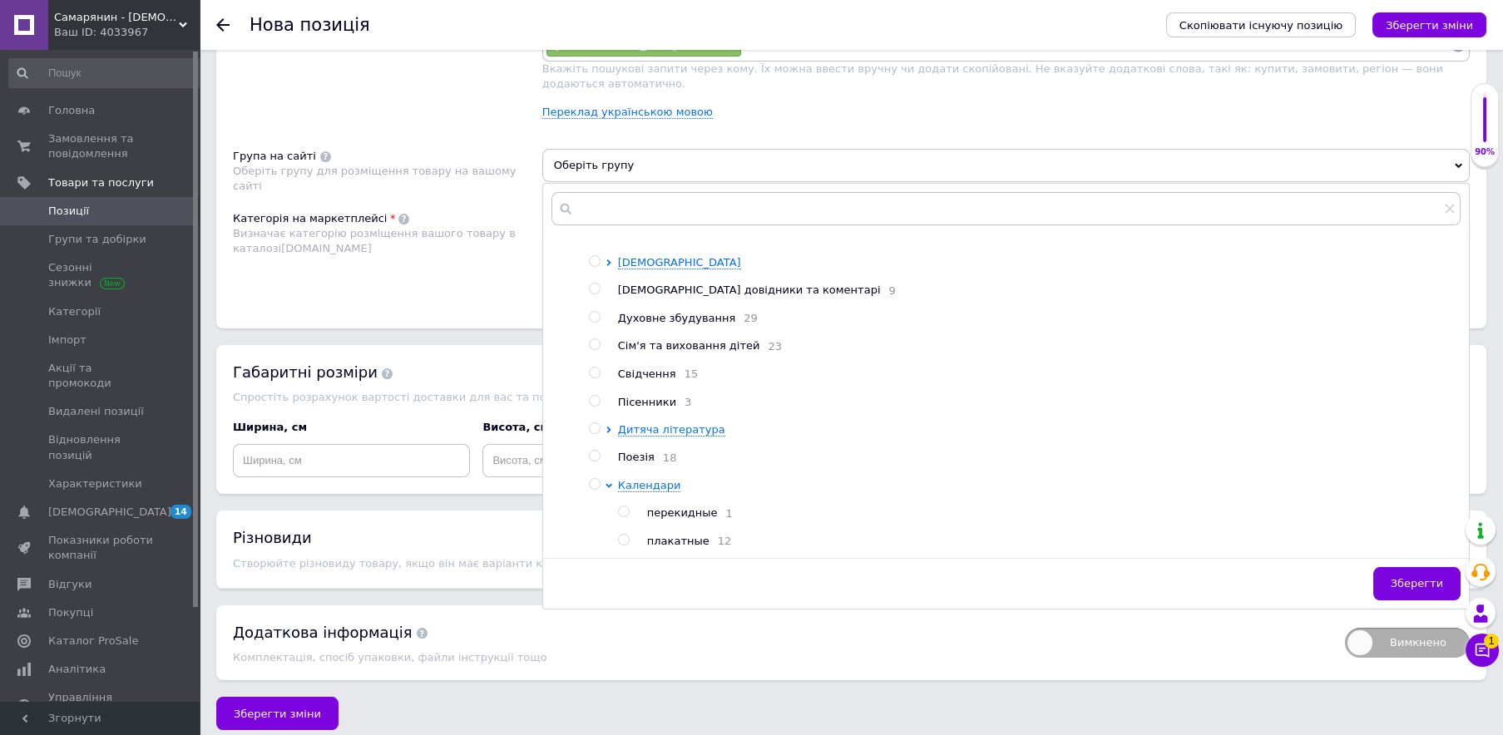
scroll to position [27, 0]
drag, startPoint x: 626, startPoint y: 496, endPoint x: 659, endPoint y: 513, distance: 37.6
click at [628, 507] on input "radio" at bounding box center [623, 512] width 11 height 11
radio input "true"
click at [1412, 577] on span "Зберегти" at bounding box center [1417, 583] width 52 height 12
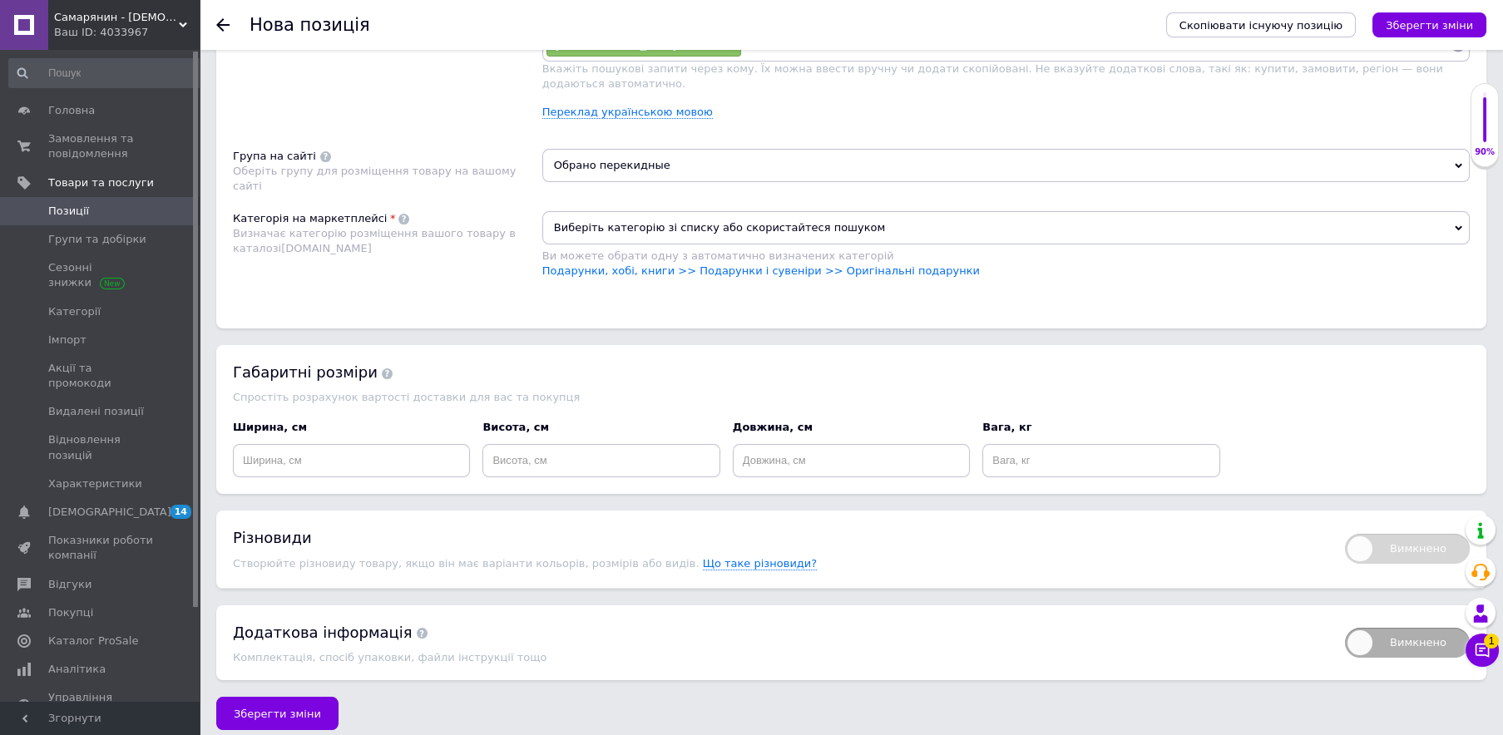
click at [923, 220] on span "Виберіть категорію зі списку або скористайтеся пошуком" at bounding box center [1006, 227] width 928 height 33
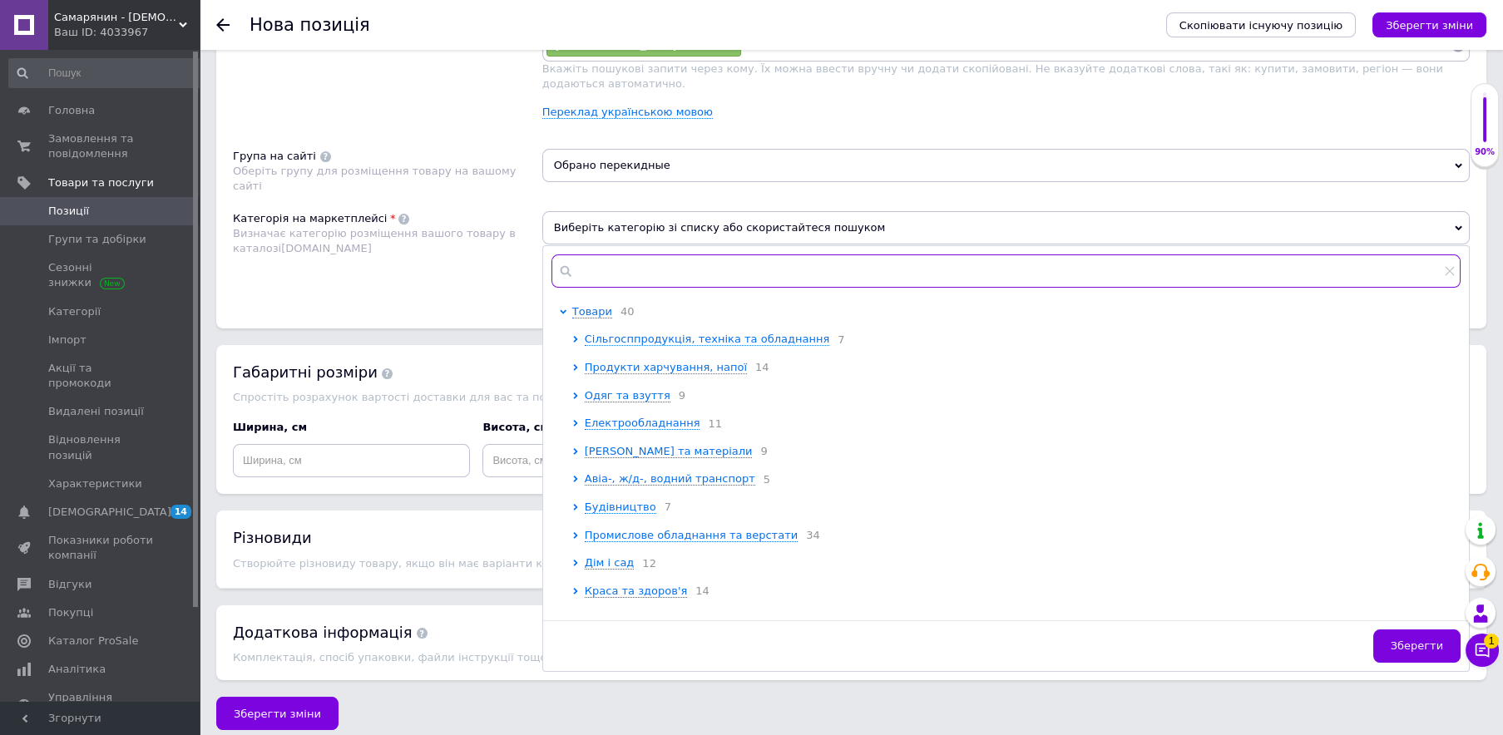
click at [916, 261] on input "text" at bounding box center [1006, 271] width 909 height 33
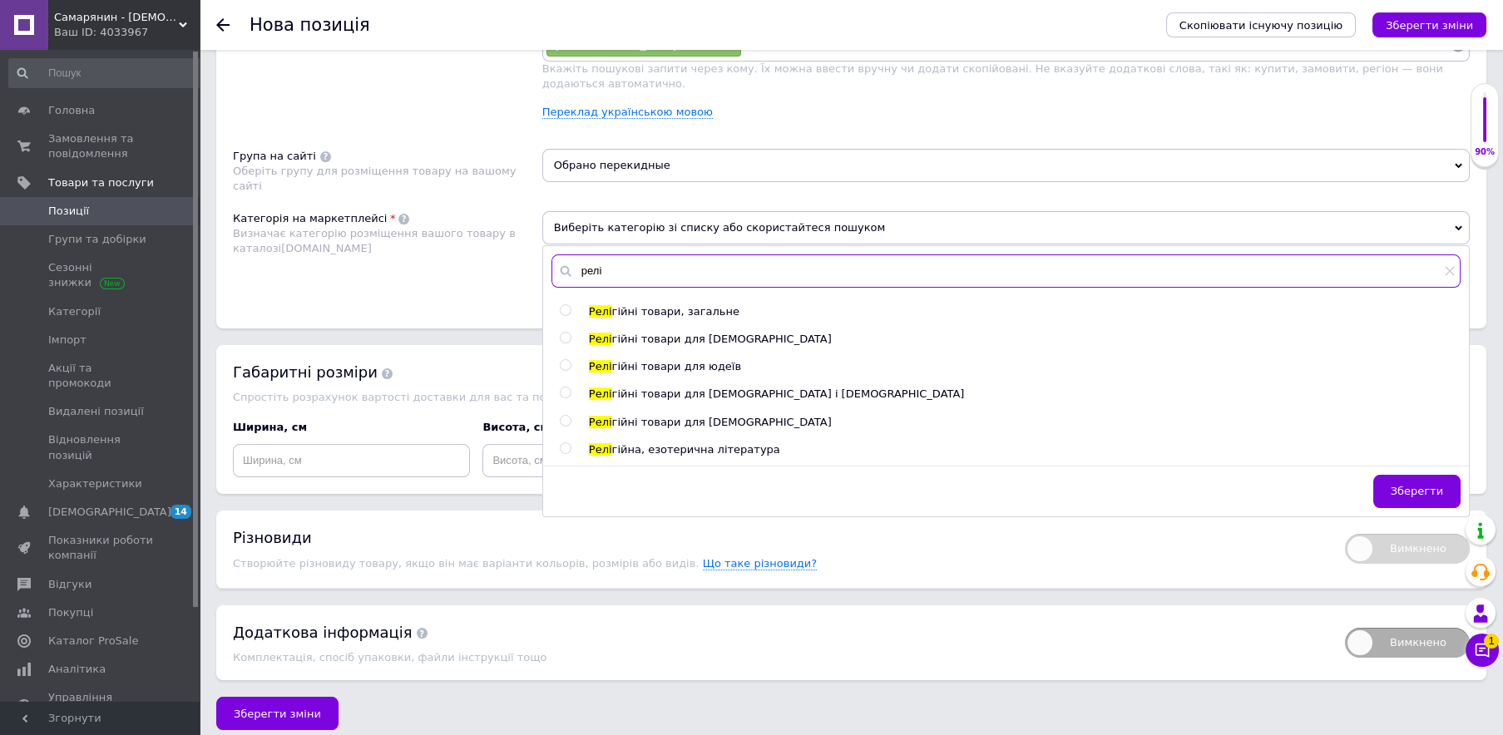
type input "релі"
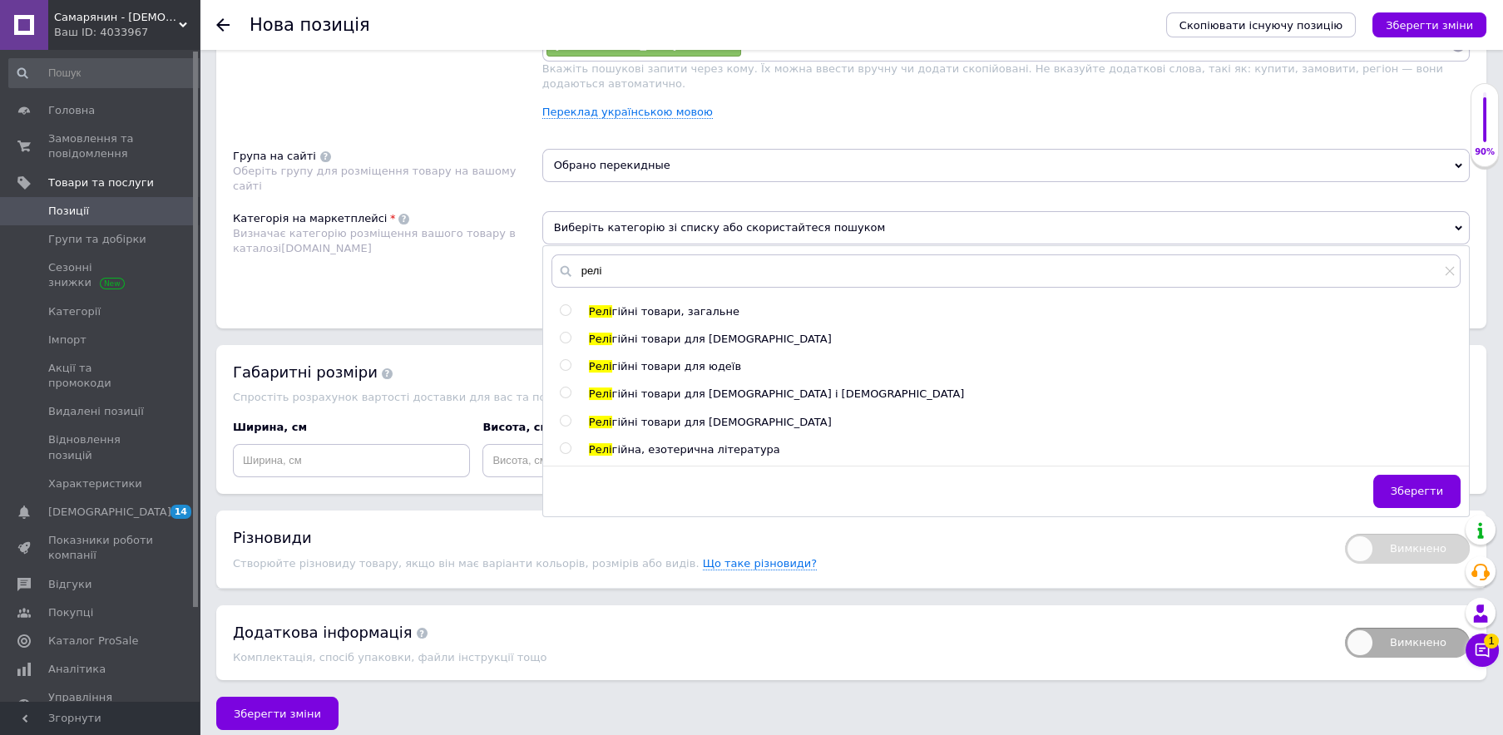
click at [565, 416] on input "radio" at bounding box center [565, 421] width 11 height 11
radio input "true"
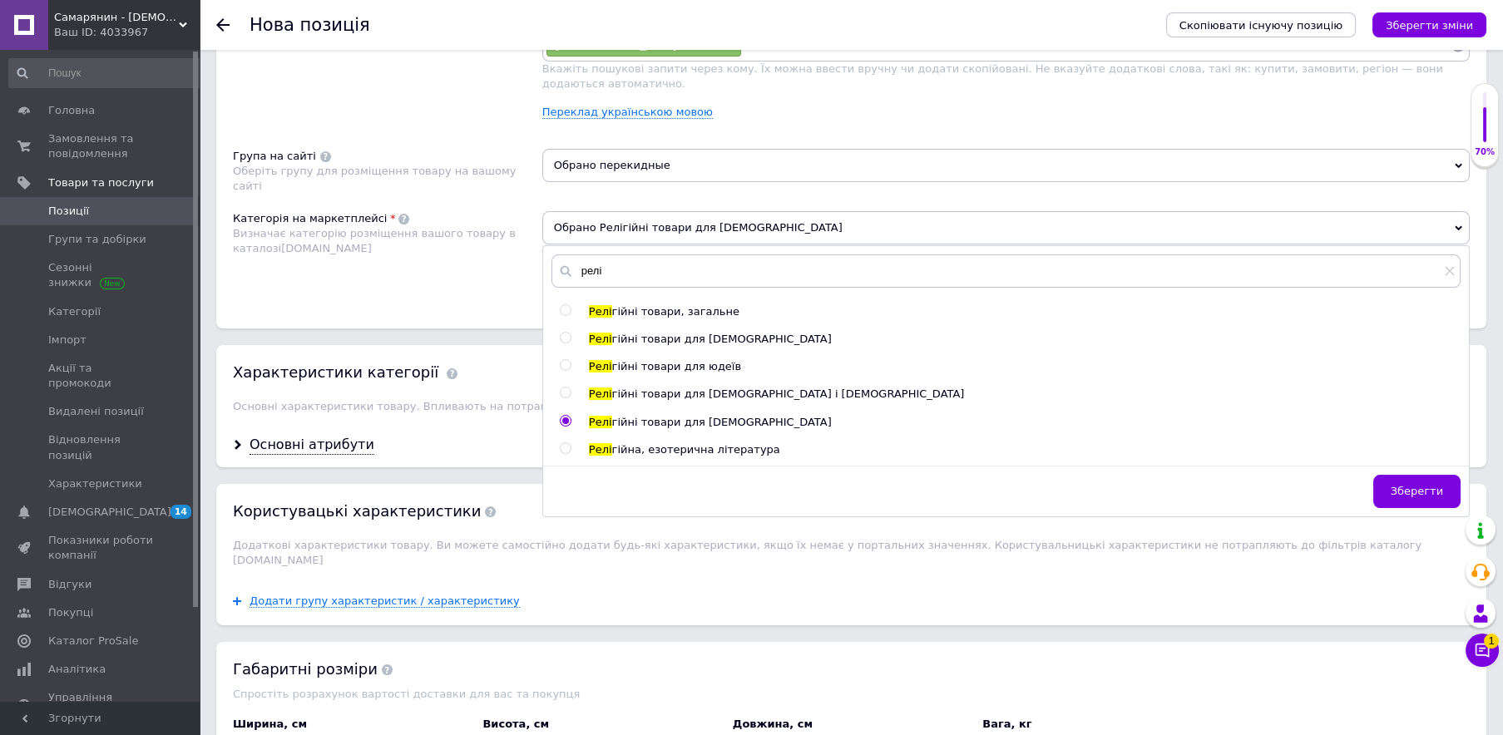
click at [1409, 485] on span "Зберегти" at bounding box center [1417, 491] width 52 height 12
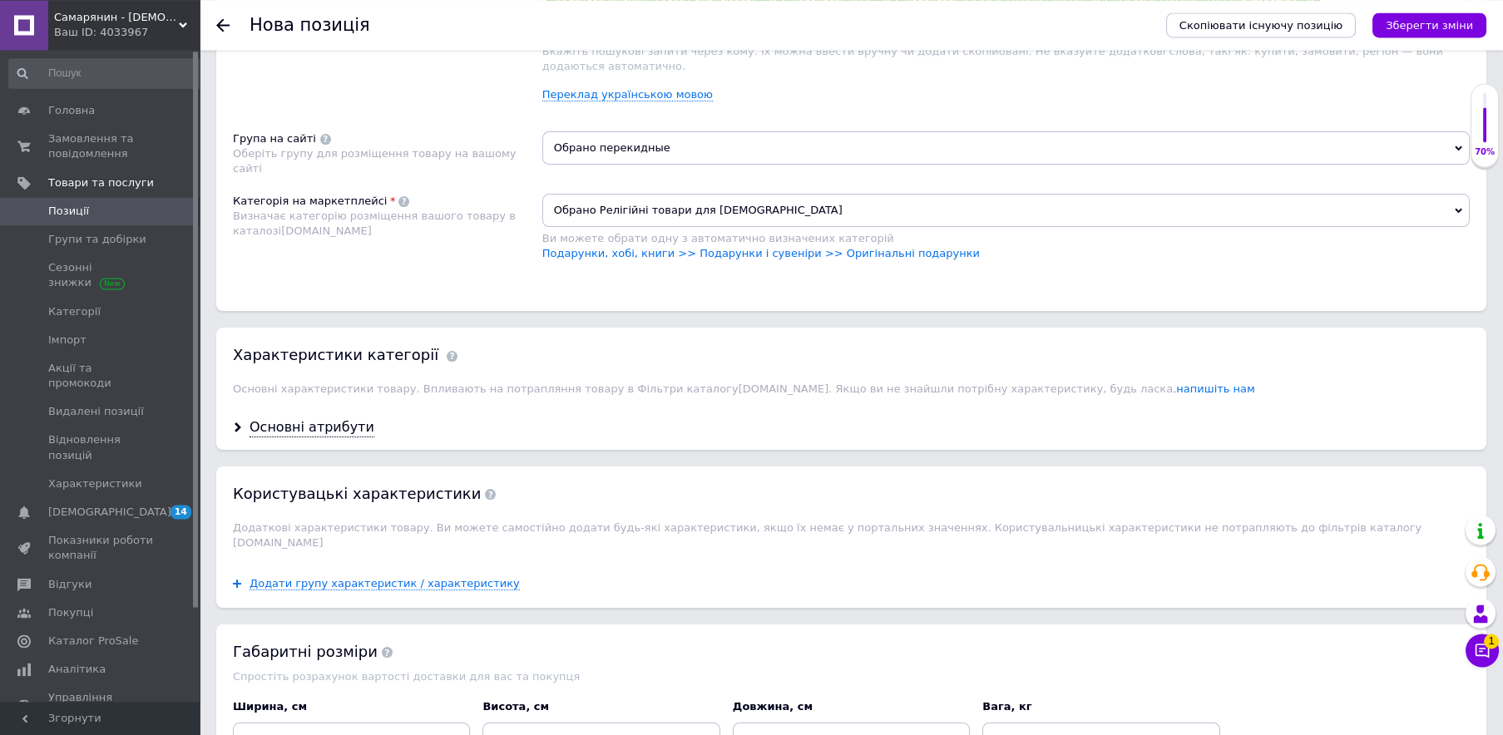
scroll to position [1293, 0]
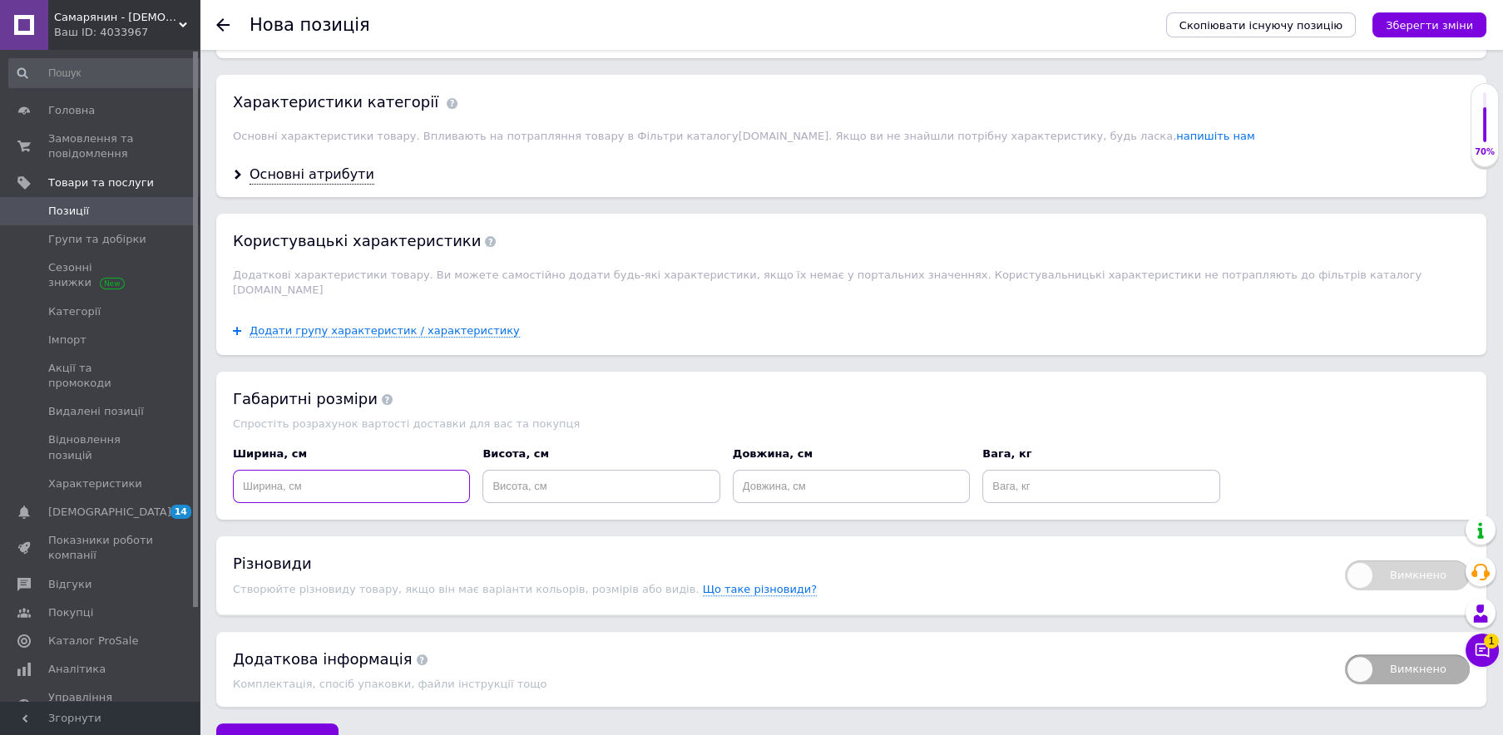
click at [448, 470] on input at bounding box center [351, 486] width 237 height 33
type input "40"
click at [543, 470] on input at bounding box center [601, 486] width 237 height 33
type input "10"
click at [750, 470] on input at bounding box center [851, 486] width 237 height 33
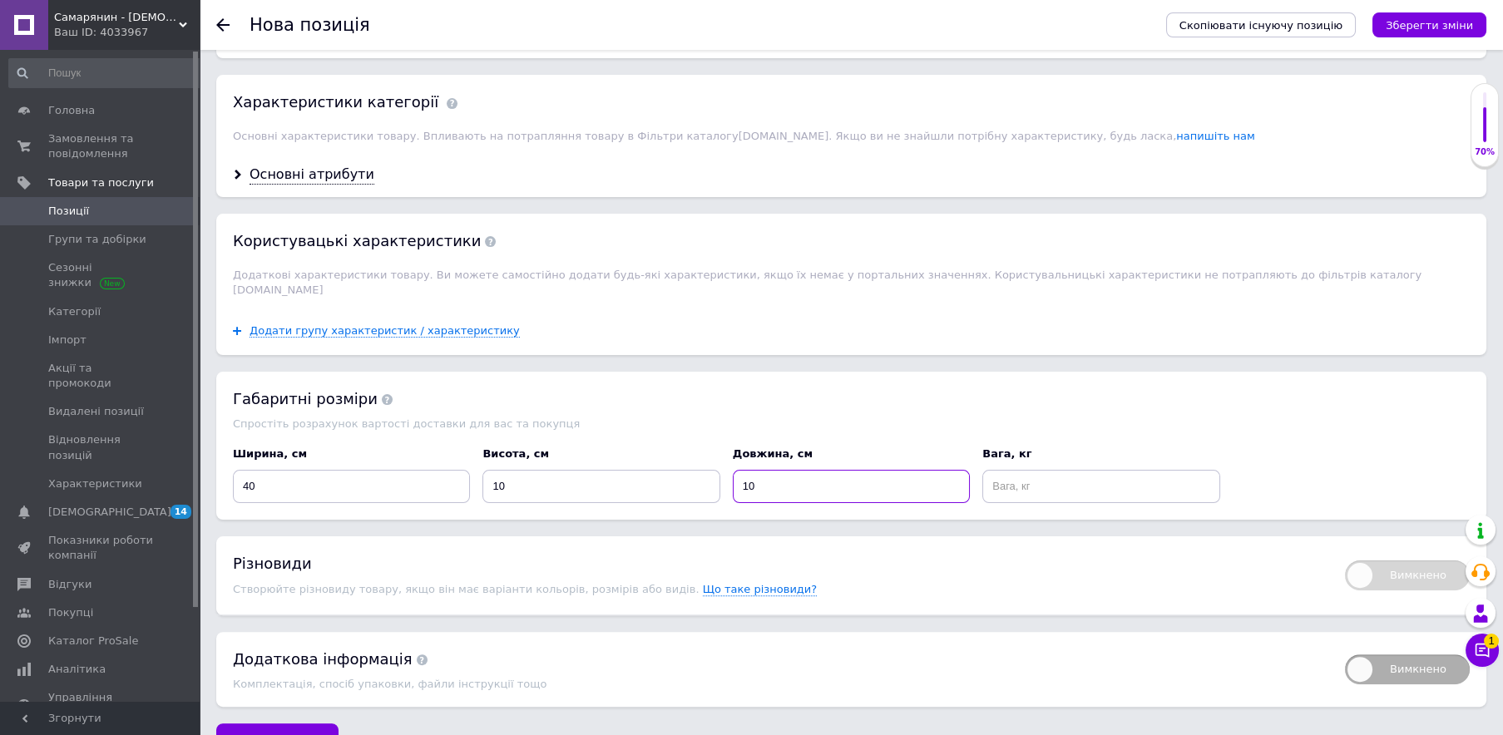
type input "10"
click at [1048, 470] on input at bounding box center [1100, 486] width 237 height 33
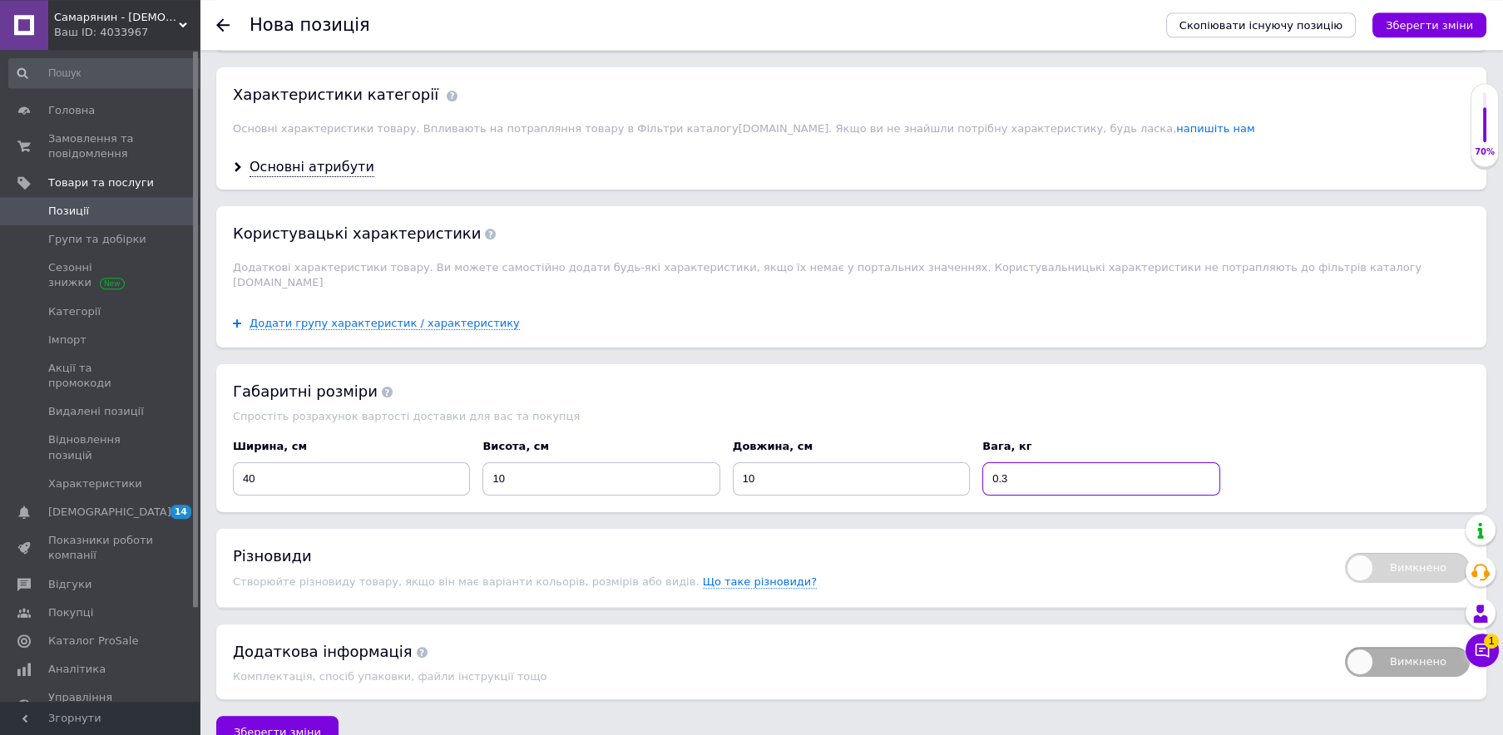
scroll to position [1304, 0]
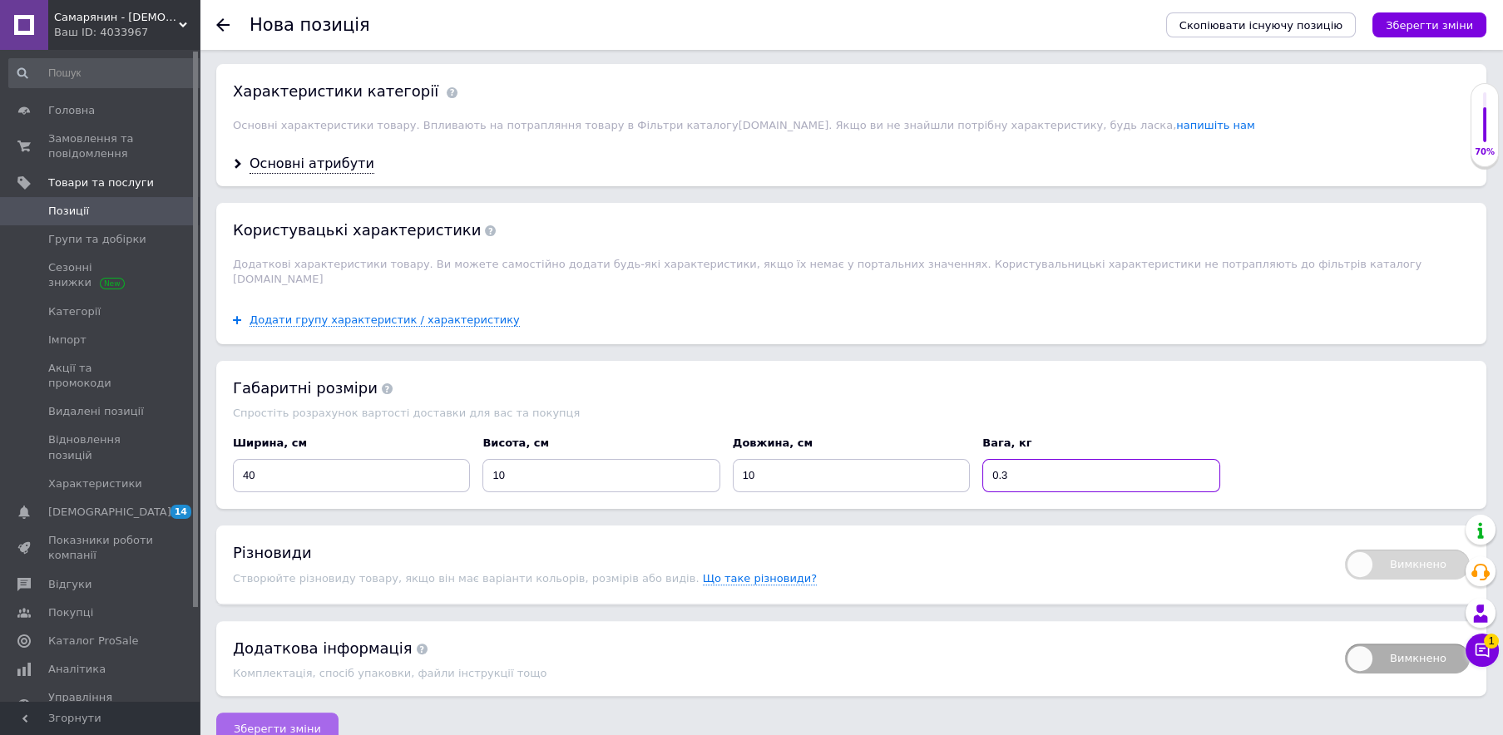
type input "0.3"
click at [294, 723] on span "Зберегти зміни" at bounding box center [277, 729] width 87 height 12
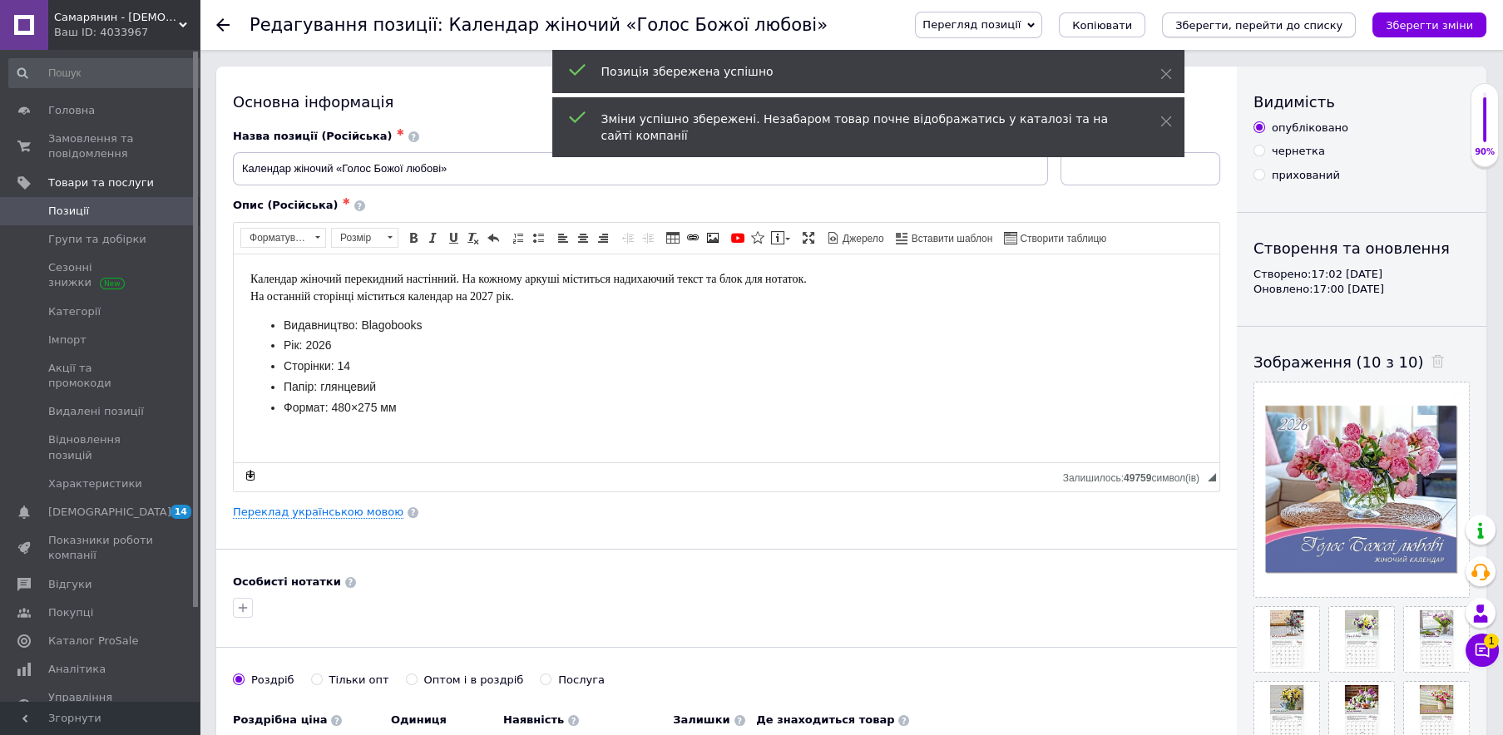
click at [1252, 34] on button "Зберегти, перейти до списку" at bounding box center [1259, 24] width 194 height 25
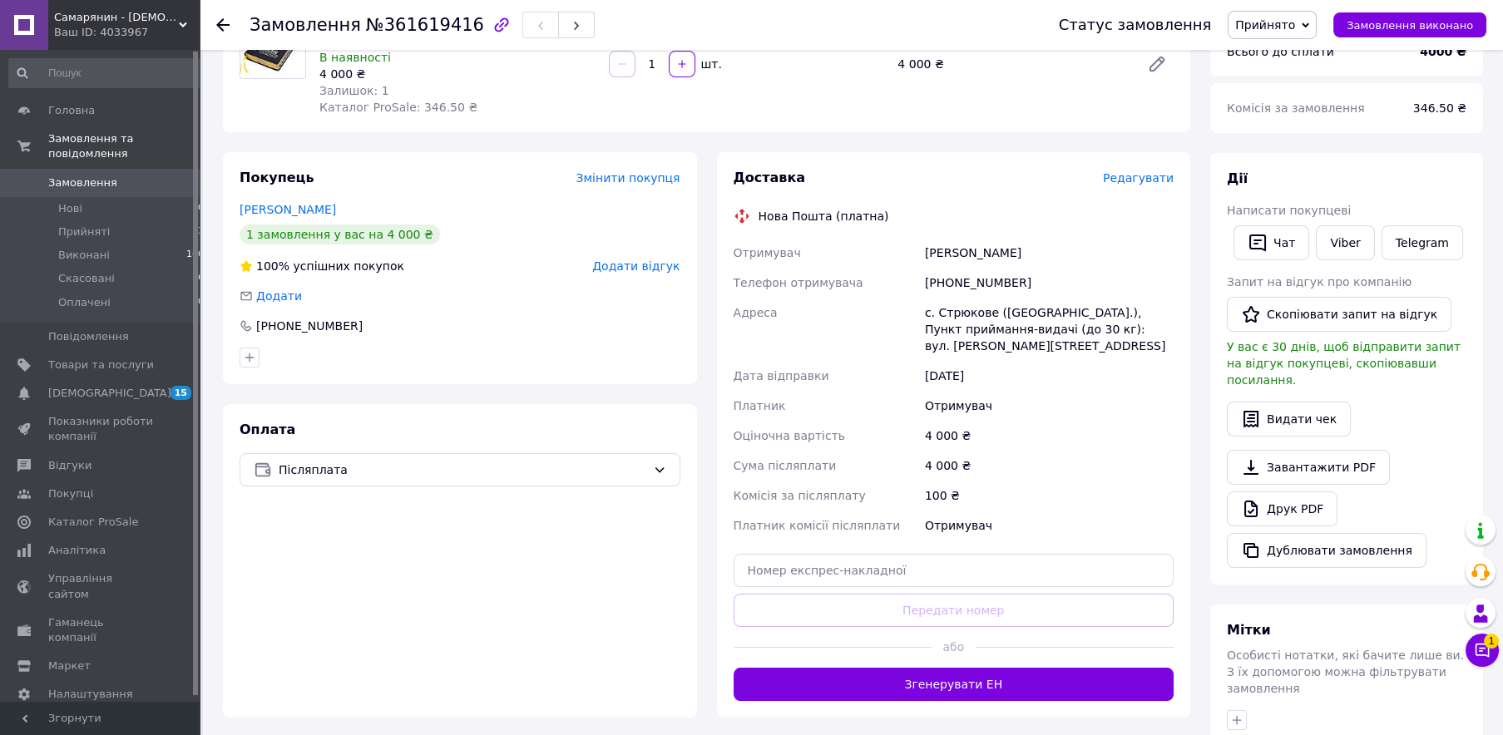
scroll to position [360, 0]
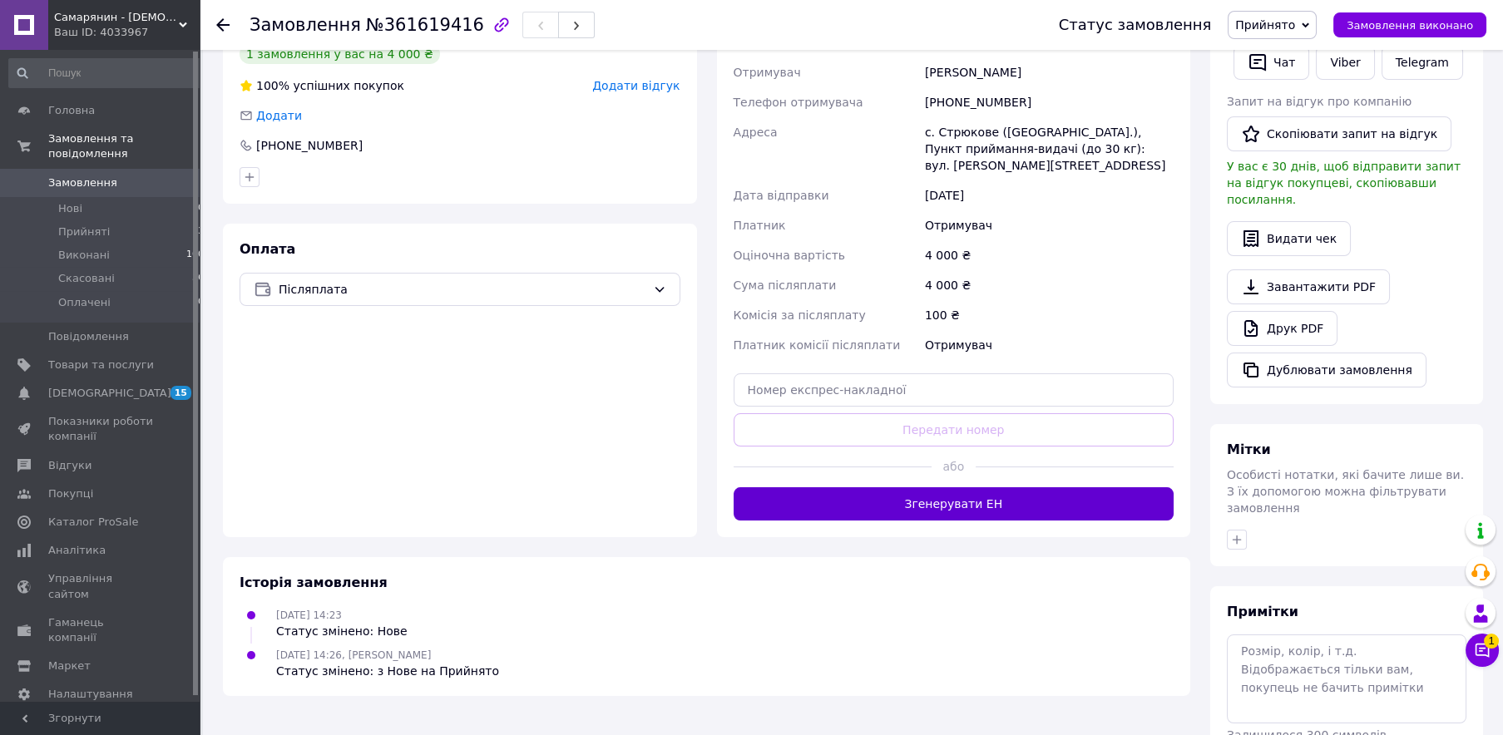
click at [1015, 512] on button "Згенерувати ЕН" at bounding box center [954, 504] width 441 height 33
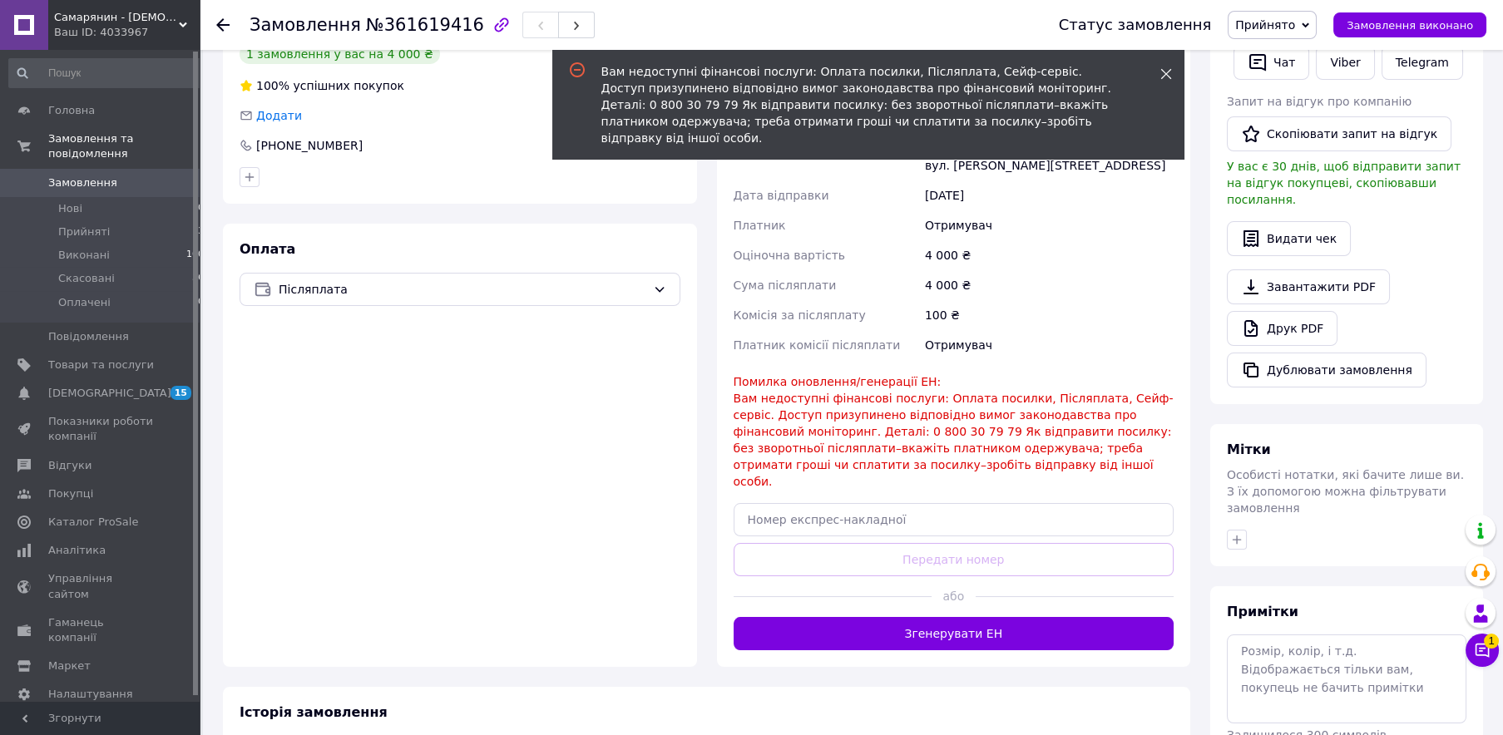
click at [1169, 70] on icon at bounding box center [1167, 74] width 12 height 12
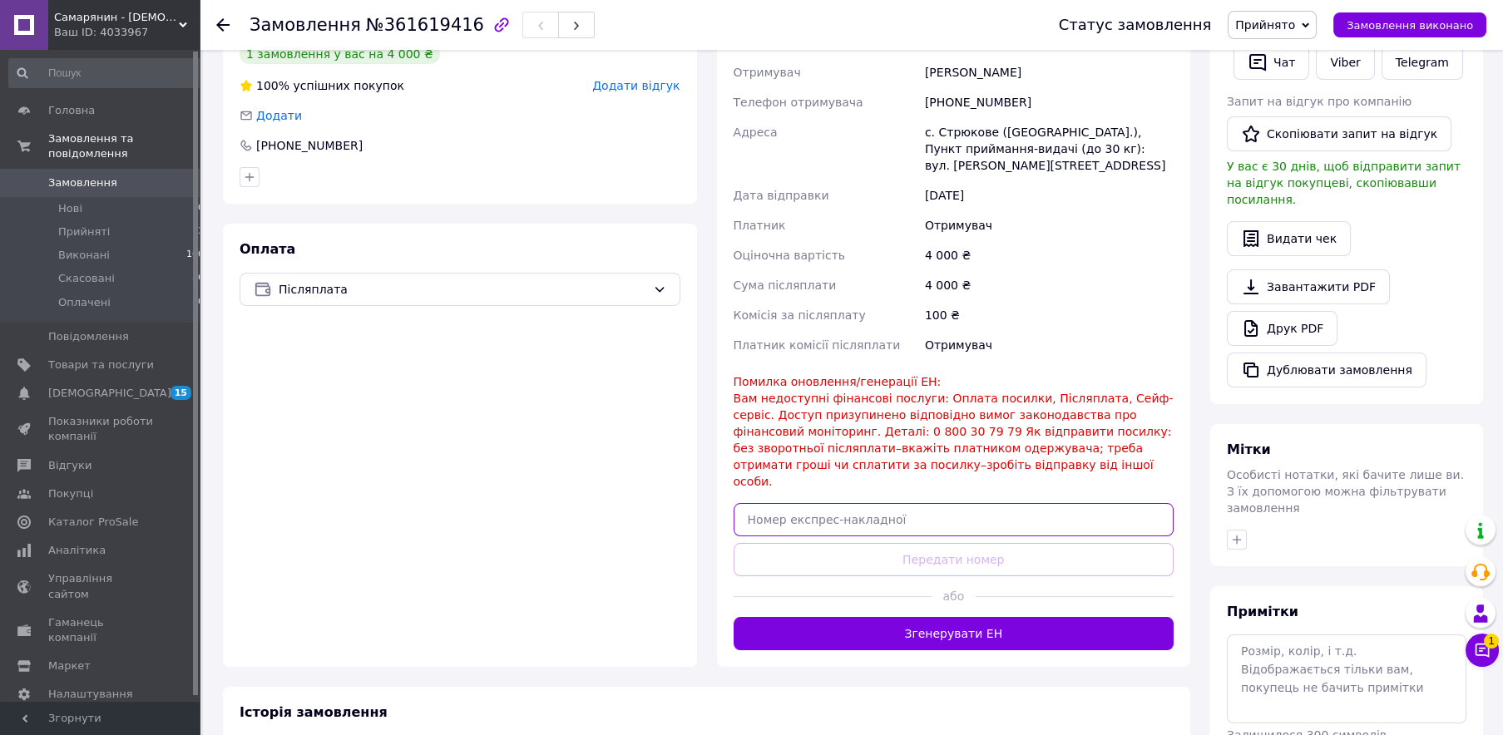
click at [948, 503] on input "text" at bounding box center [954, 519] width 441 height 33
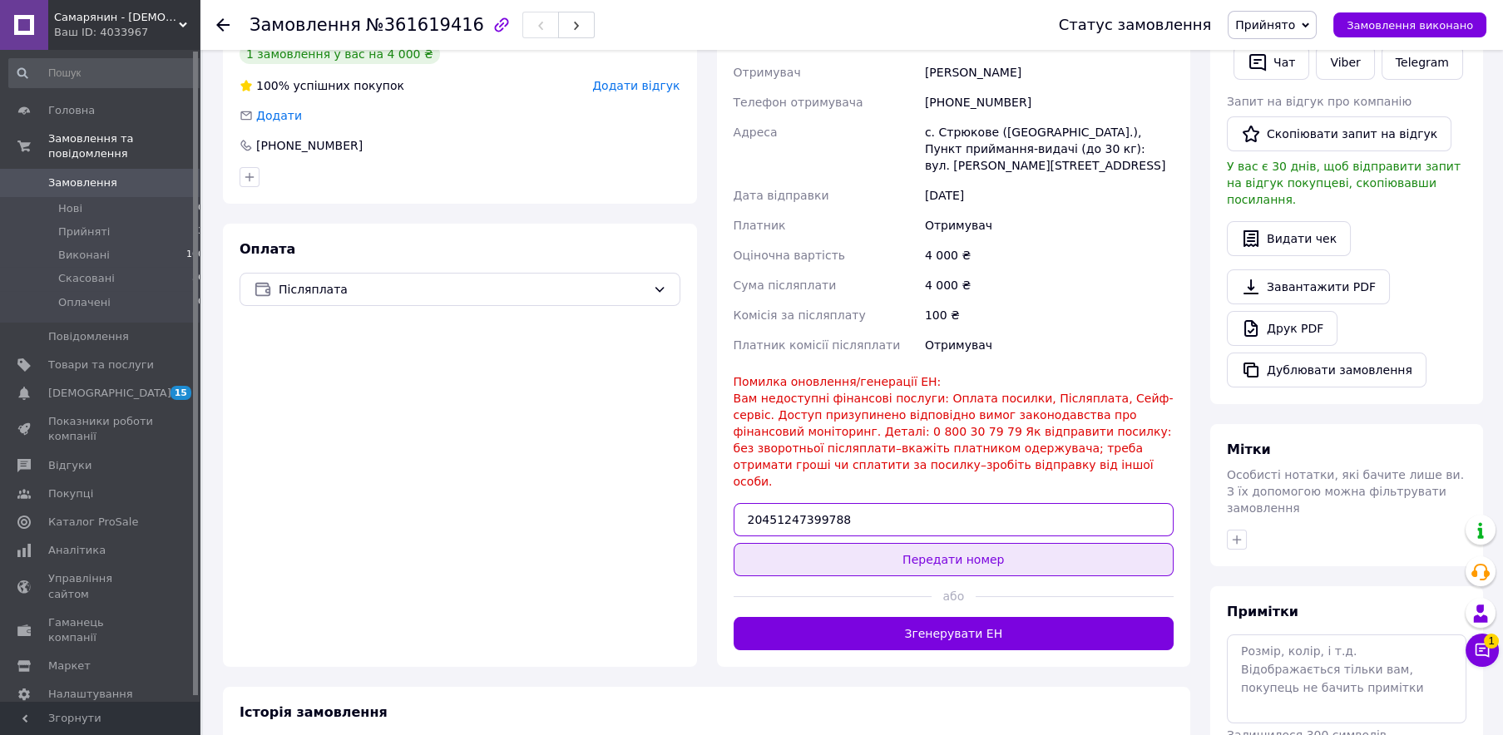
type input "20451247399788"
click at [1024, 543] on button "Передати номер" at bounding box center [954, 559] width 441 height 33
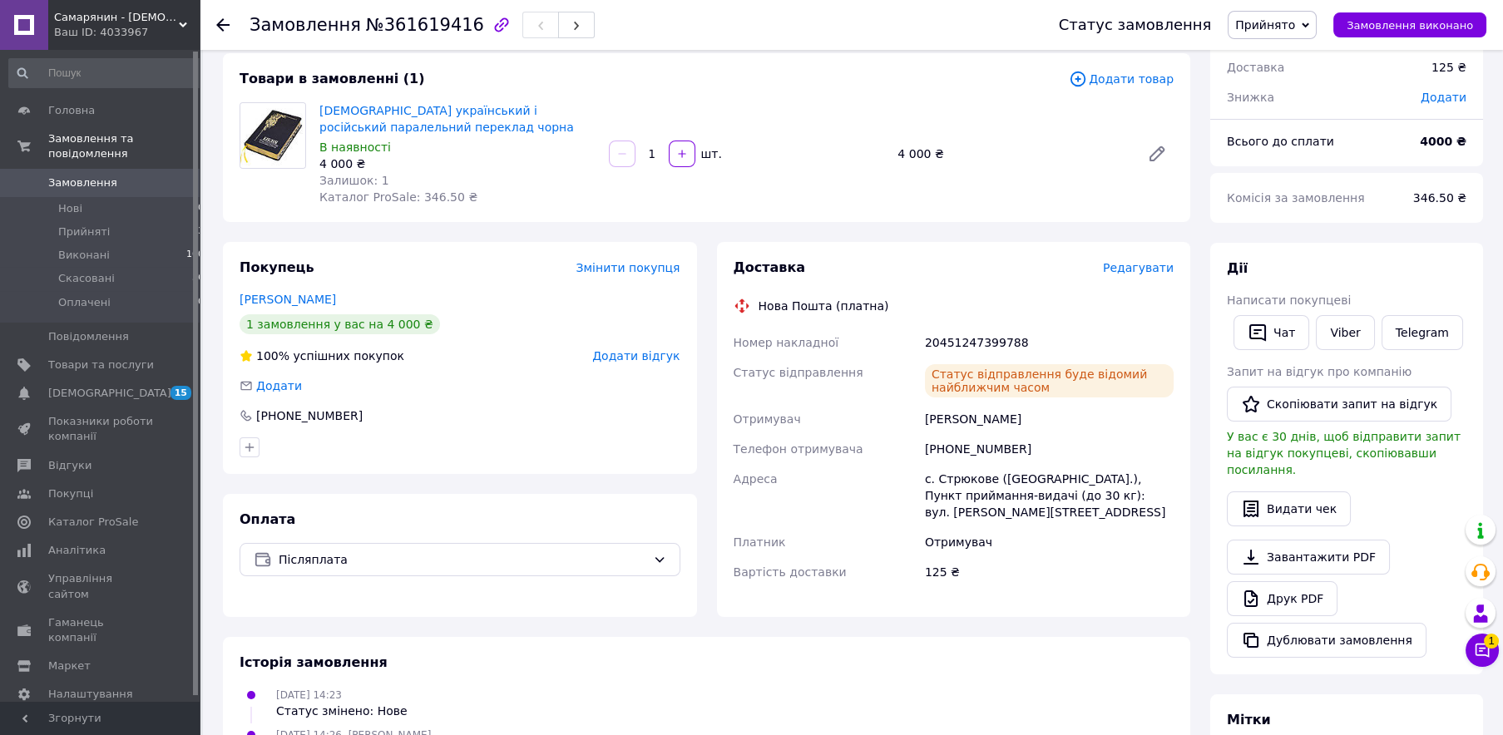
scroll to position [0, 0]
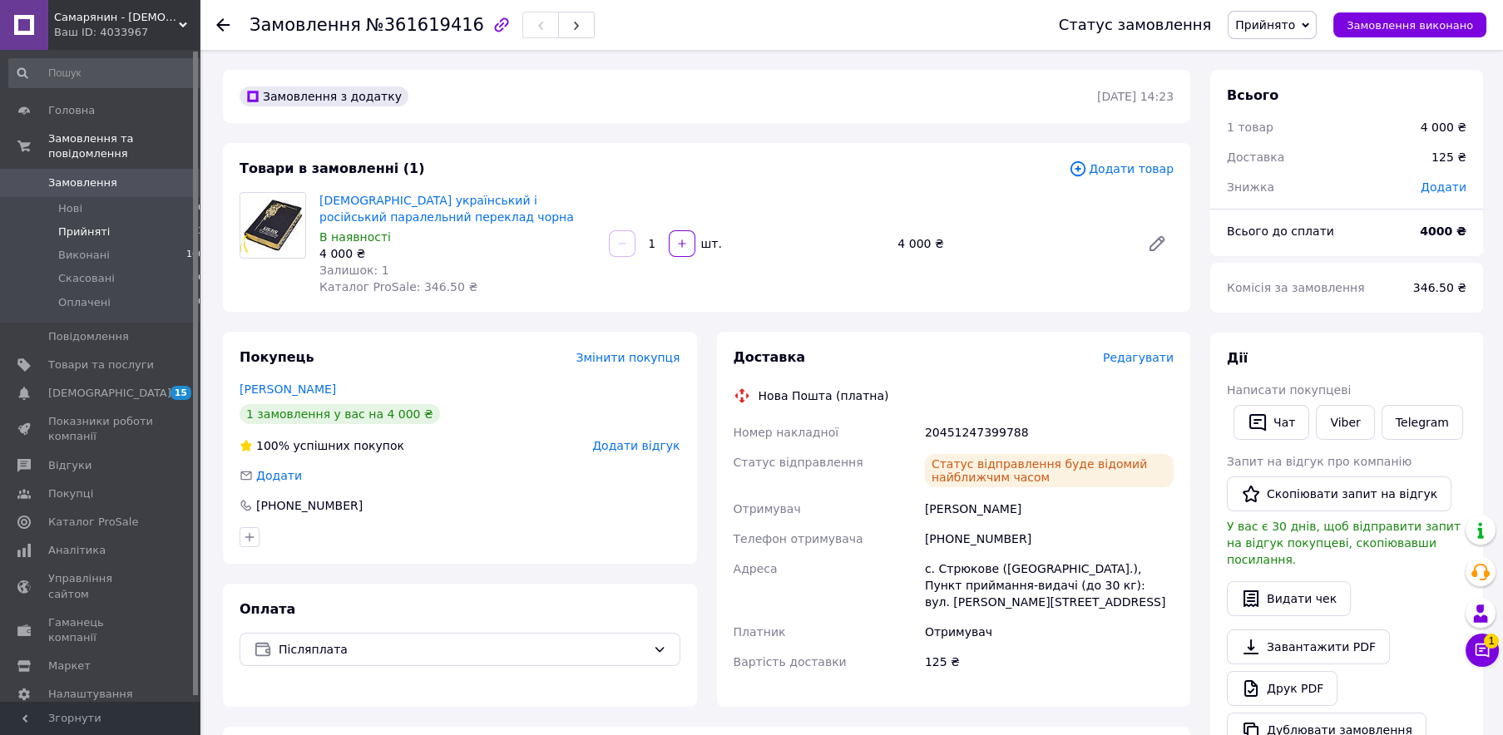
click at [97, 225] on span "Прийняті" at bounding box center [84, 232] width 52 height 15
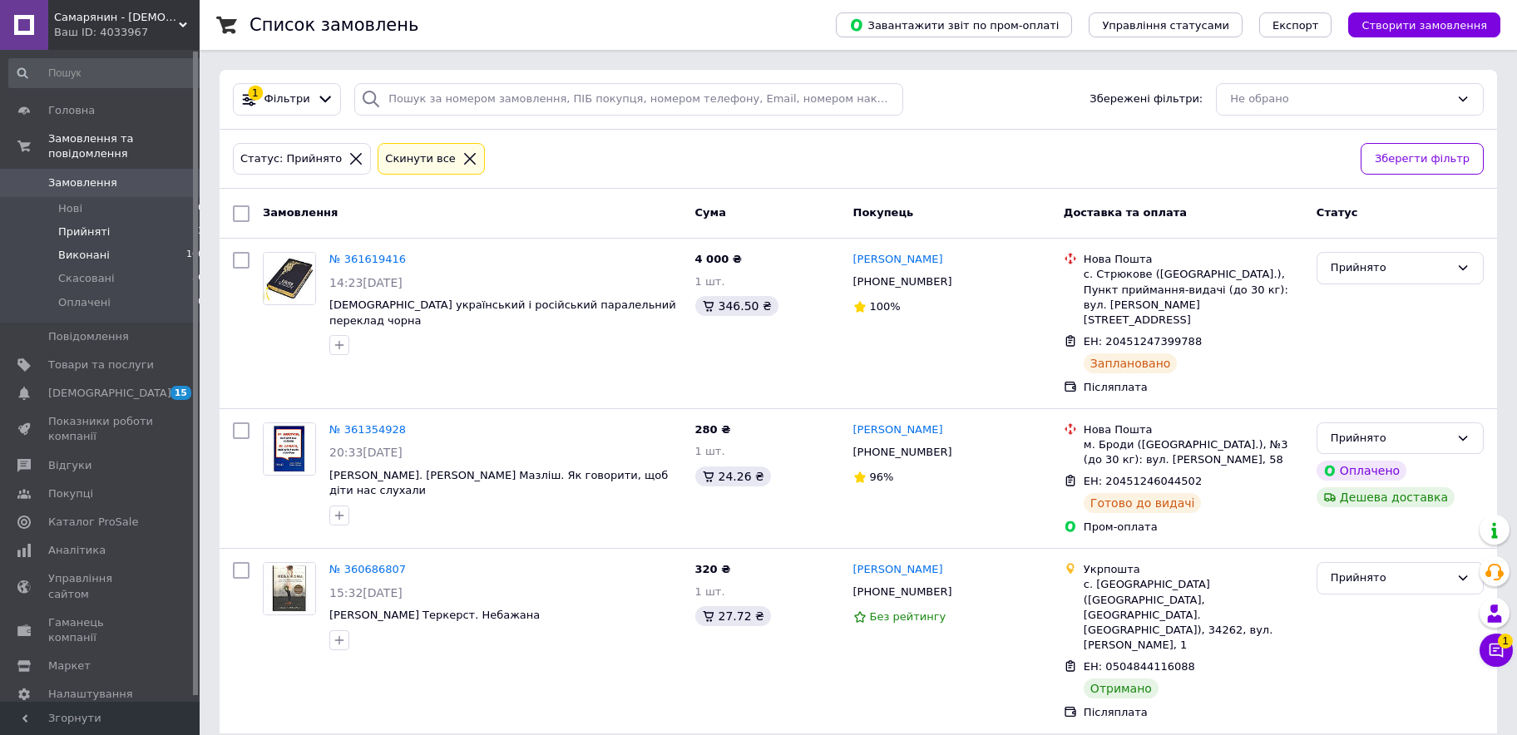
click at [90, 248] on span "Виконані" at bounding box center [84, 255] width 52 height 15
